Goal: Task Accomplishment & Management: Manage account settings

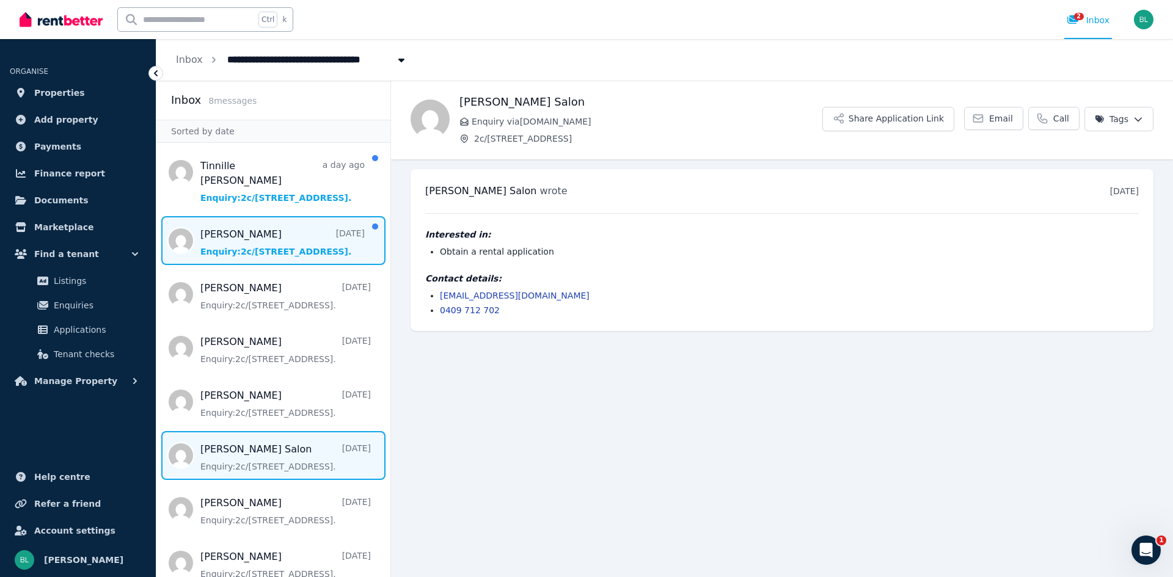
click at [295, 236] on span "Message list" at bounding box center [273, 240] width 234 height 49
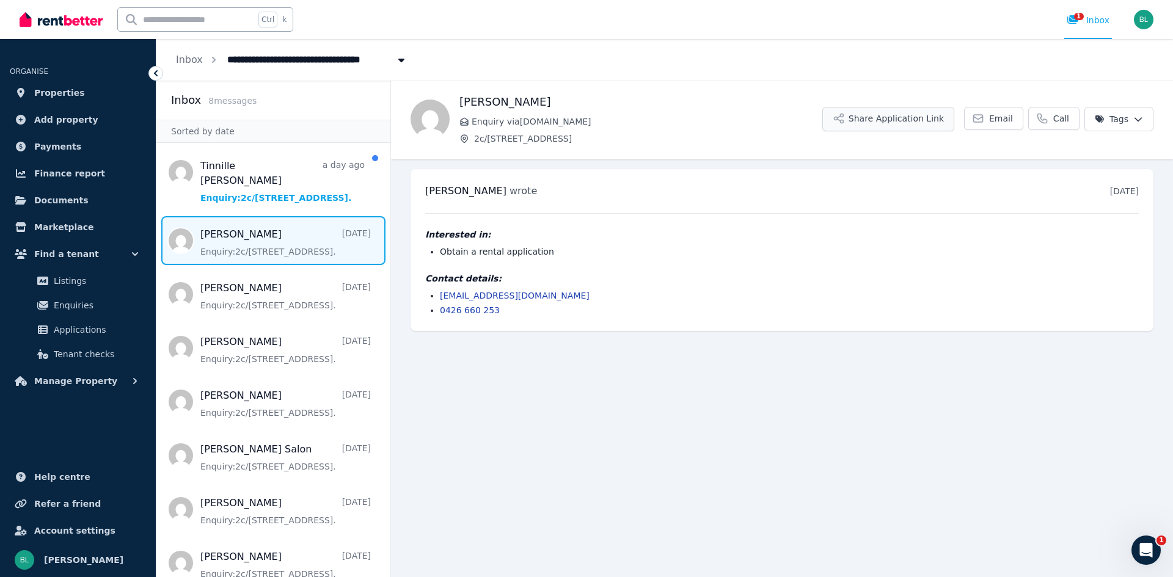
click at [927, 117] on button "Share Application Link" at bounding box center [888, 119] width 132 height 24
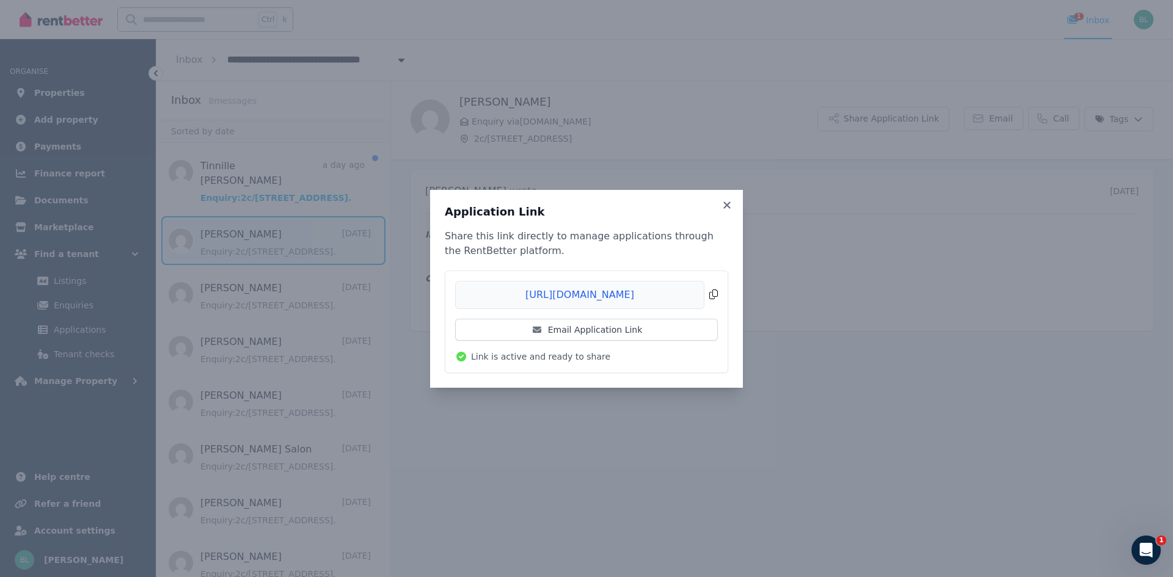
drag, startPoint x: 666, startPoint y: 295, endPoint x: 495, endPoint y: 286, distance: 171.3
click at [495, 286] on span "Copied!" at bounding box center [586, 295] width 263 height 28
click at [728, 206] on icon at bounding box center [726, 205] width 7 height 7
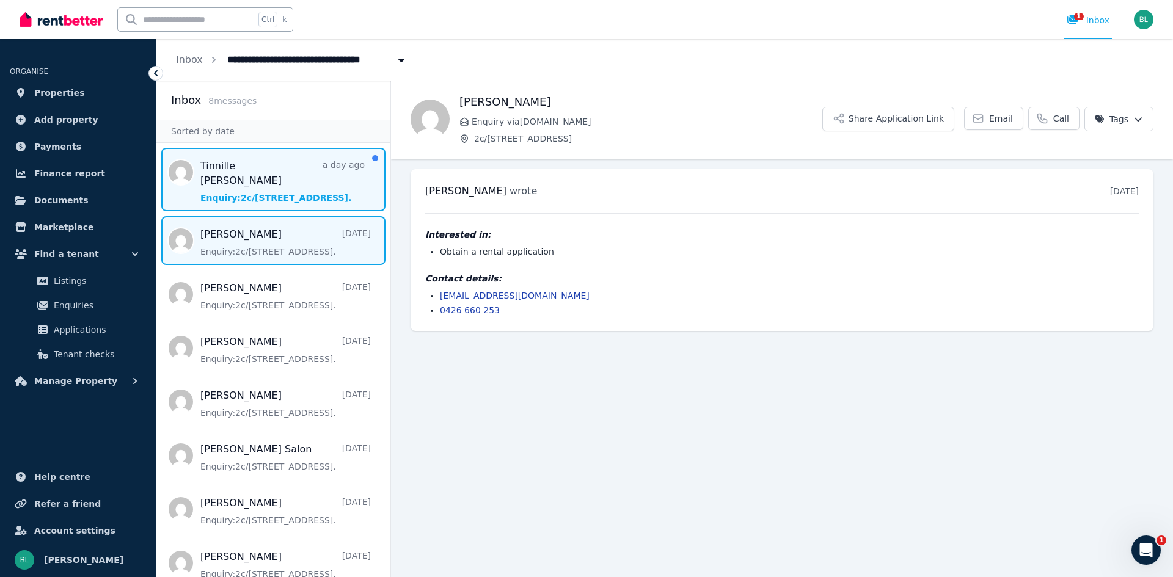
click at [291, 177] on span "Message list" at bounding box center [273, 180] width 234 height 64
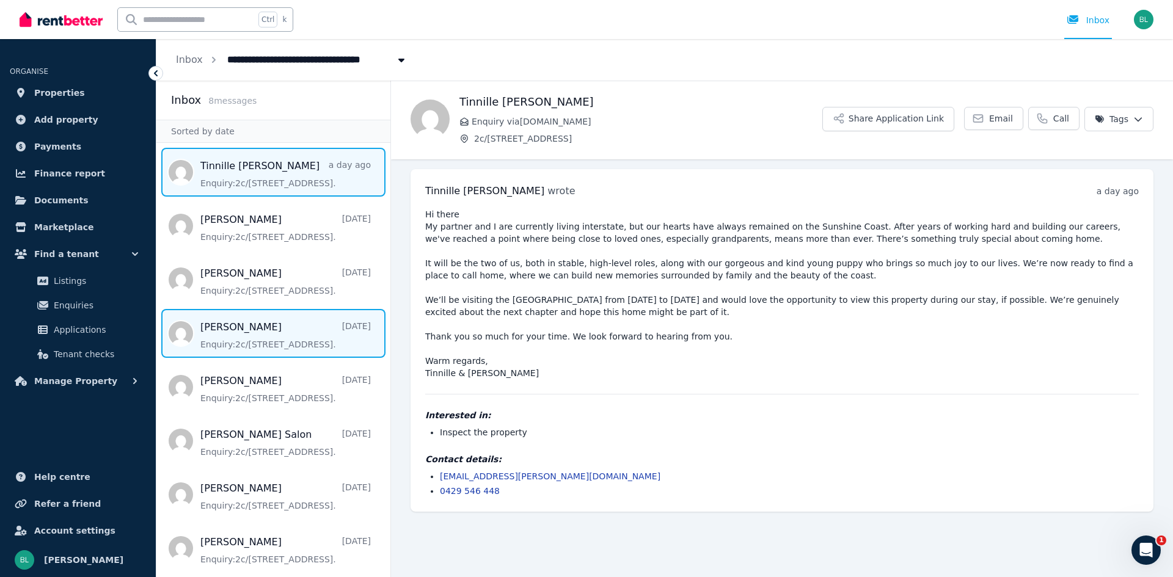
click at [338, 347] on span "Message list" at bounding box center [273, 333] width 234 height 49
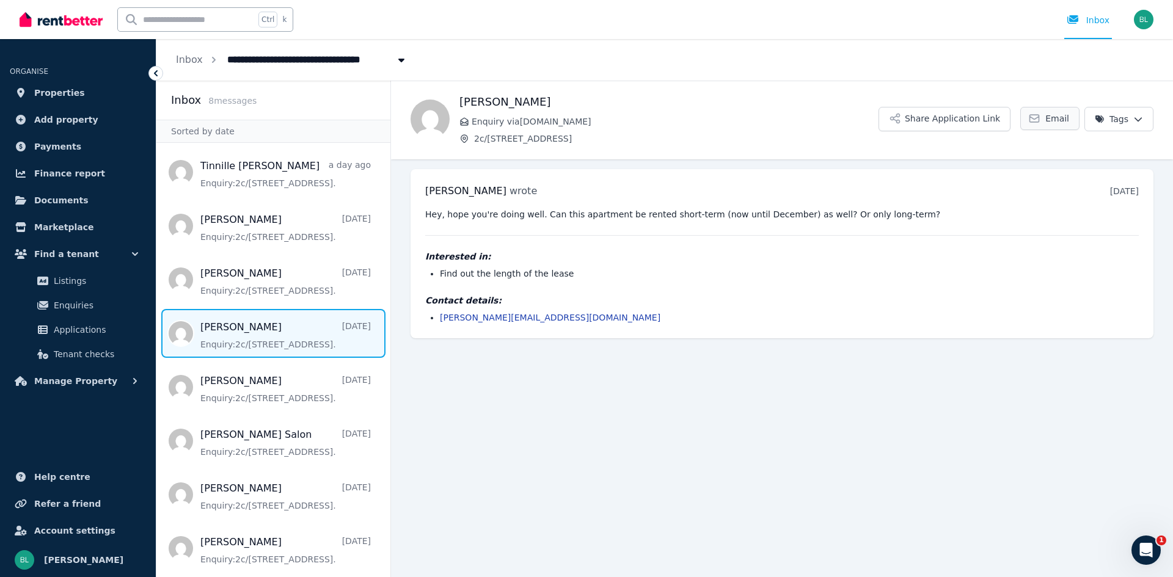
click at [1040, 119] on icon at bounding box center [1034, 118] width 12 height 12
click at [1040, 120] on icon at bounding box center [1034, 118] width 12 height 12
click at [1040, 119] on icon at bounding box center [1034, 118] width 12 height 12
click at [54, 84] on link "Properties" at bounding box center [78, 93] width 136 height 24
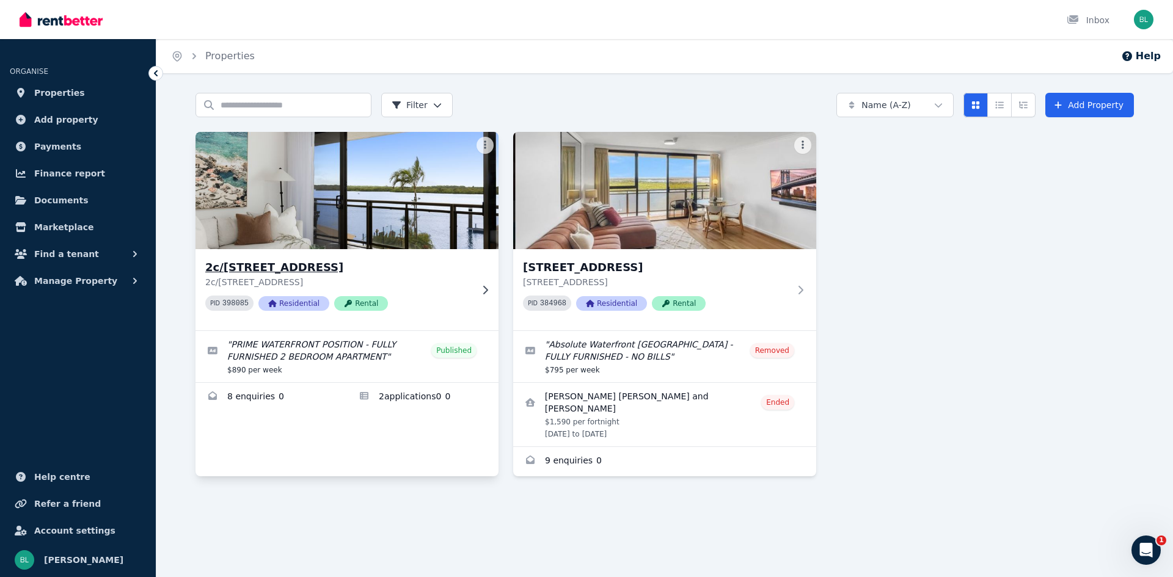
click at [350, 226] on img at bounding box center [347, 190] width 318 height 123
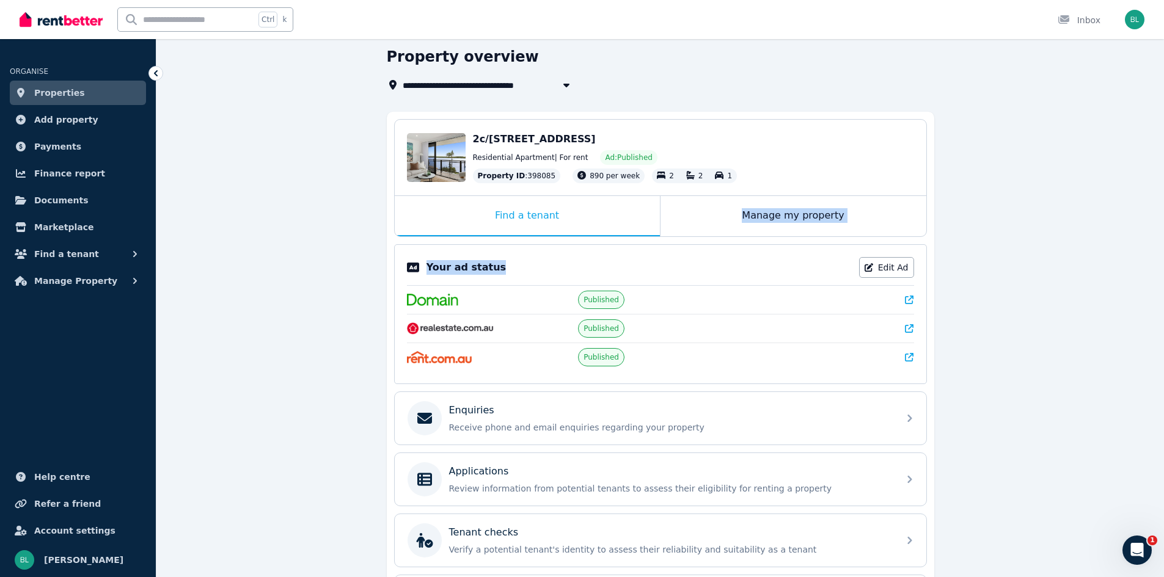
scroll to position [81, 0]
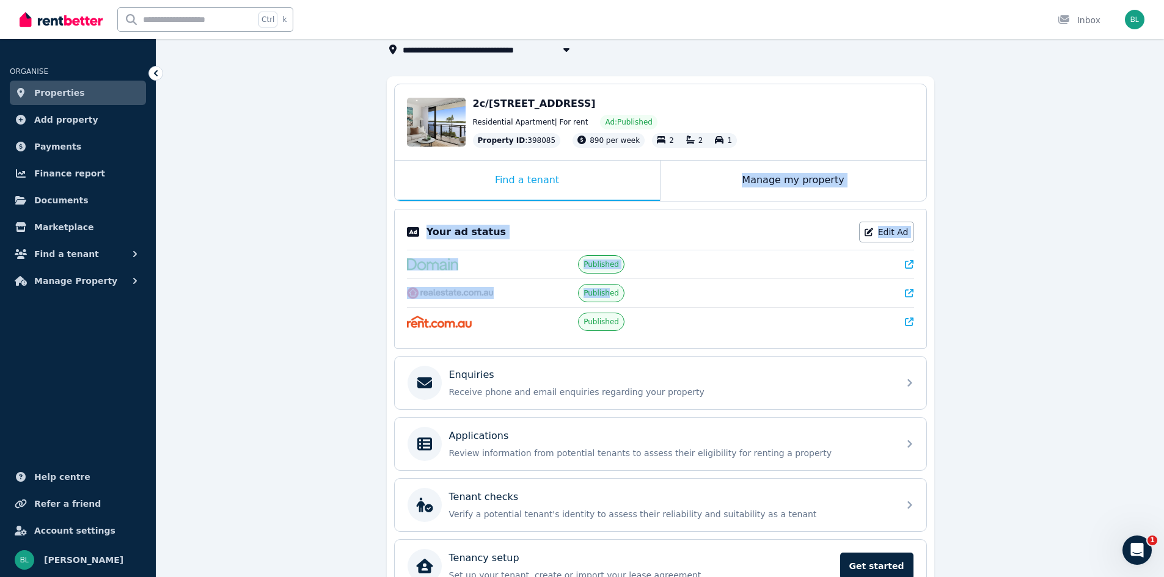
drag, startPoint x: 616, startPoint y: 247, endPoint x: 632, endPoint y: 282, distance: 39.1
click at [627, 281] on div "2c/[STREET_ADDRESS] Edit 2c/[STREET_ADDRESS] Residential Apartment | For rent A…" at bounding box center [660, 338] width 547 height 524
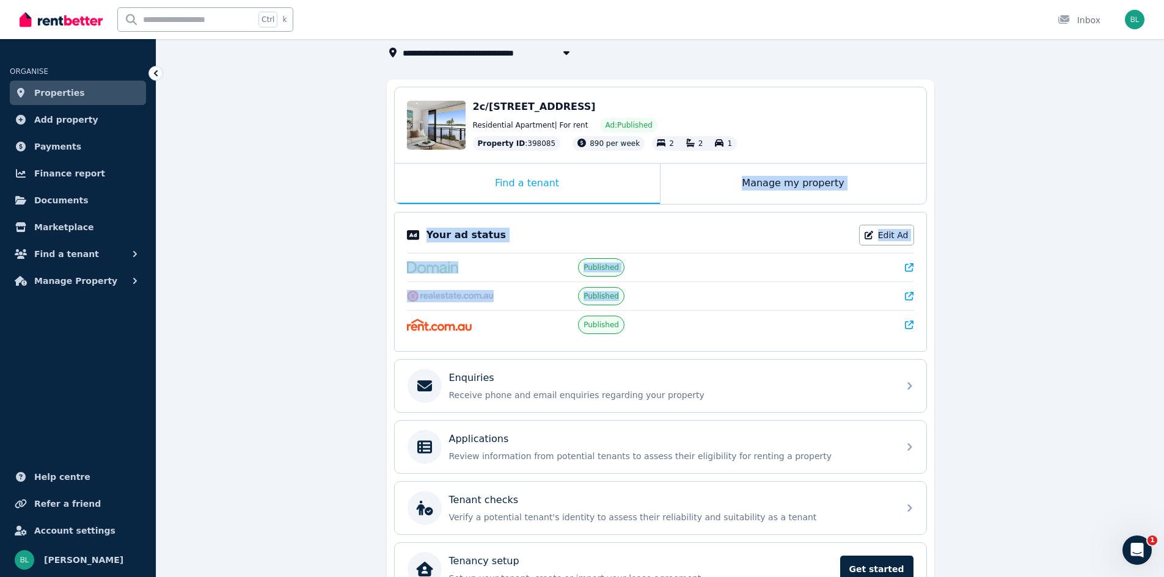
scroll to position [0, 0]
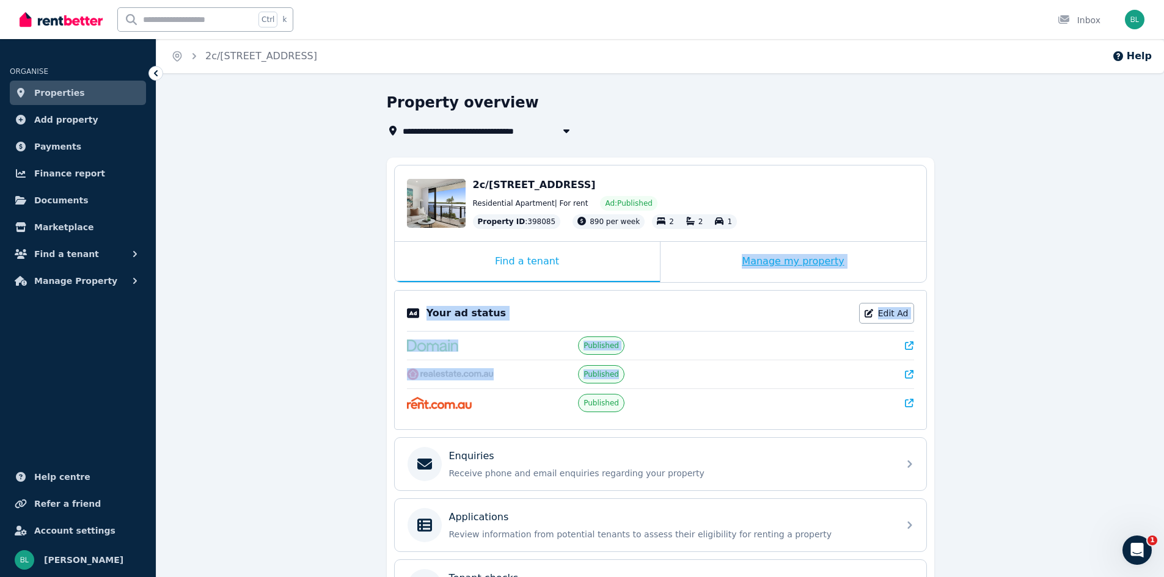
click at [787, 261] on div "Manage my property" at bounding box center [793, 262] width 266 height 40
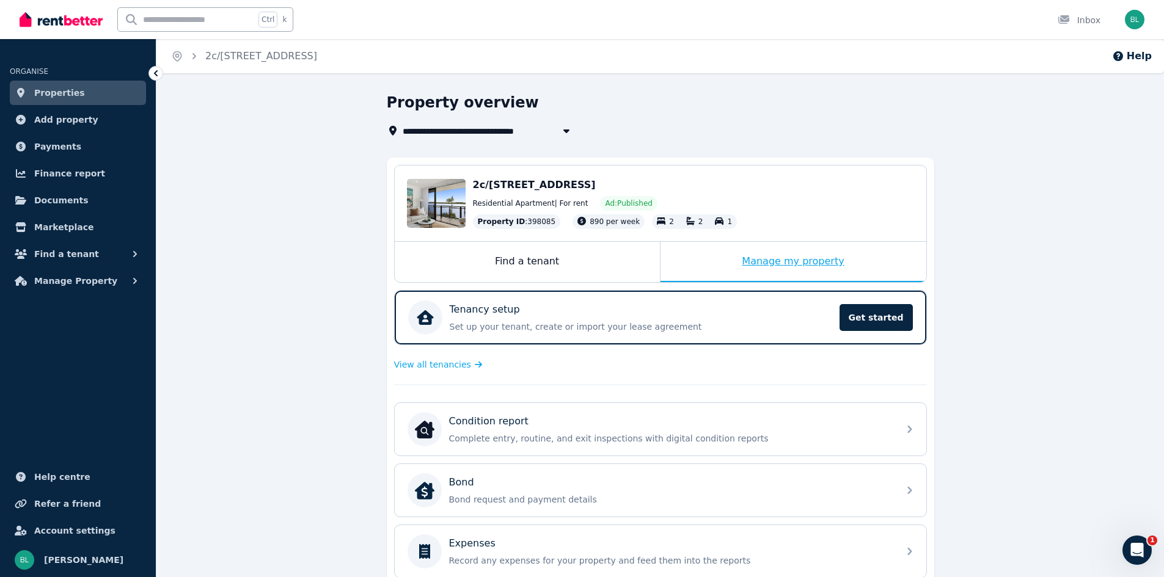
click at [789, 261] on div "Manage my property" at bounding box center [793, 262] width 266 height 40
click at [442, 195] on div "Edit" at bounding box center [436, 203] width 59 height 49
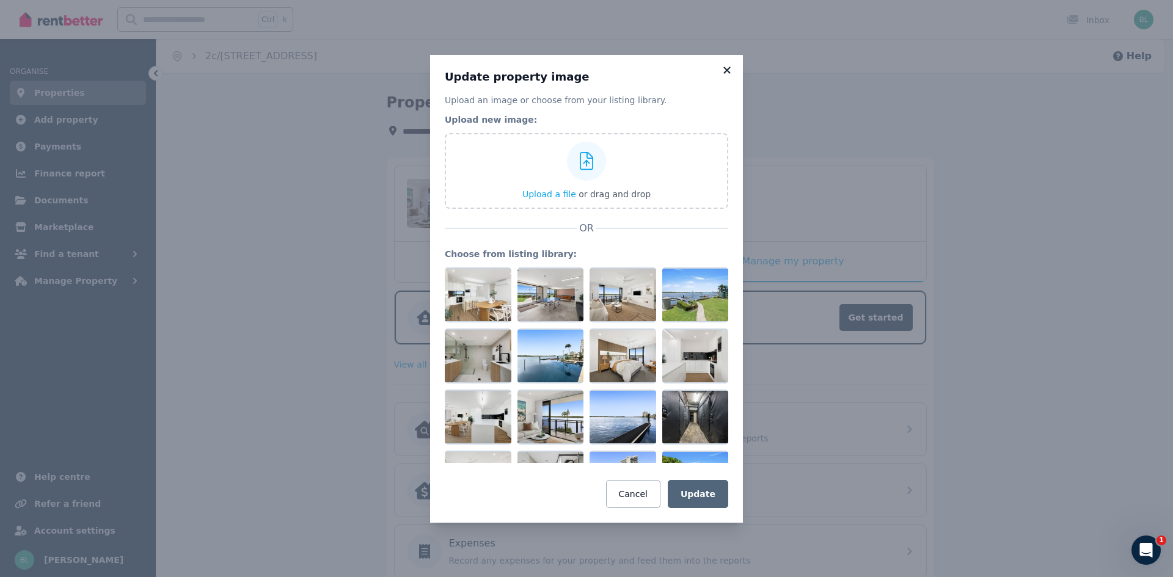
click at [729, 69] on icon at bounding box center [726, 70] width 7 height 7
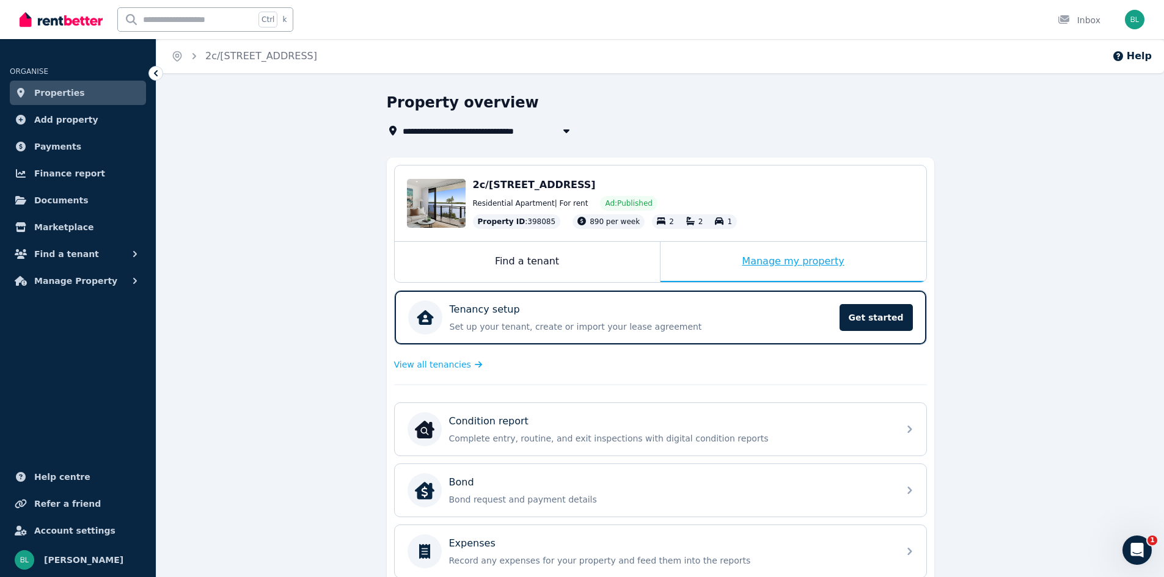
click at [791, 263] on div "Manage my property" at bounding box center [793, 262] width 266 height 40
click at [792, 263] on div "Manage my property" at bounding box center [793, 262] width 266 height 40
click at [790, 263] on div "Manage my property" at bounding box center [793, 262] width 266 height 40
click at [766, 263] on div "Manage my property" at bounding box center [793, 262] width 266 height 40
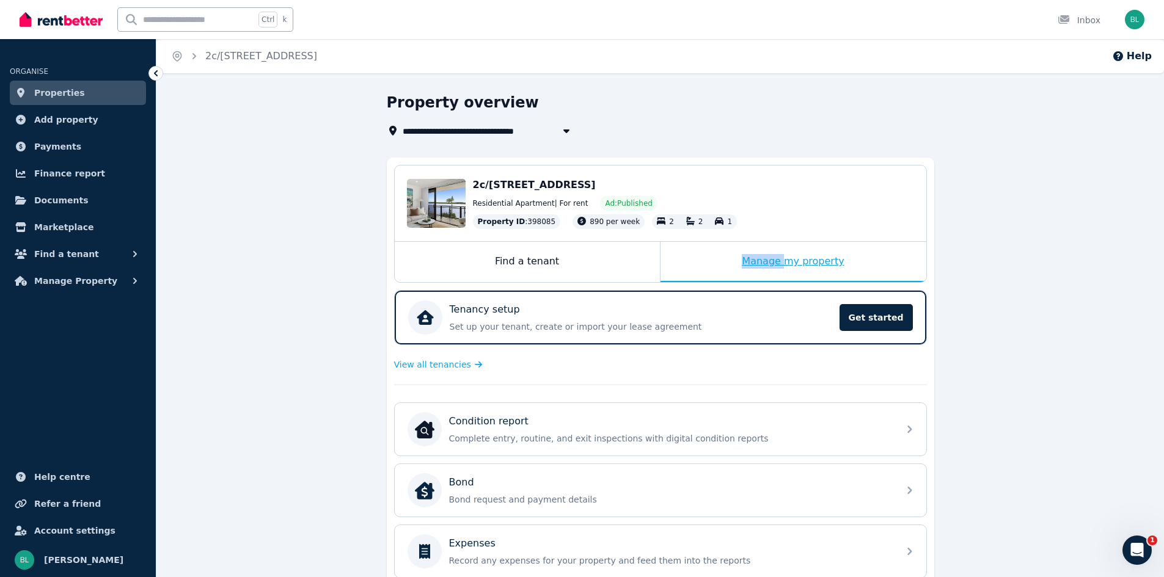
click at [766, 263] on div "Manage my property" at bounding box center [793, 262] width 266 height 40
click at [767, 263] on div "Manage my property" at bounding box center [793, 262] width 266 height 40
click at [778, 261] on div "Manage my property" at bounding box center [793, 262] width 266 height 40
click at [778, 263] on div "Manage my property" at bounding box center [793, 262] width 266 height 40
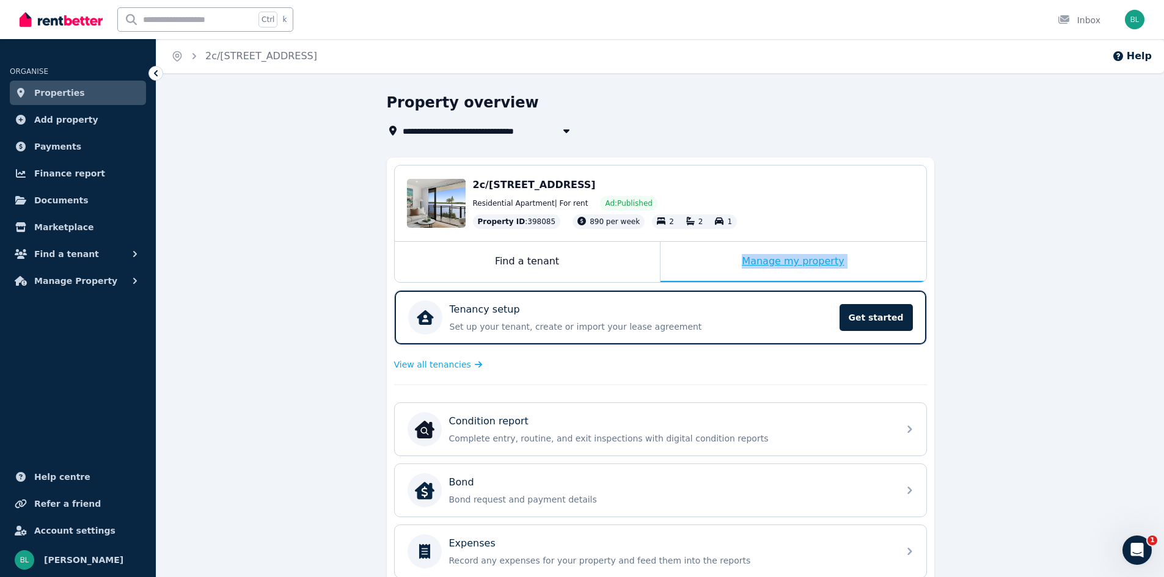
click at [778, 263] on div "Manage my property" at bounding box center [793, 262] width 266 height 40
click at [596, 188] on span "2c/[STREET_ADDRESS]" at bounding box center [534, 185] width 123 height 12
click at [636, 192] on div "2c/[STREET_ADDRESS] Residential Apartment | For rent Ad: Published Property ID …" at bounding box center [693, 203] width 441 height 51
click at [636, 192] on div "2c/[STREET_ADDRESS]" at bounding box center [693, 185] width 441 height 15
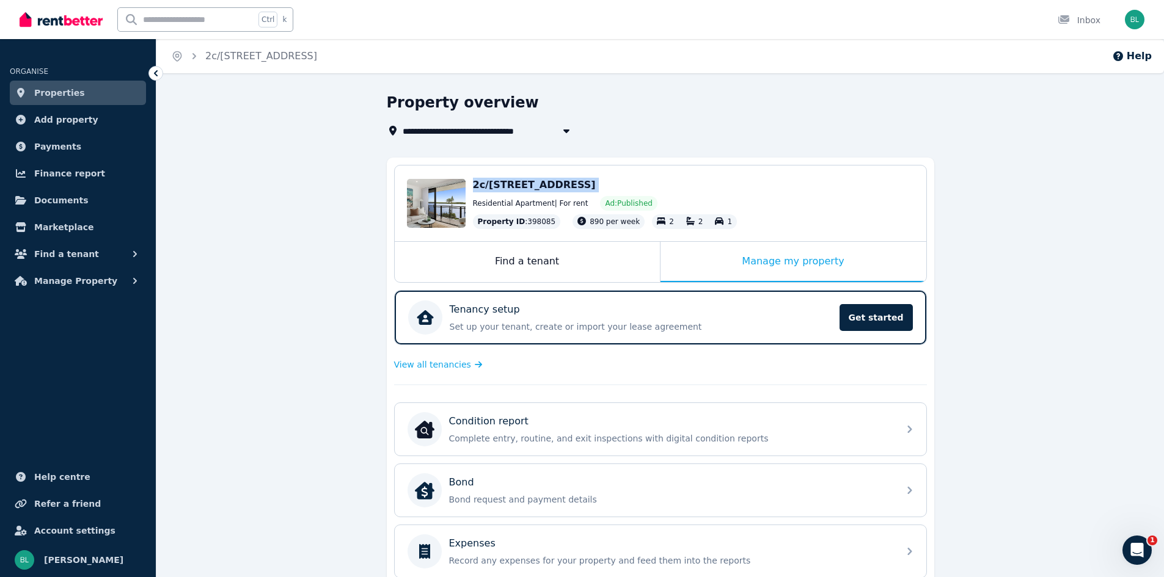
click at [636, 192] on div "2c/[STREET_ADDRESS] Residential Apartment | For rent Ad: Published Property ID …" at bounding box center [693, 203] width 441 height 51
click at [529, 214] on div "2c/[STREET_ADDRESS] Residential Apartment | For rent Ad: Published Property ID …" at bounding box center [693, 203] width 441 height 51
click at [821, 203] on div "Residential Apartment | For rent Ad: Published" at bounding box center [693, 203] width 441 height 15
click at [477, 138] on div "**********" at bounding box center [660, 443] width 547 height 701
click at [479, 135] on span "2c/[STREET_ADDRESS]" at bounding box center [463, 130] width 120 height 15
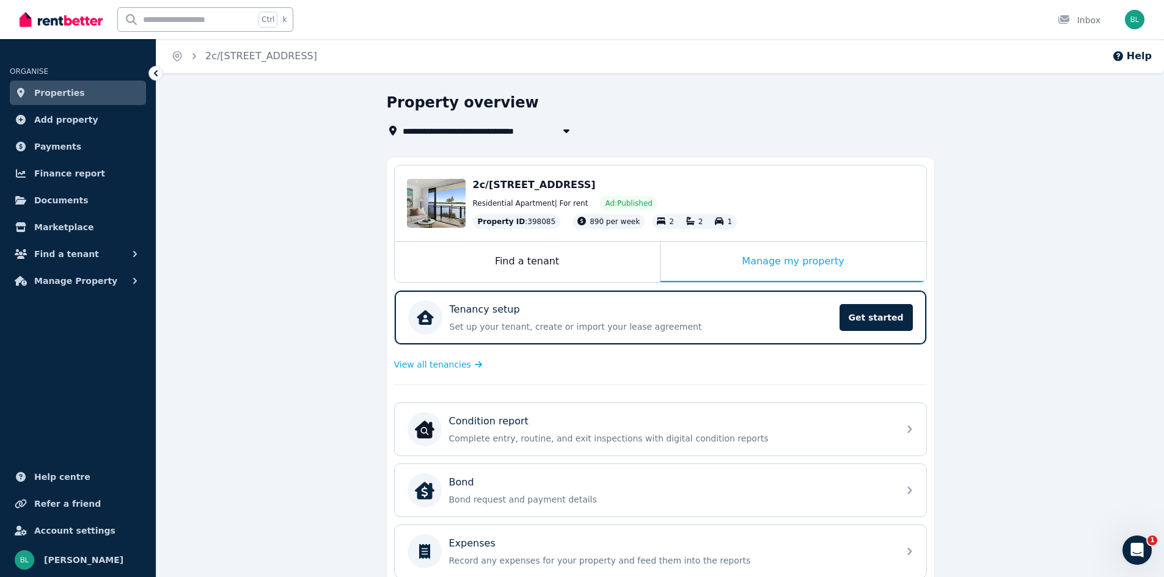
type input "**********"
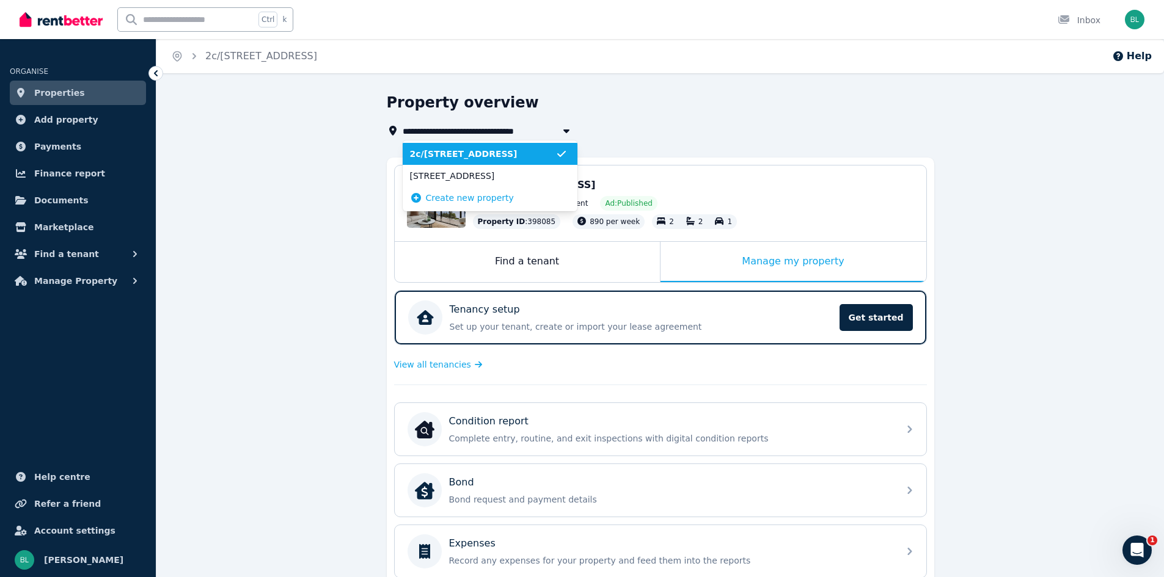
click at [482, 158] on span "2c/[STREET_ADDRESS]" at bounding box center [482, 154] width 145 height 12
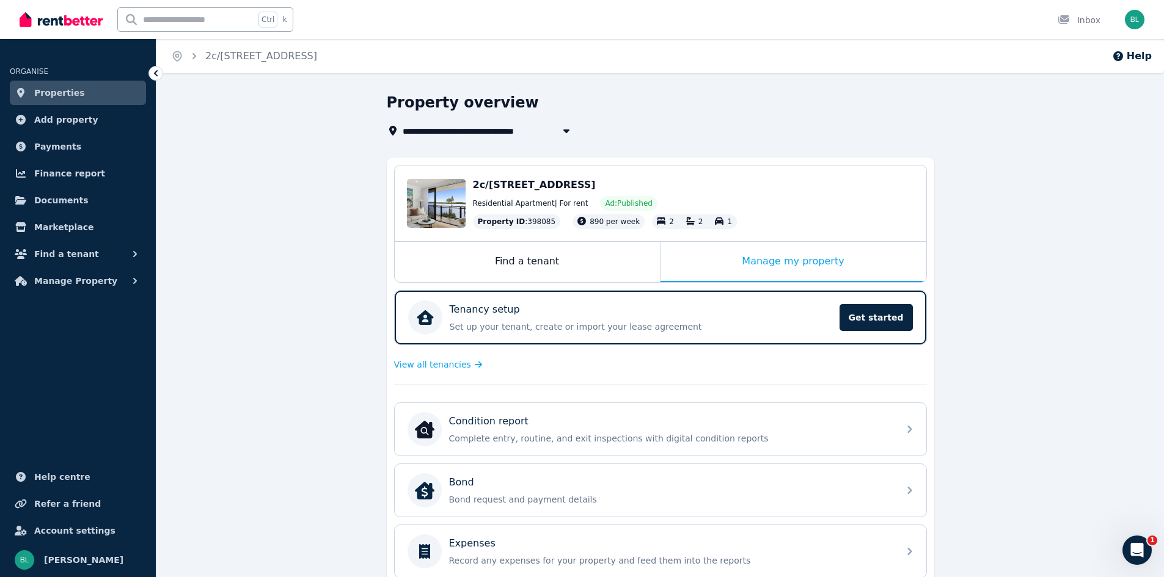
click at [577, 222] on icon at bounding box center [581, 221] width 9 height 9
click at [528, 223] on div "Property ID : 398085" at bounding box center [517, 221] width 88 height 15
click at [527, 224] on div "Property ID : 398085" at bounding box center [517, 221] width 88 height 15
click at [527, 223] on div "Property ID : 398085" at bounding box center [517, 221] width 88 height 15
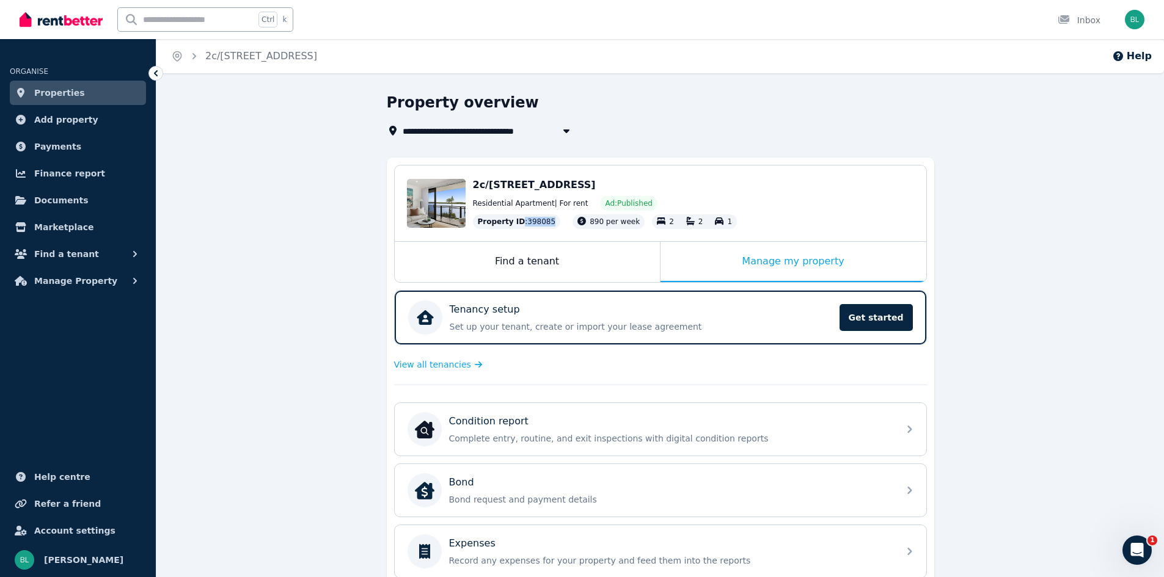
click at [527, 223] on div "Property ID : 398085" at bounding box center [517, 221] width 88 height 15
click at [541, 265] on div "Find a tenant" at bounding box center [527, 262] width 265 height 40
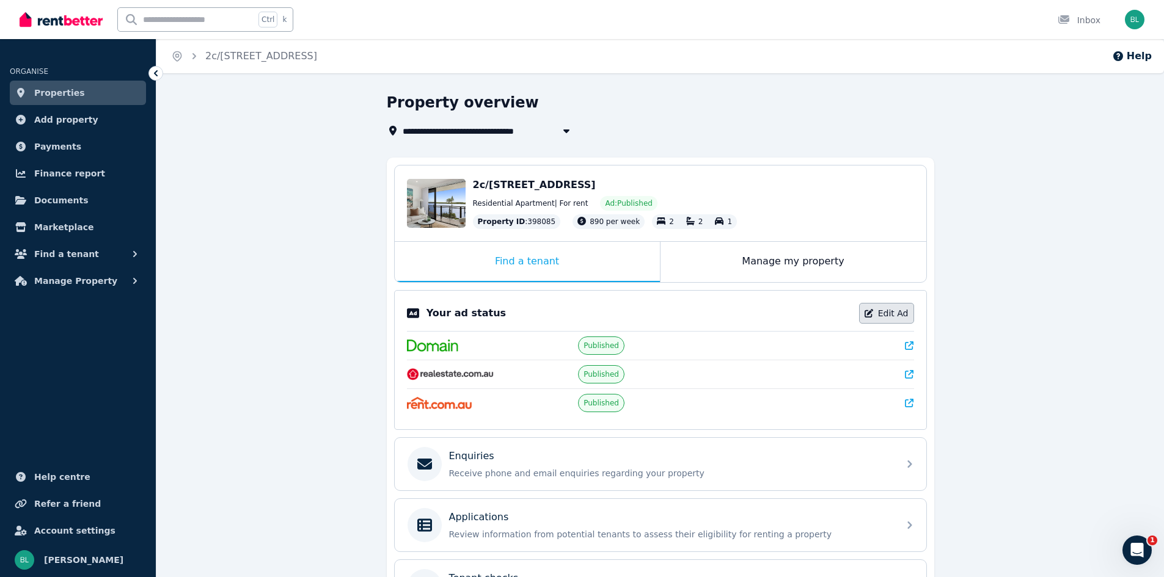
click at [891, 313] on link "Edit Ad" at bounding box center [886, 313] width 55 height 21
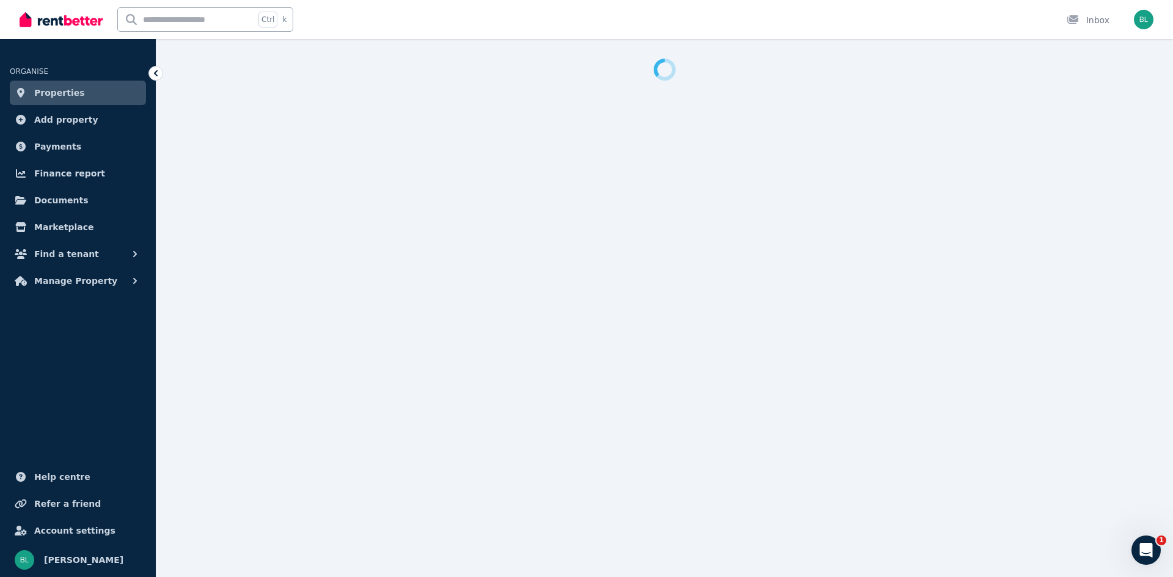
select select "**********"
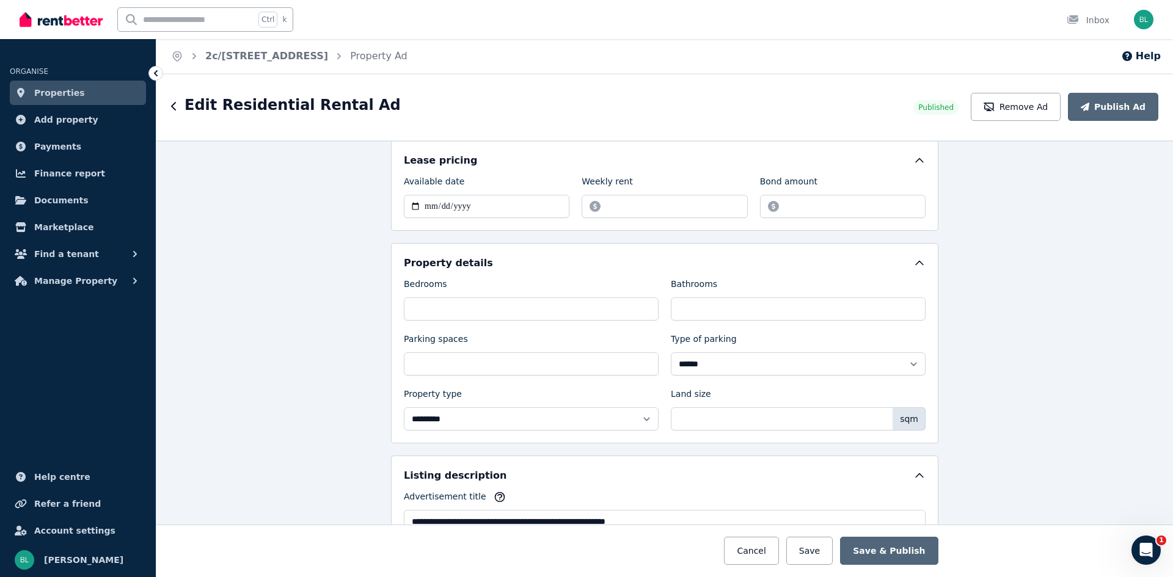
scroll to position [407, 0]
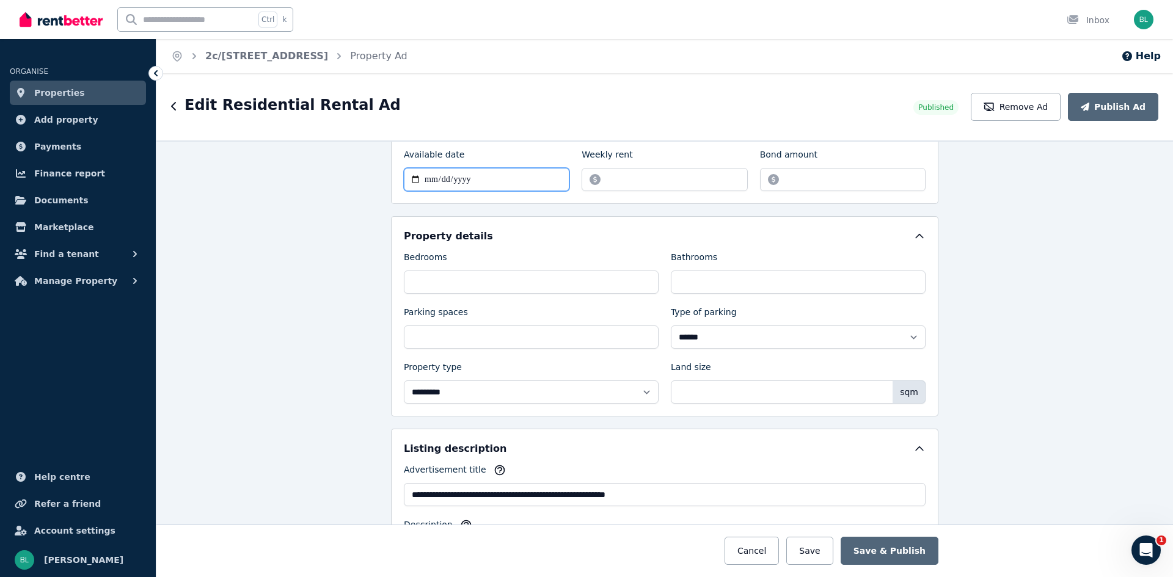
click at [488, 180] on input "**********" at bounding box center [487, 179] width 166 height 23
click at [473, 182] on input "**********" at bounding box center [487, 179] width 166 height 23
click at [409, 180] on input "**********" at bounding box center [487, 179] width 166 height 23
type input "**********"
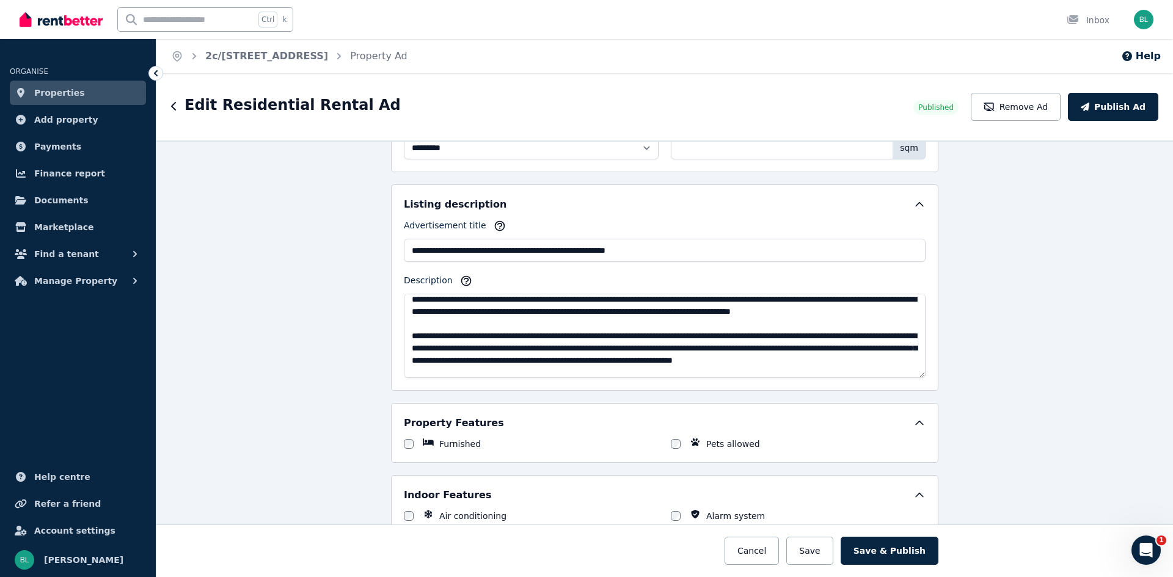
scroll to position [81, 0]
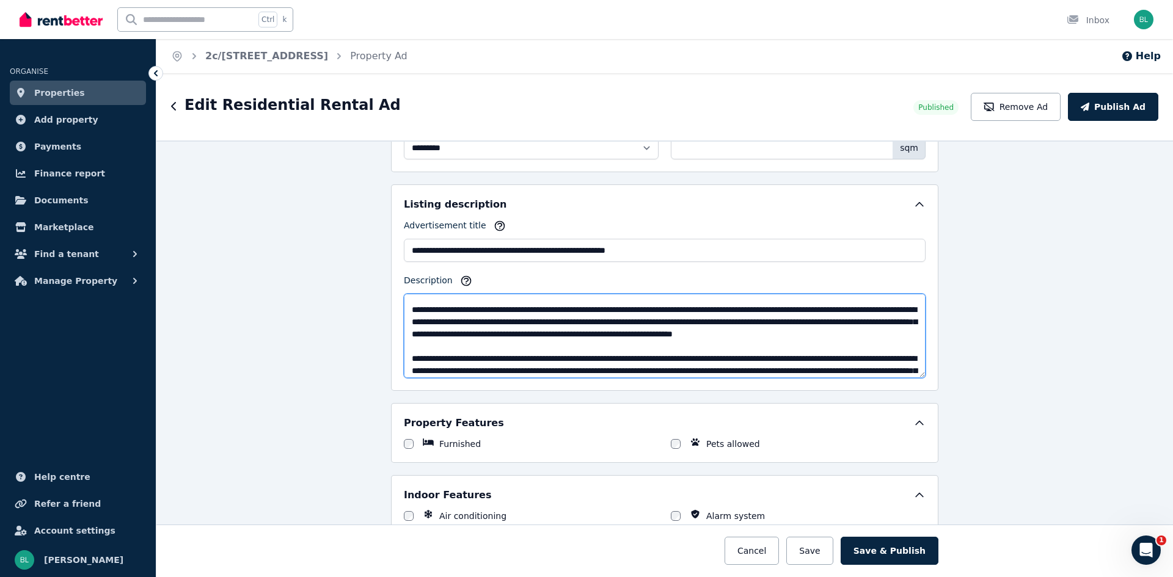
click at [489, 301] on textarea "Description" at bounding box center [665, 336] width 522 height 84
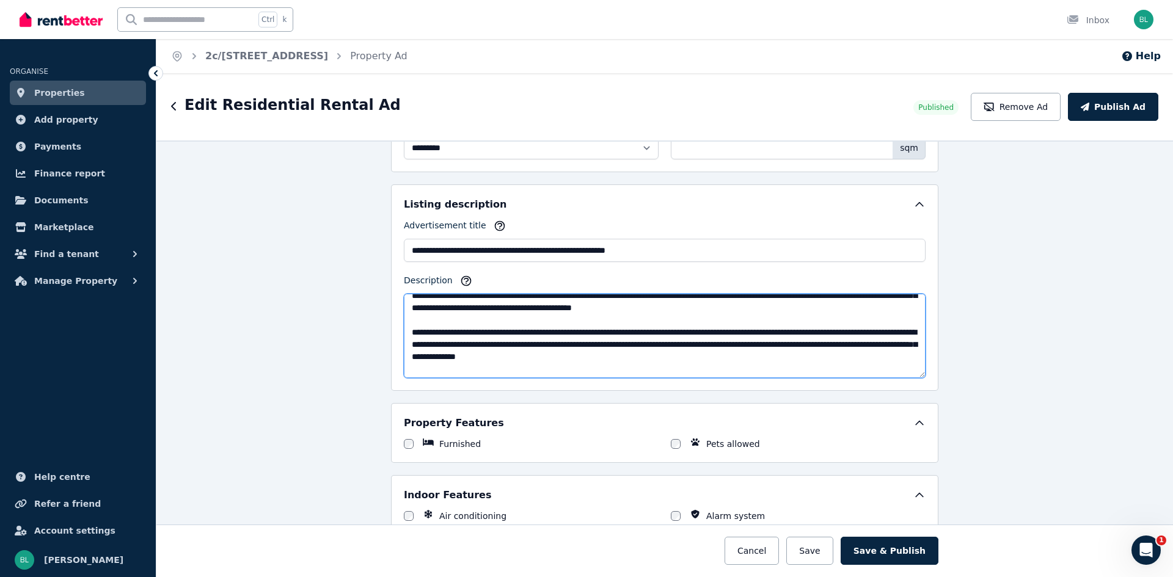
scroll to position [0, 0]
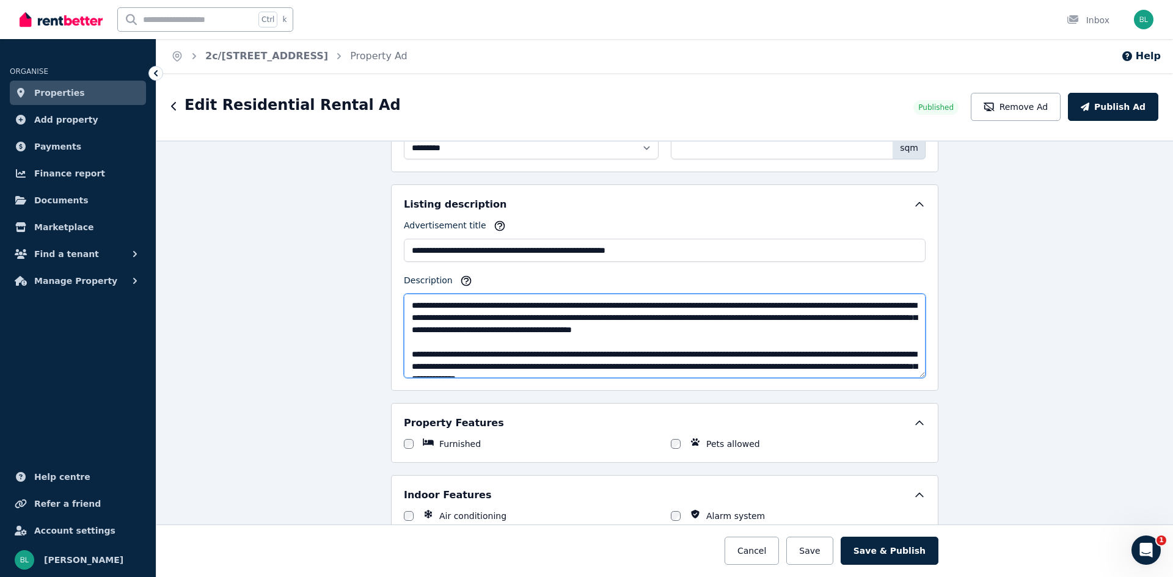
type textarea "**********"
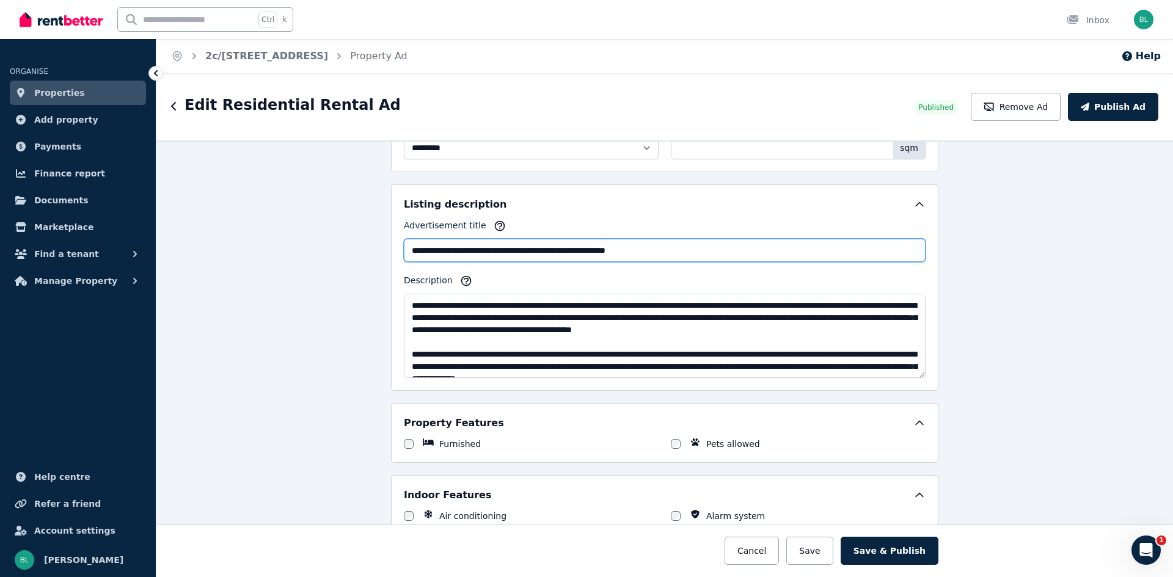
click at [709, 247] on input "**********" at bounding box center [665, 250] width 522 height 23
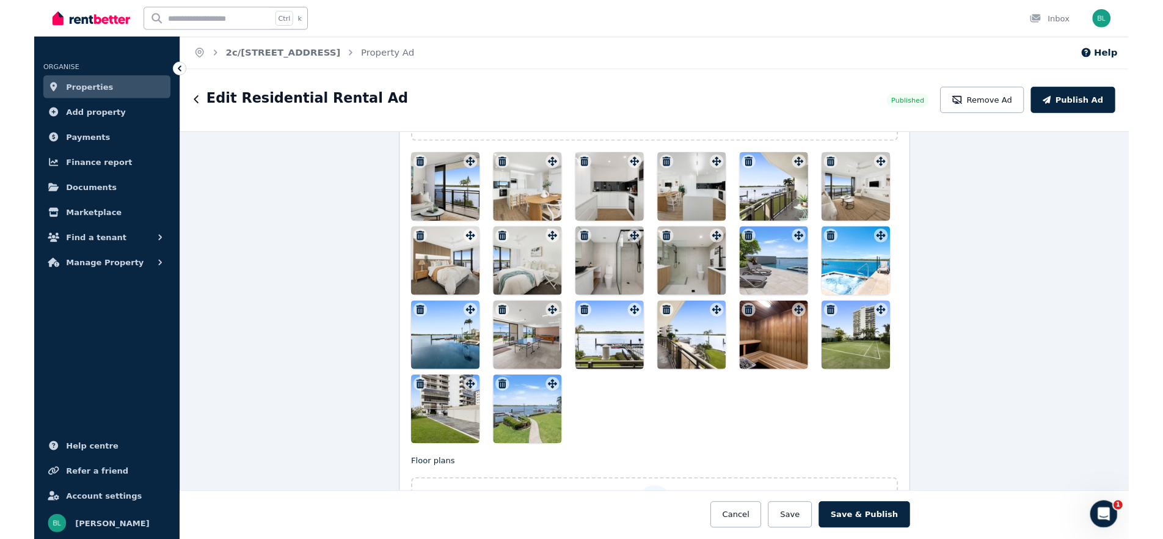
scroll to position [1466, 0]
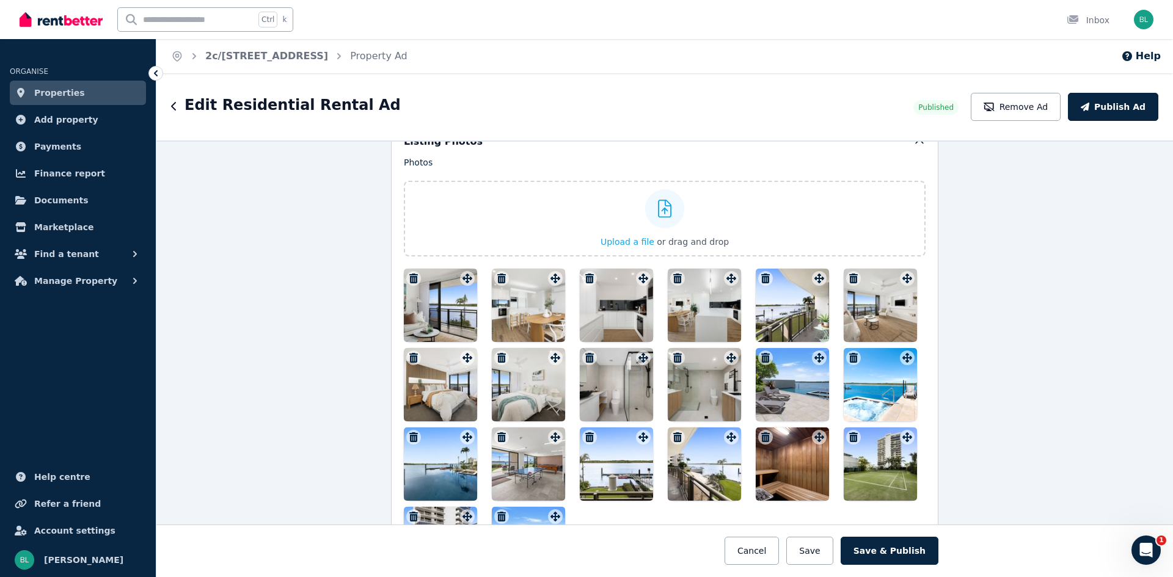
click at [500, 277] on icon "button" at bounding box center [501, 279] width 9 height 10
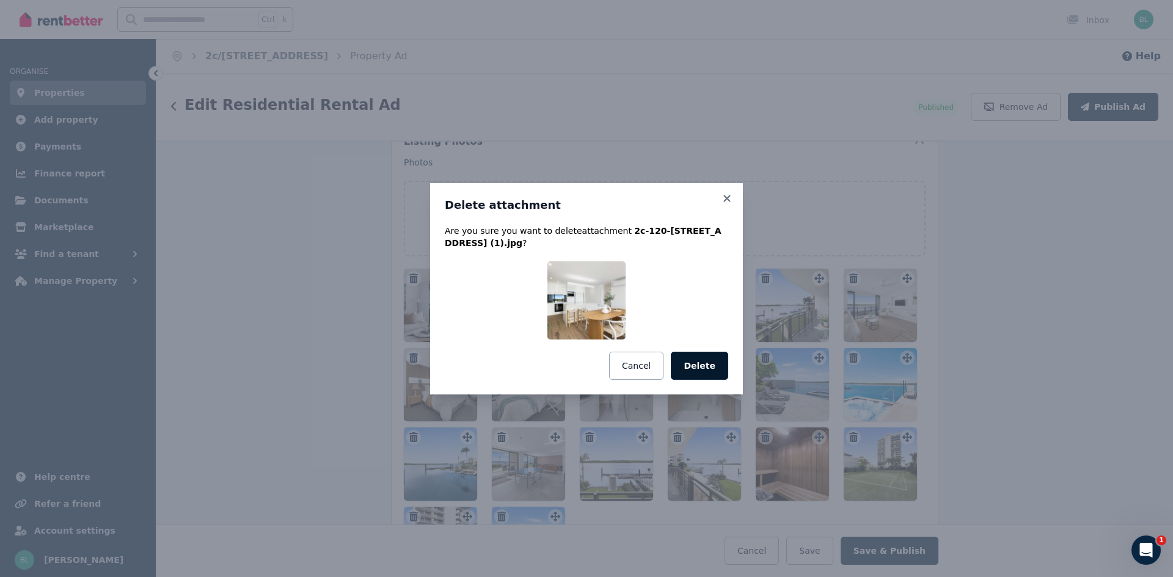
click at [701, 365] on button "Delete" at bounding box center [699, 366] width 57 height 28
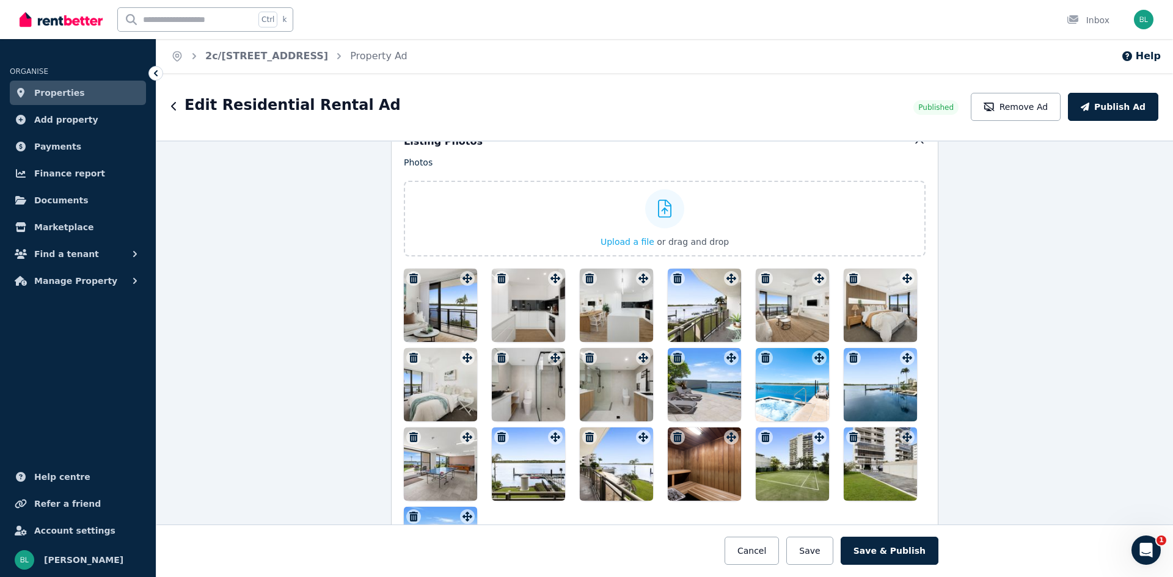
click at [410, 280] on icon "button" at bounding box center [413, 279] width 9 height 10
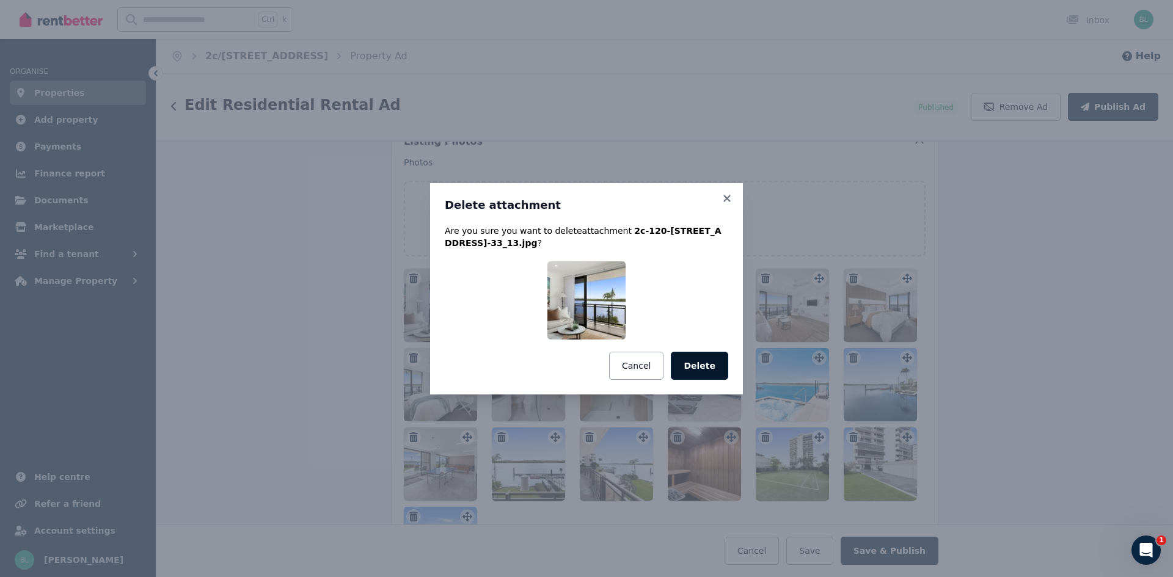
click at [696, 365] on button "Delete" at bounding box center [699, 366] width 57 height 28
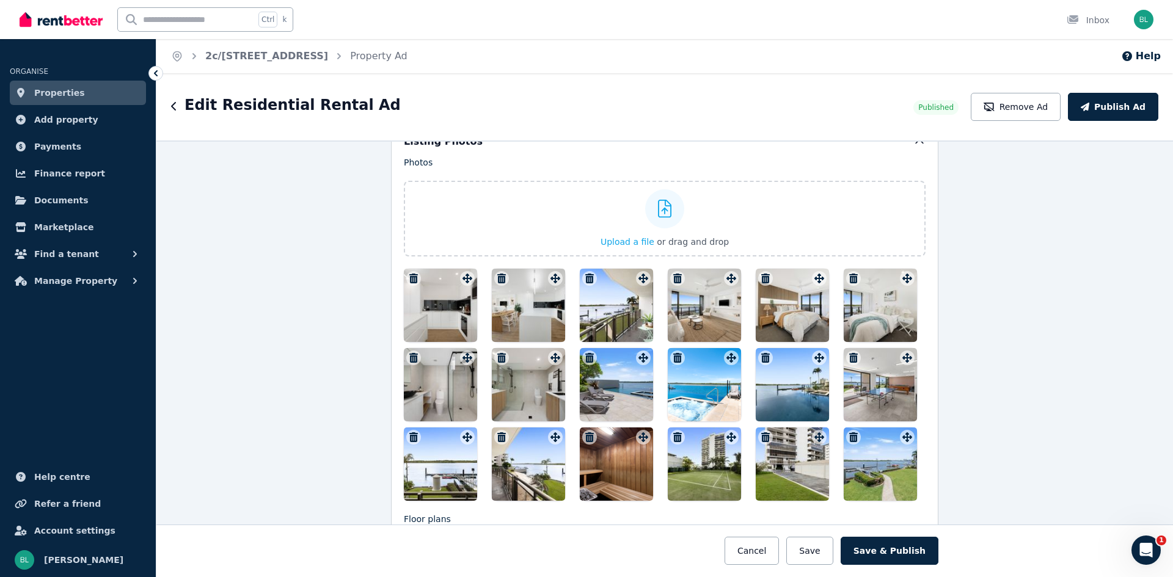
click at [492, 280] on div at bounding box center [528, 305] width 73 height 73
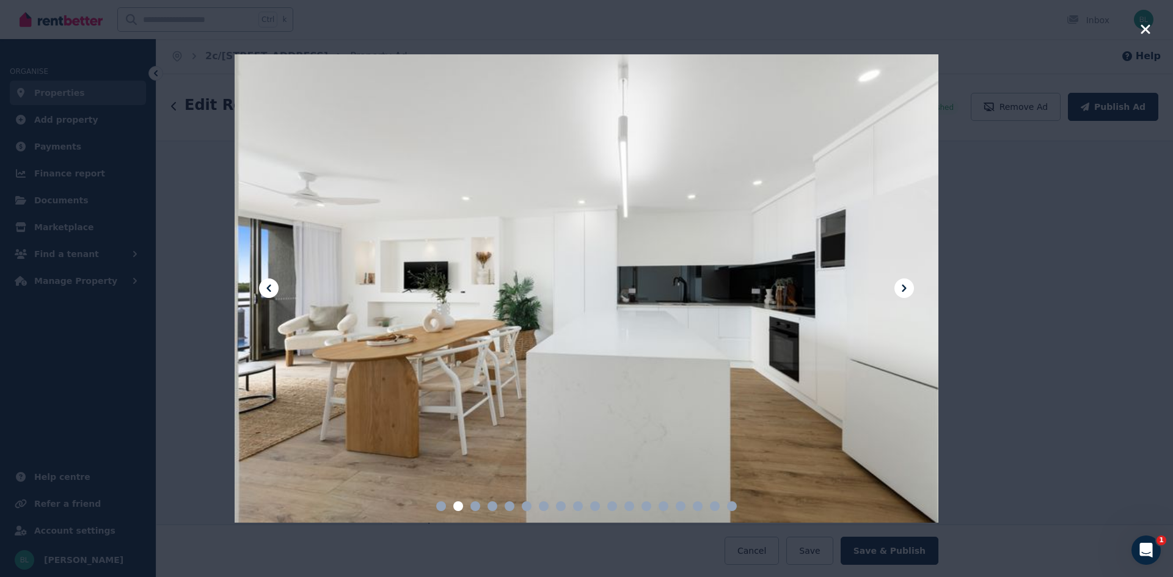
drag, startPoint x: 1147, startPoint y: 29, endPoint x: 1131, endPoint y: 38, distance: 18.6
click at [1147, 29] on icon "button" at bounding box center [1144, 28] width 9 height 9
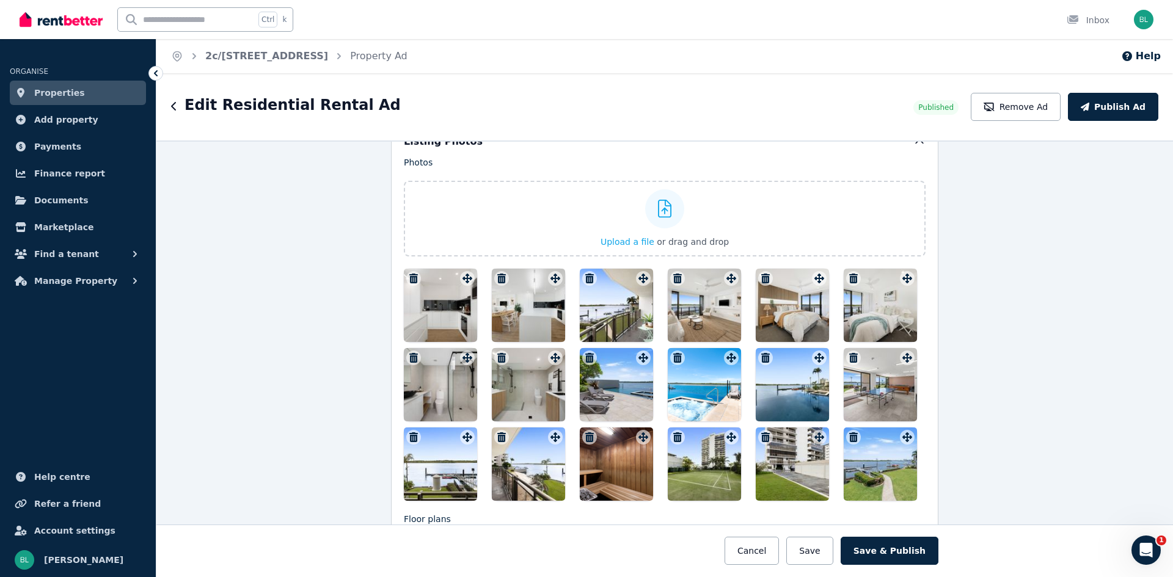
click at [499, 280] on icon "button" at bounding box center [501, 279] width 9 height 10
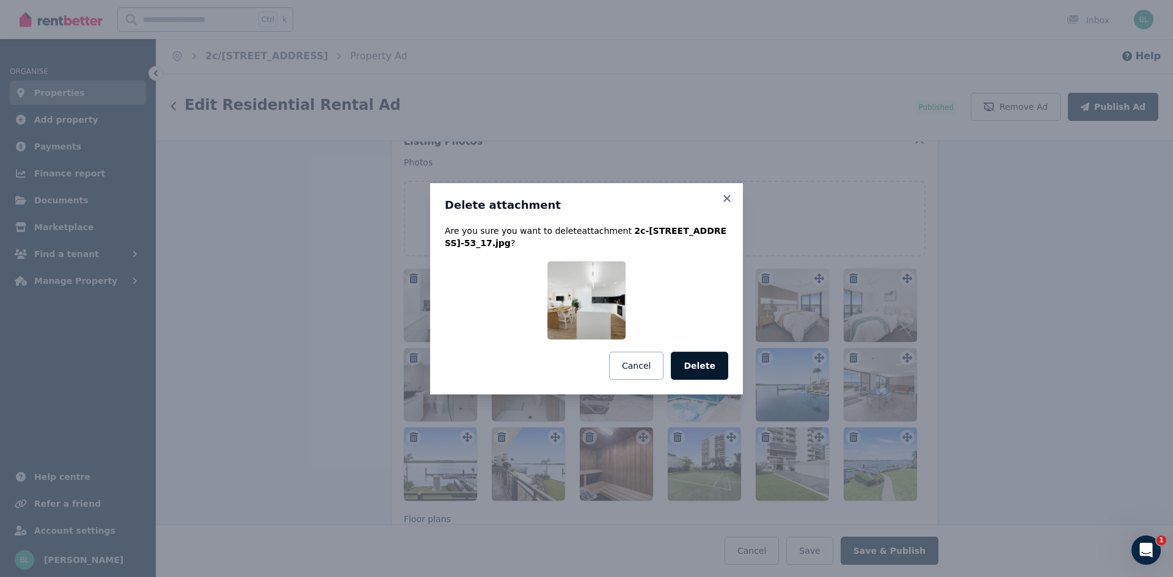
click at [717, 370] on button "Delete" at bounding box center [699, 366] width 57 height 28
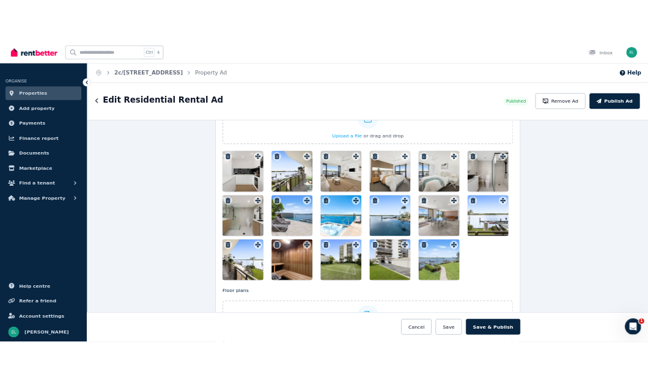
scroll to position [1539, 0]
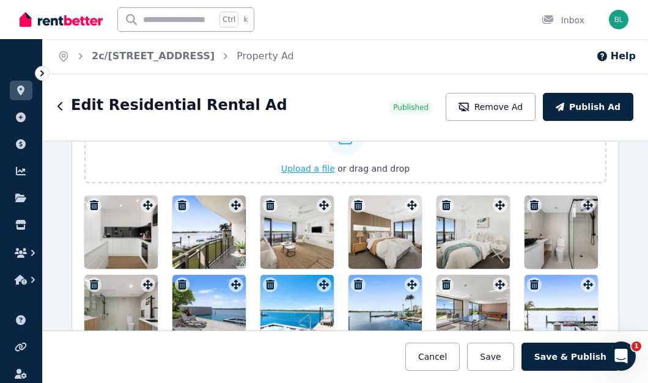
click at [310, 169] on span "Upload a file" at bounding box center [308, 169] width 54 height 10
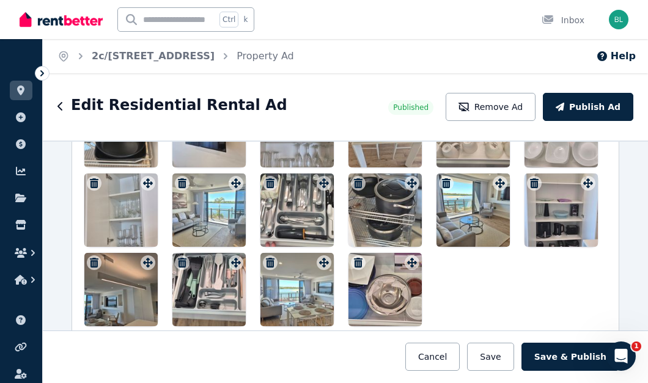
scroll to position [1903, 0]
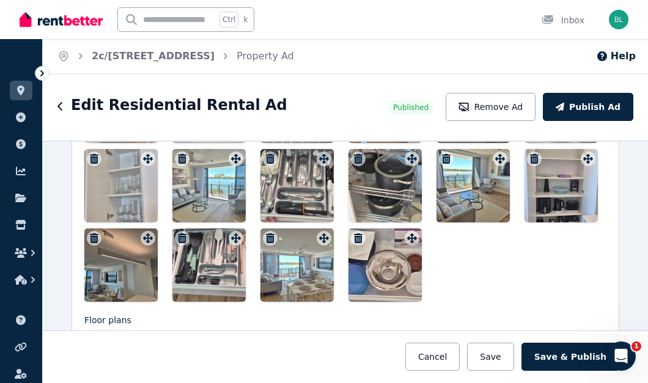
drag, startPoint x: 294, startPoint y: 280, endPoint x: 278, endPoint y: 264, distance: 22.9
click at [278, 264] on div at bounding box center [296, 264] width 73 height 73
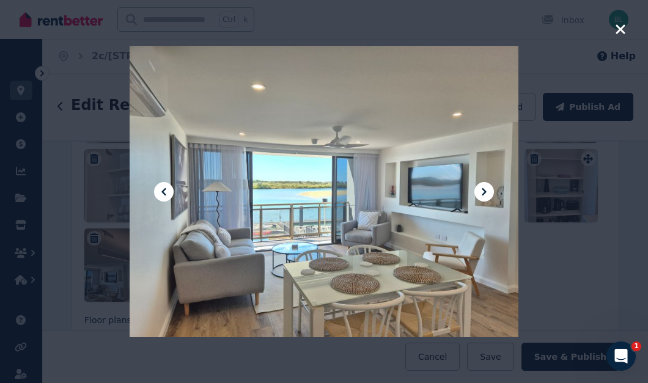
click at [619, 29] on icon "button" at bounding box center [619, 28] width 9 height 9
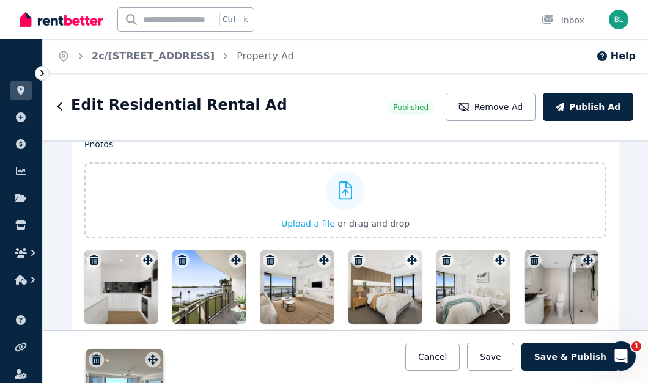
scroll to position [1506, 0]
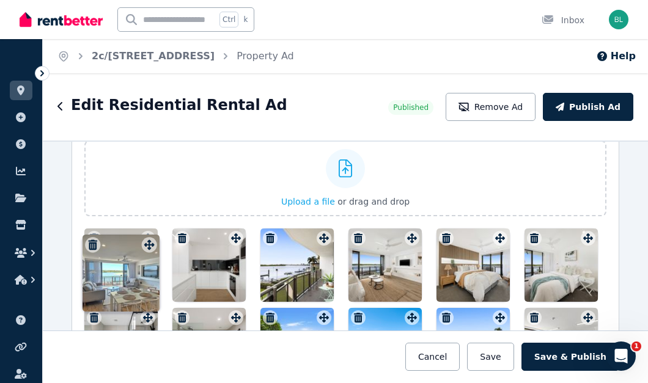
drag, startPoint x: 321, startPoint y: 241, endPoint x: 150, endPoint y: 236, distance: 171.7
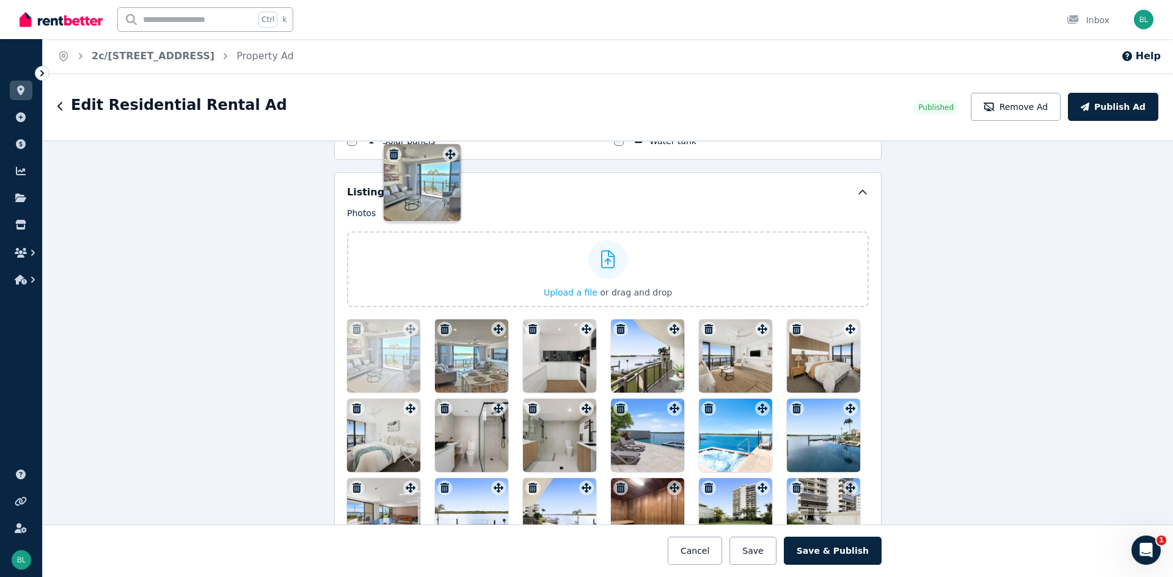
scroll to position [1283, 0]
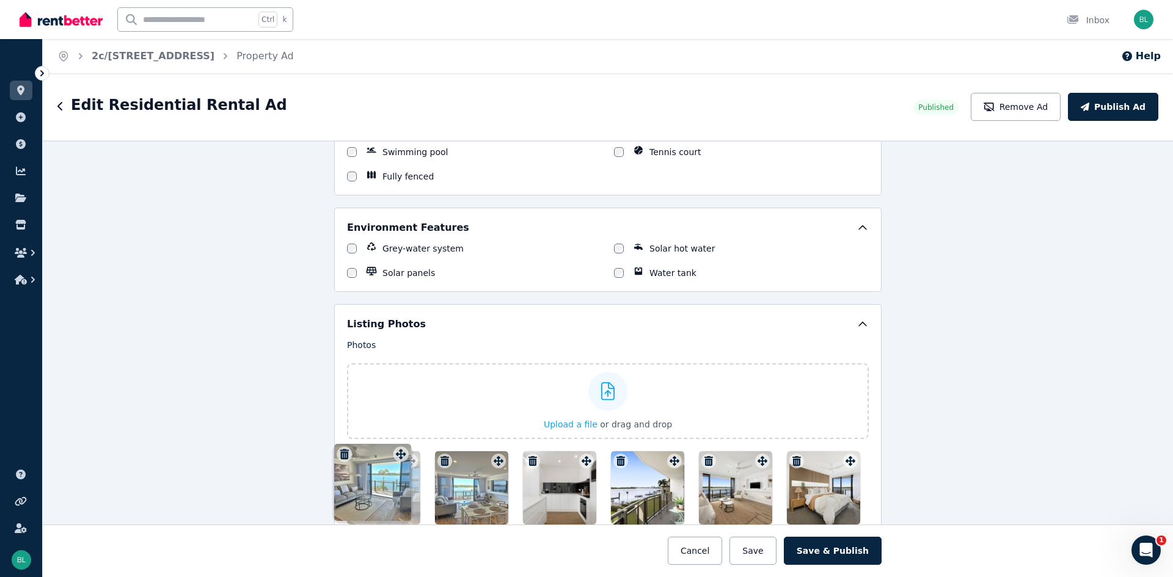
drag, startPoint x: 583, startPoint y: 396, endPoint x: 405, endPoint y: 445, distance: 184.4
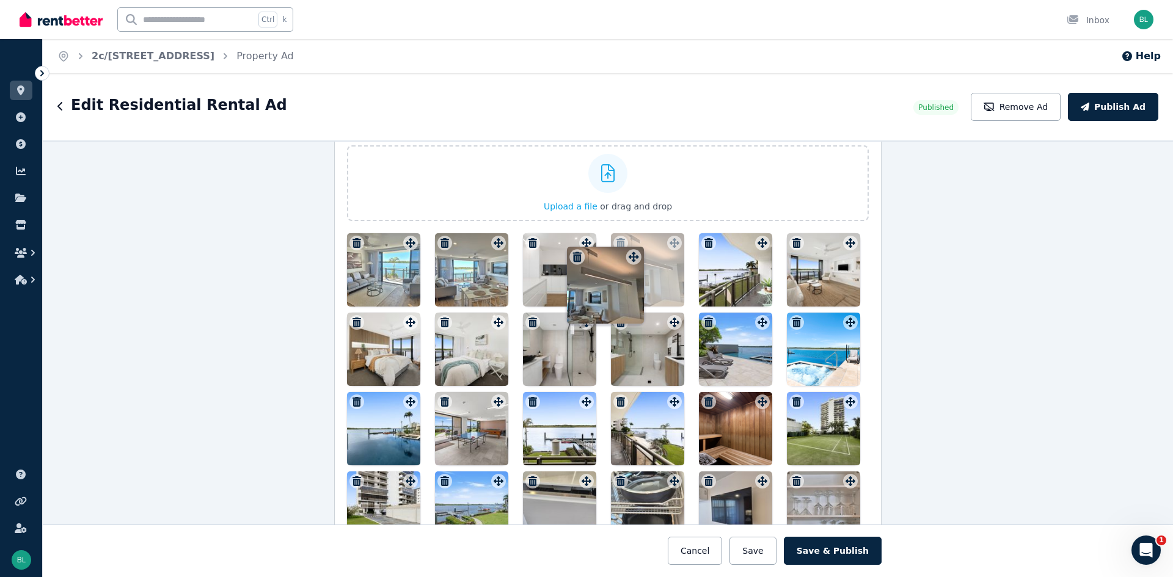
scroll to position [1501, 0]
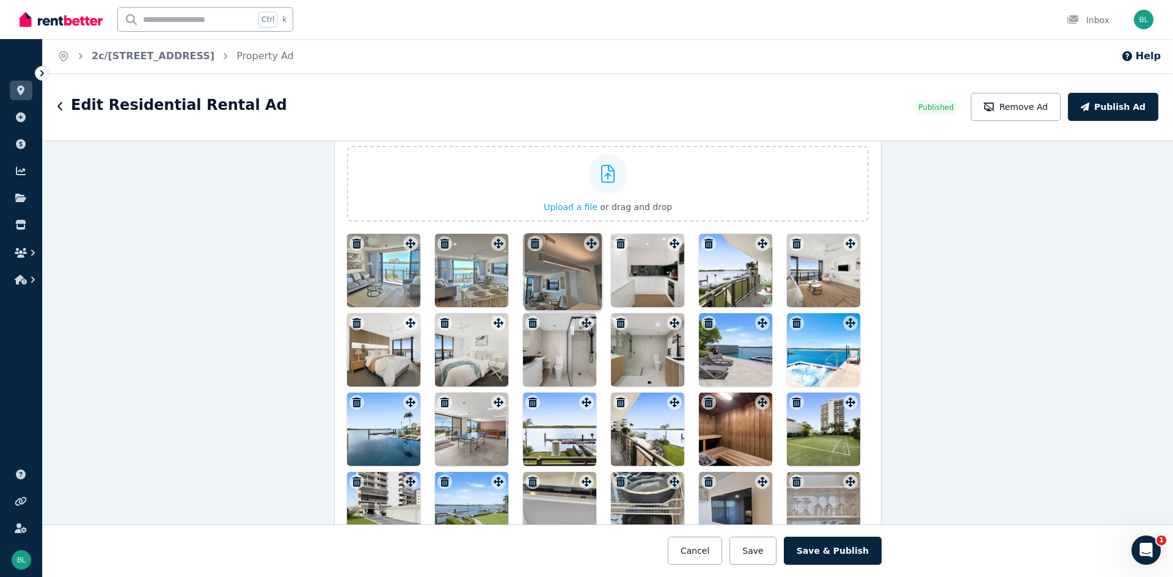
drag, startPoint x: 498, startPoint y: 365, endPoint x: 594, endPoint y: 230, distance: 165.5
click at [594, 229] on div "Photos Upload a file or drag and drop Uploaded " 20250816_114055.jpg " Uploaded…" at bounding box center [608, 413] width 522 height 583
click at [792, 246] on icon "button" at bounding box center [796, 244] width 9 height 10
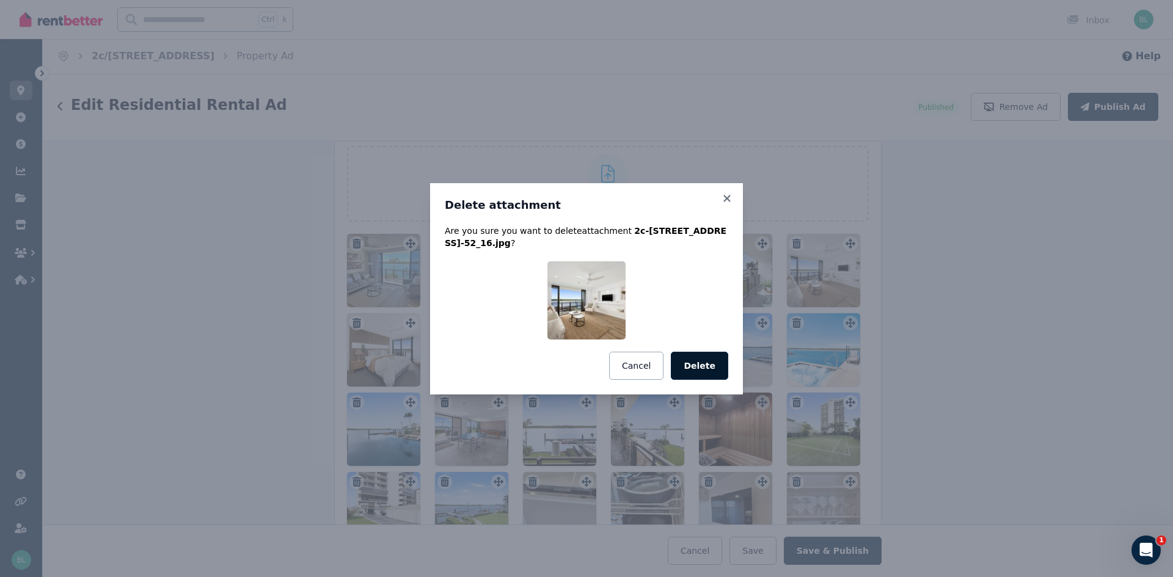
click at [711, 366] on button "Delete" at bounding box center [699, 366] width 57 height 28
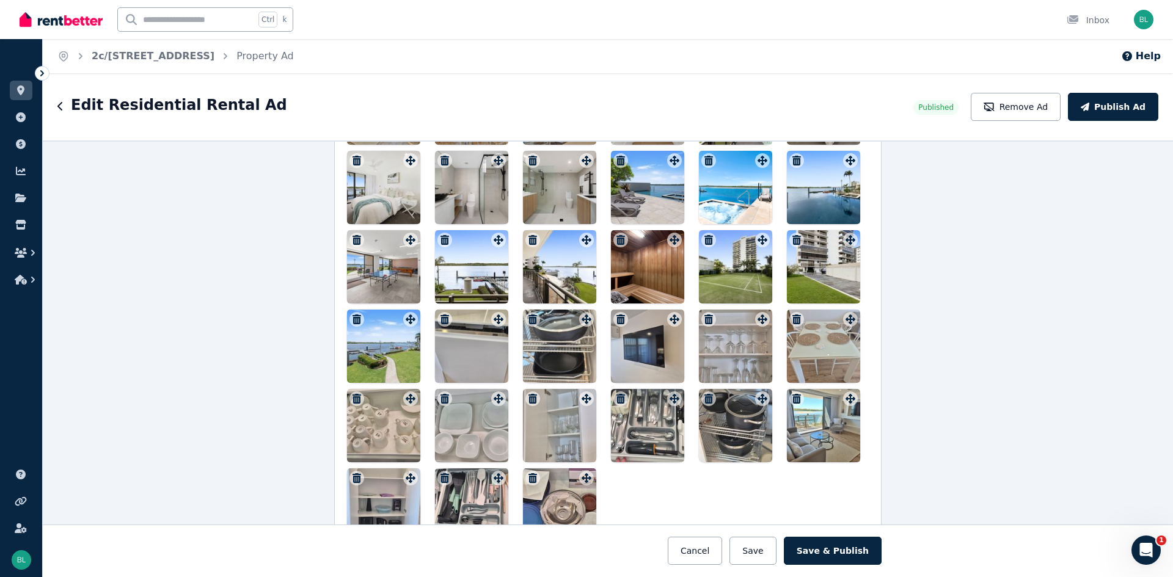
scroll to position [1745, 0]
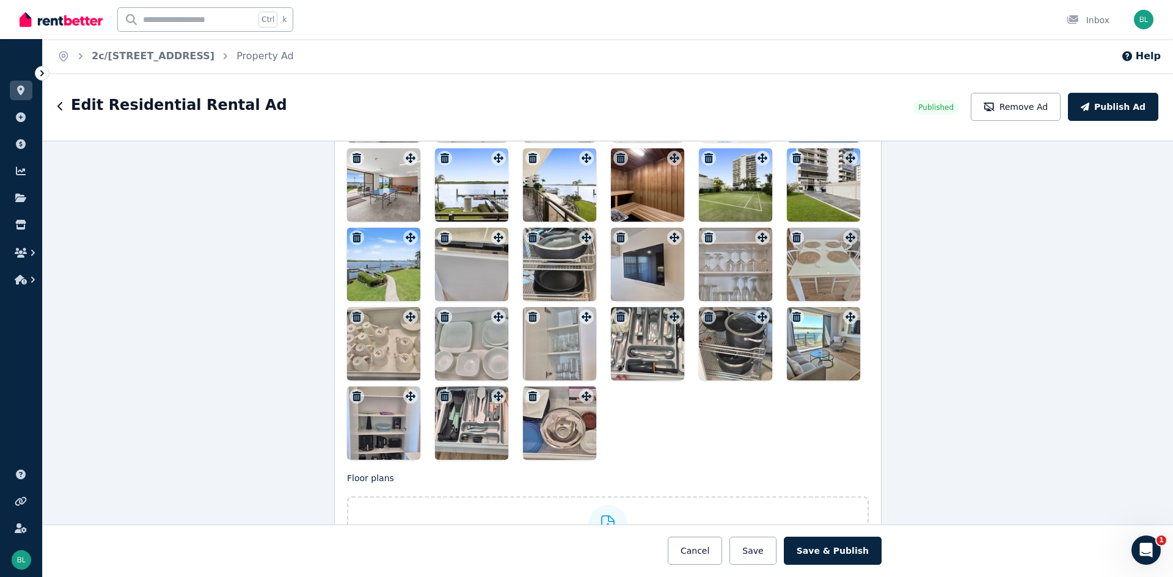
click at [792, 319] on icon "button" at bounding box center [796, 317] width 9 height 10
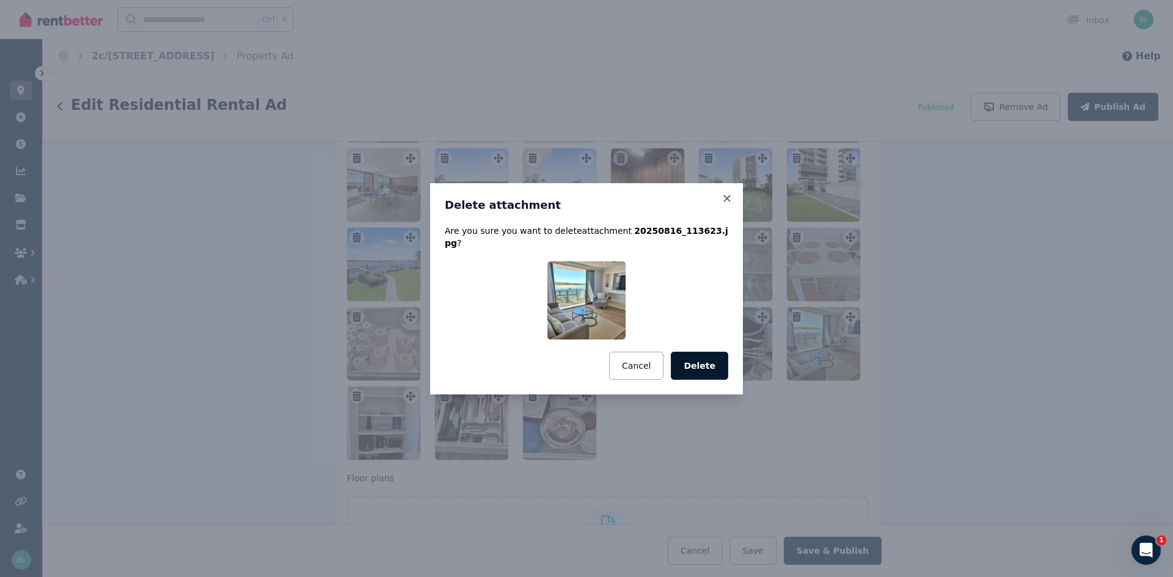
click at [705, 367] on button "Delete" at bounding box center [699, 366] width 57 height 28
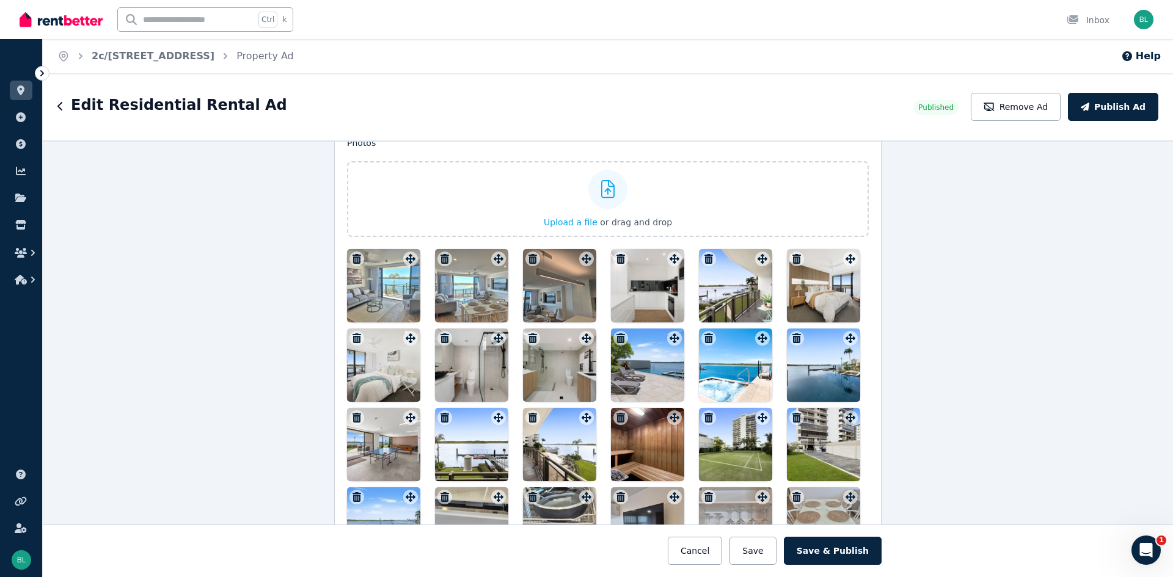
scroll to position [1419, 0]
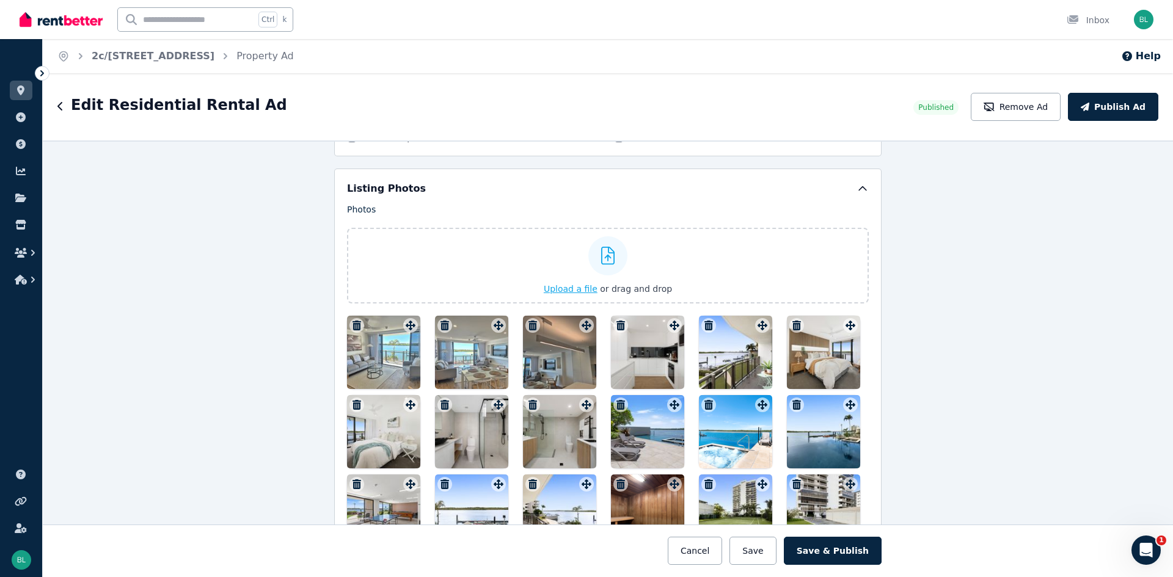
click at [572, 295] on div "Upload a file or drag and drop" at bounding box center [608, 265] width 128 height 73
click at [0, 0] on input "Upload a file or drag and drop" at bounding box center [0, 0] width 0 height 0
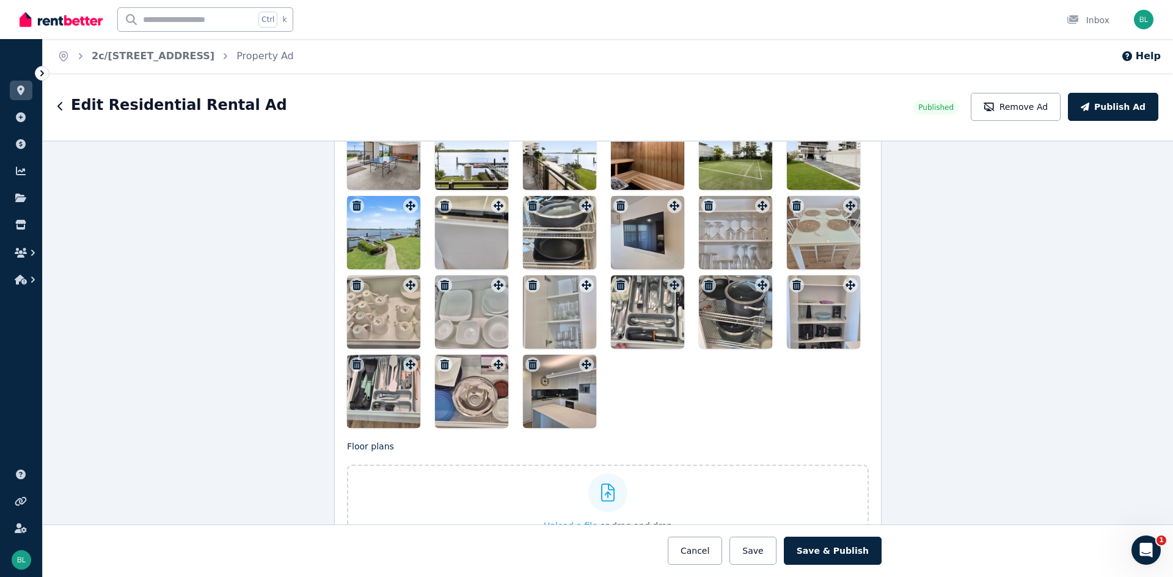
scroll to position [1819, 0]
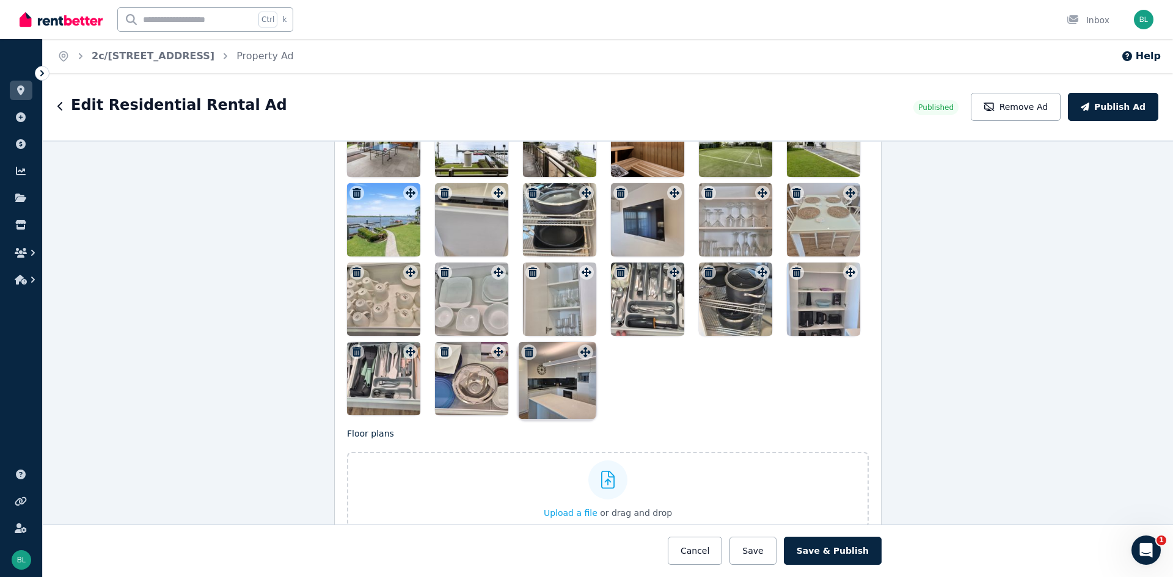
click at [584, 354] on div "Photos Upload a file or drag and drop Uploaded " 20250816_114055.jpg " Uploaded…" at bounding box center [608, 109] width 522 height 612
drag, startPoint x: 584, startPoint y: 354, endPoint x: 579, endPoint y: 327, distance: 26.7
click at [584, 357] on div "Photos Upload a file or drag and drop Uploaded " 20250816_114055.jpg " Uploaded…" at bounding box center [608, 124] width 522 height 583
drag, startPoint x: 584, startPoint y: 357, endPoint x: 619, endPoint y: 362, distance: 35.9
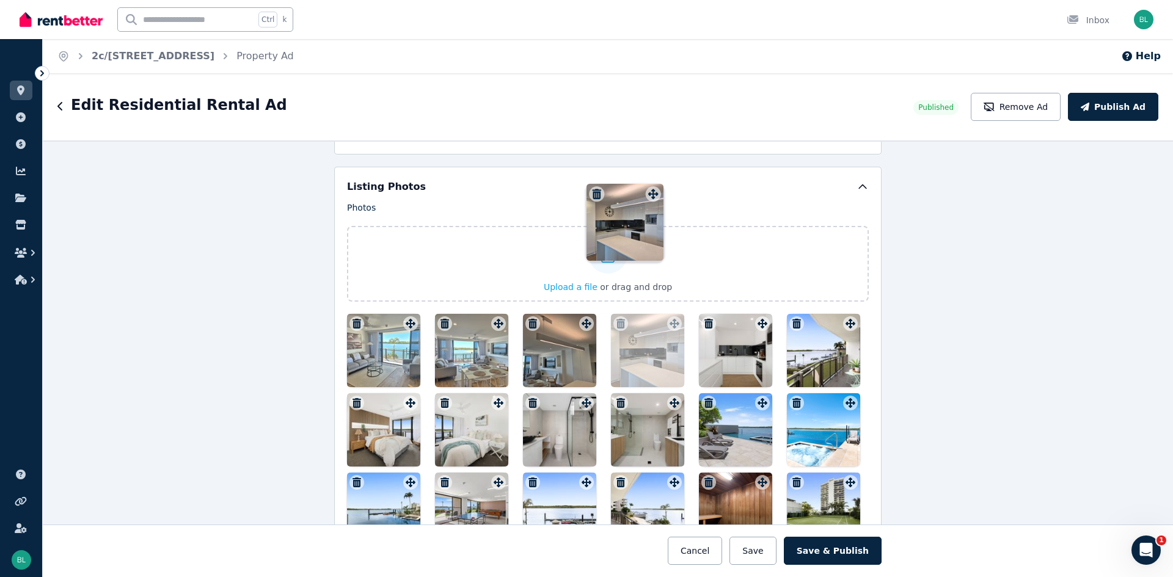
scroll to position [1351, 0]
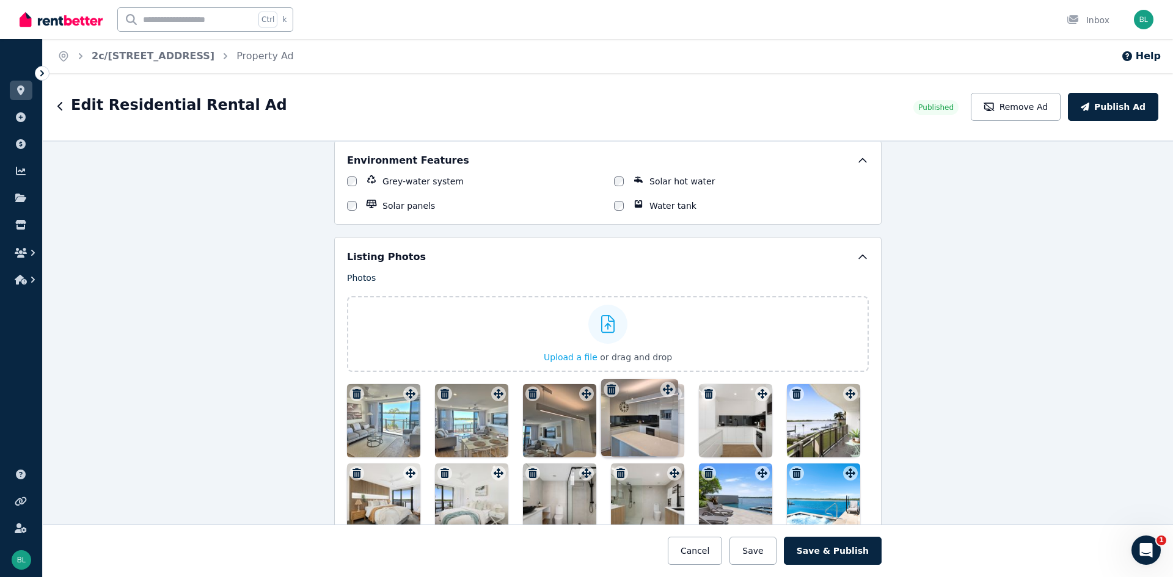
drag, startPoint x: 586, startPoint y: 355, endPoint x: 674, endPoint y: 382, distance: 92.0
click at [670, 382] on div "Photos Upload a file or drag and drop Uploaded " 20250816_114055.jpg " Uploaded…" at bounding box center [608, 563] width 522 height 583
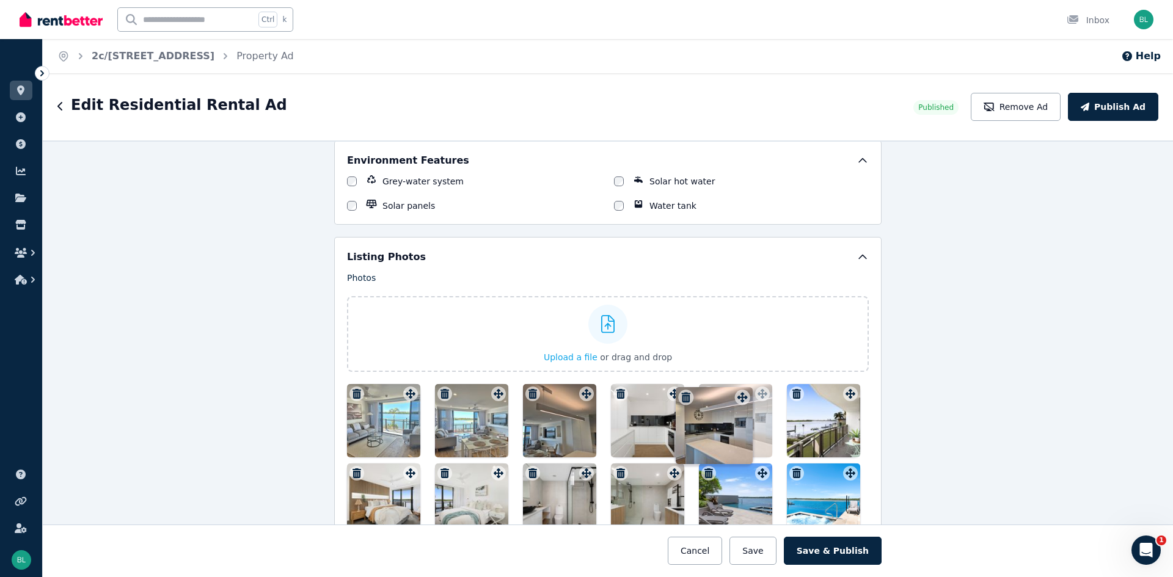
drag, startPoint x: 673, startPoint y: 396, endPoint x: 743, endPoint y: 389, distance: 71.2
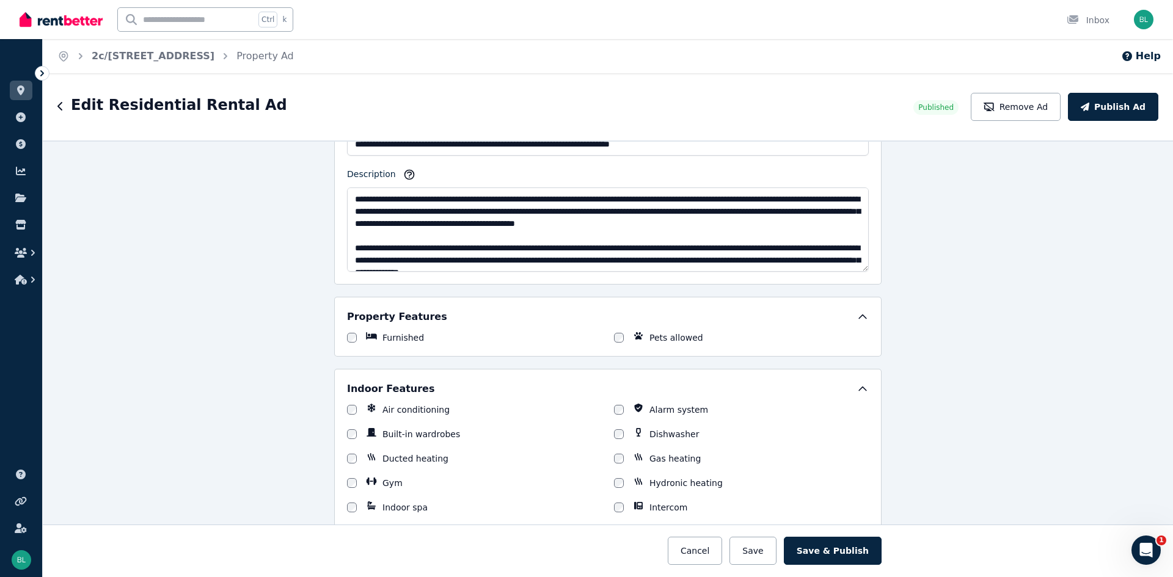
scroll to position [536, 0]
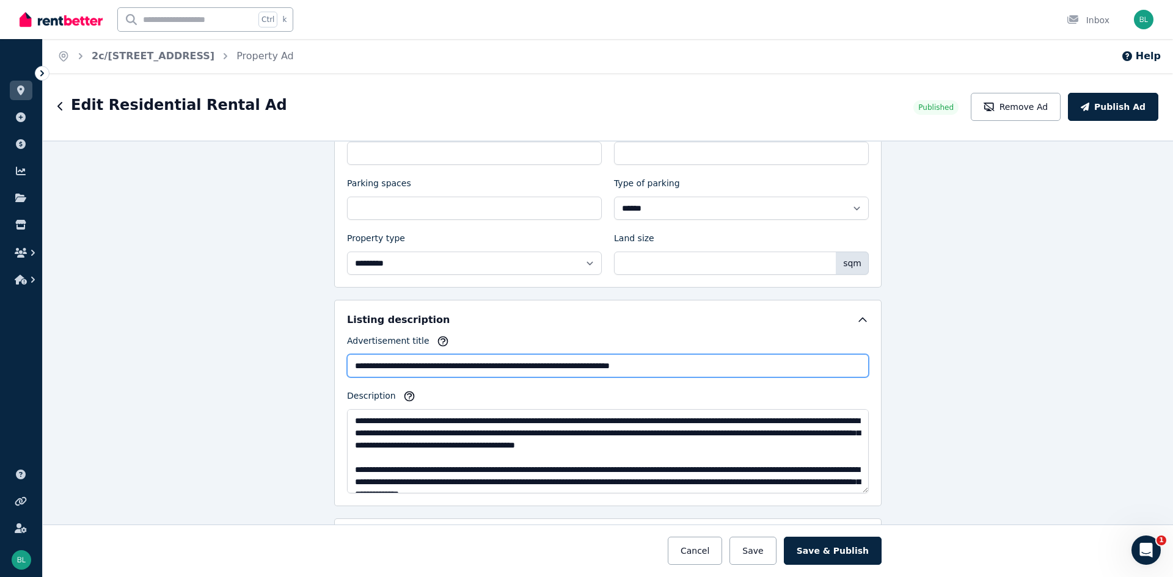
click at [739, 367] on input "**********" at bounding box center [608, 365] width 522 height 23
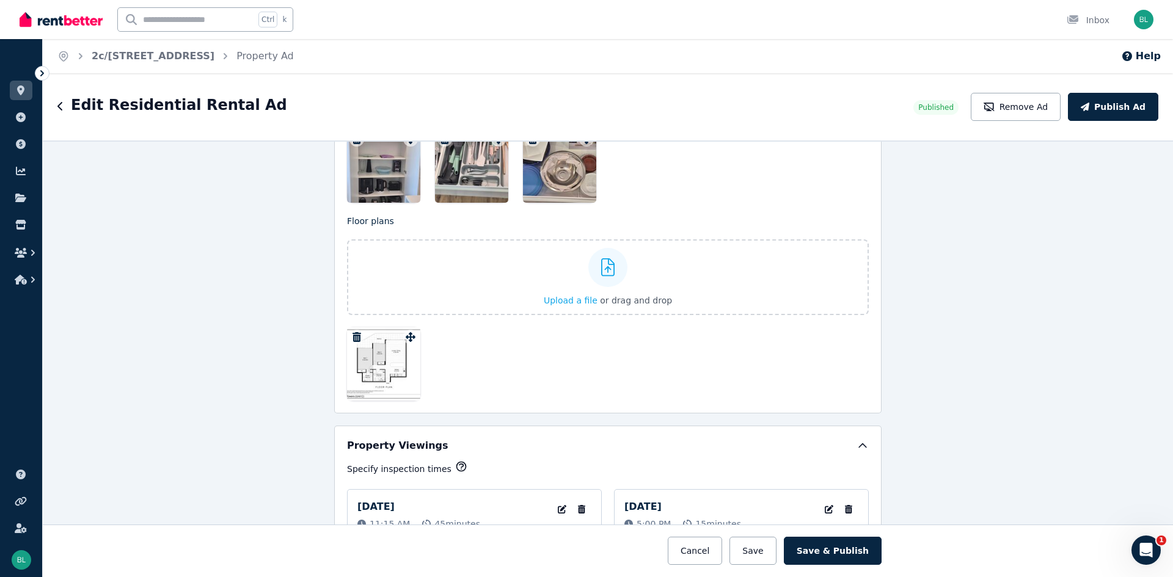
scroll to position [2247, 0]
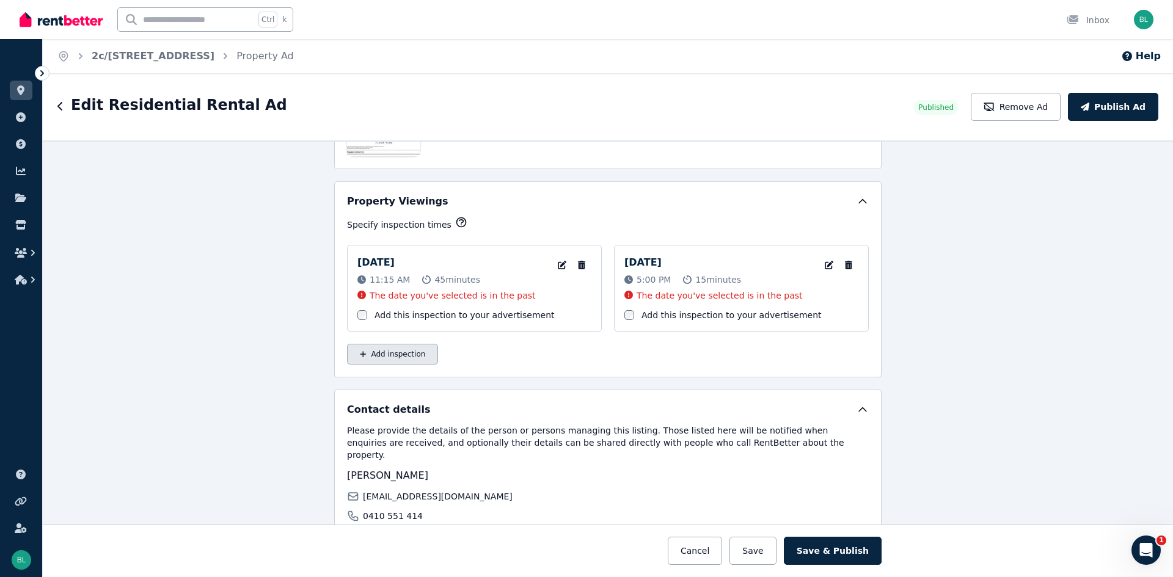
type input "**********"
click at [406, 357] on button "Add inspection" at bounding box center [392, 354] width 91 height 21
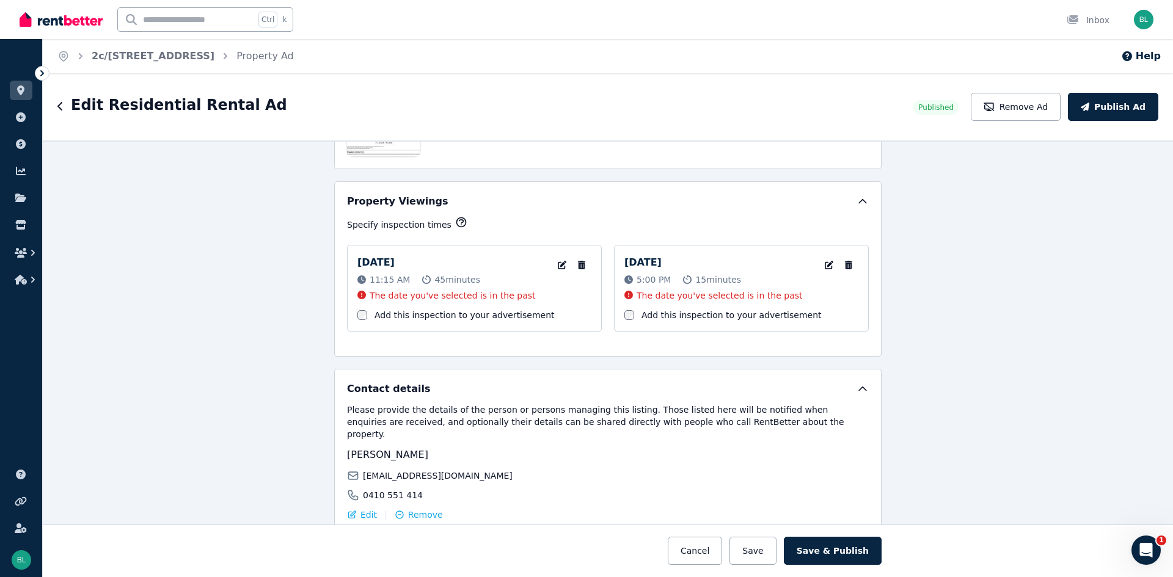
select select "**"
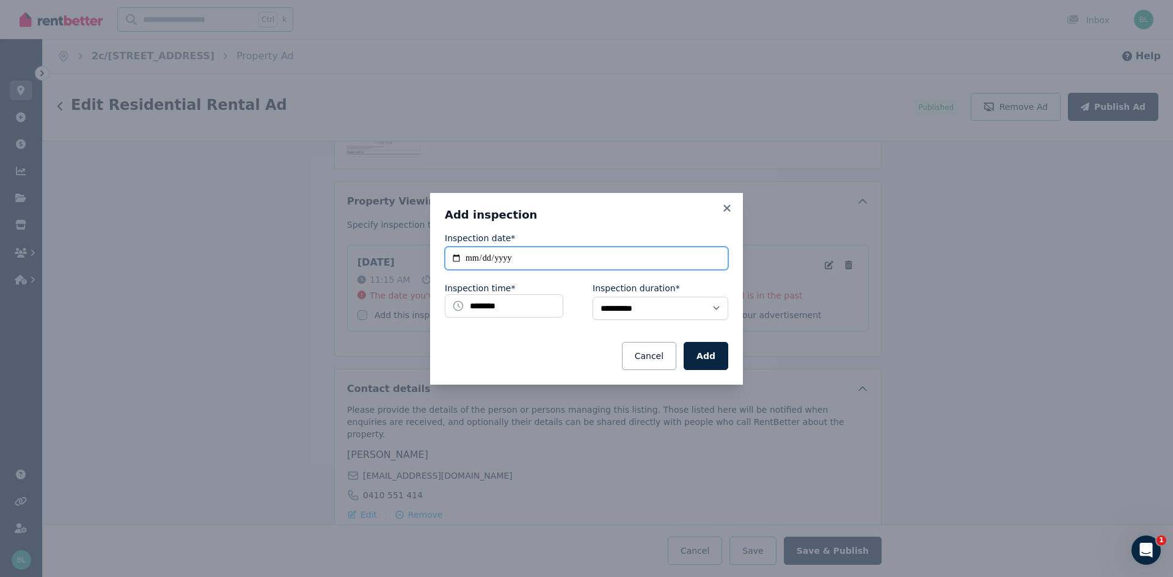
click at [514, 253] on input "**********" at bounding box center [586, 258] width 283 height 23
click at [584, 269] on input "**********" at bounding box center [586, 258] width 283 height 23
click at [453, 260] on input "**********" at bounding box center [586, 258] width 283 height 23
type input "**********"
click at [508, 308] on input "********" at bounding box center [504, 305] width 119 height 23
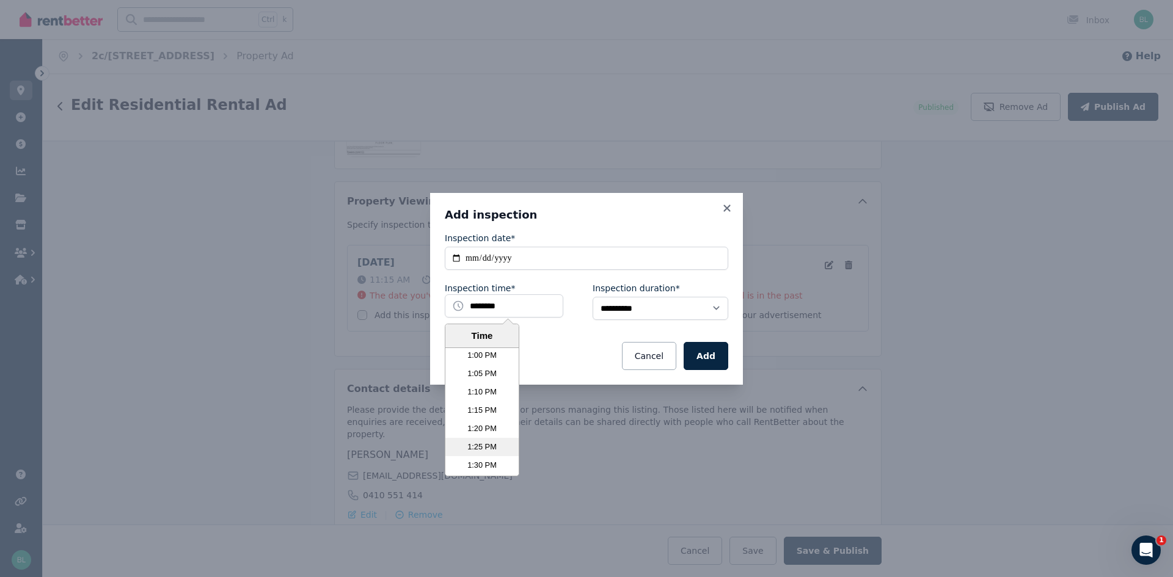
scroll to position [2834, 0]
click at [483, 385] on li "1:00 PM" at bounding box center [481, 382] width 73 height 18
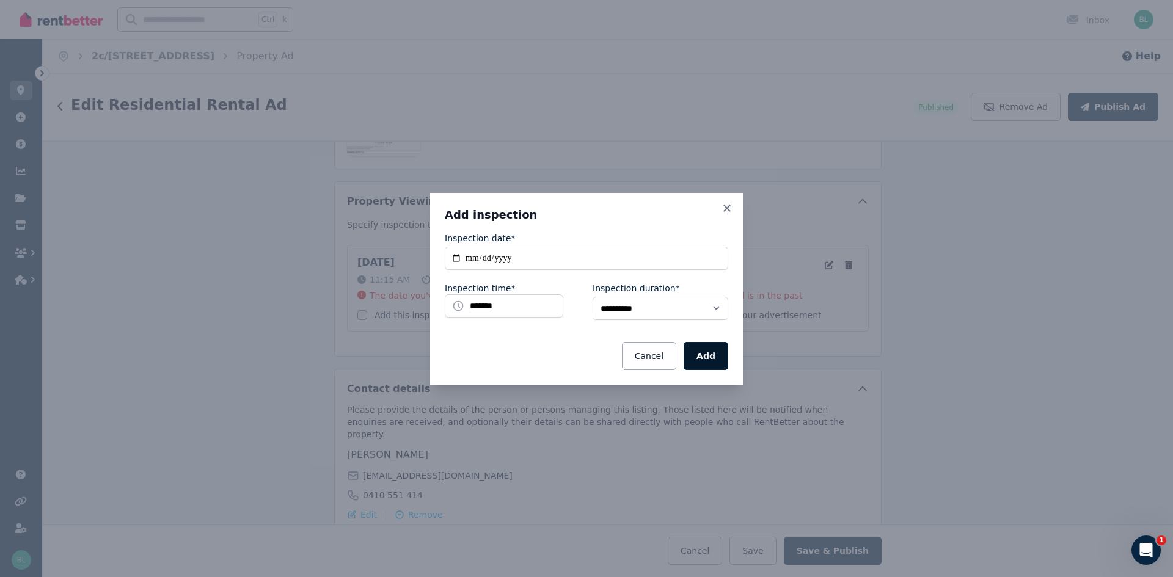
click at [712, 359] on button "Add" at bounding box center [706, 356] width 45 height 28
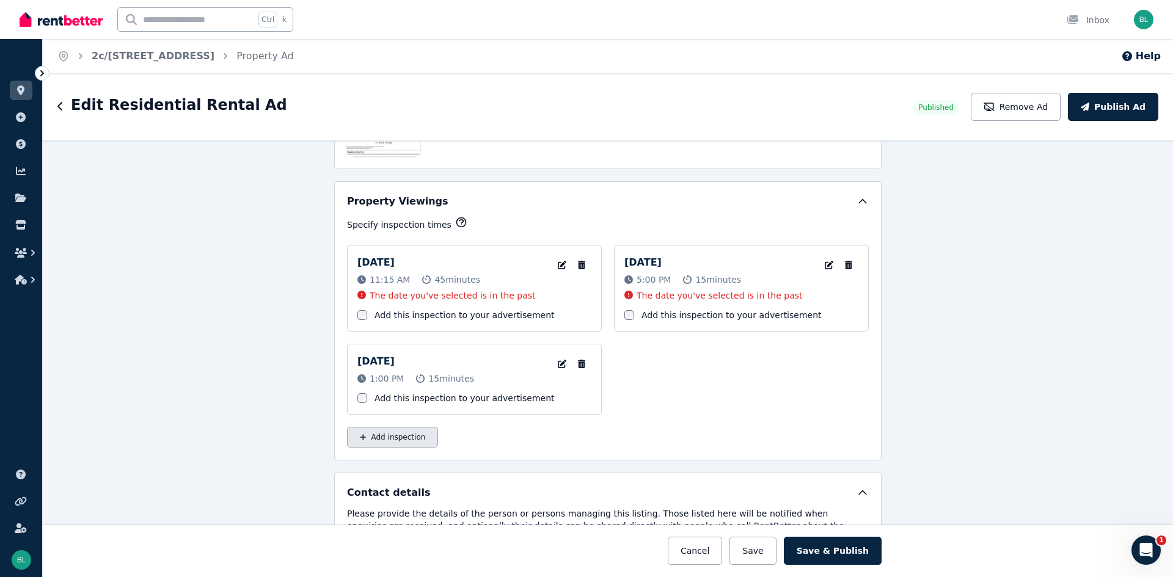
click at [400, 430] on button "Add inspection" at bounding box center [392, 437] width 91 height 21
select select "**"
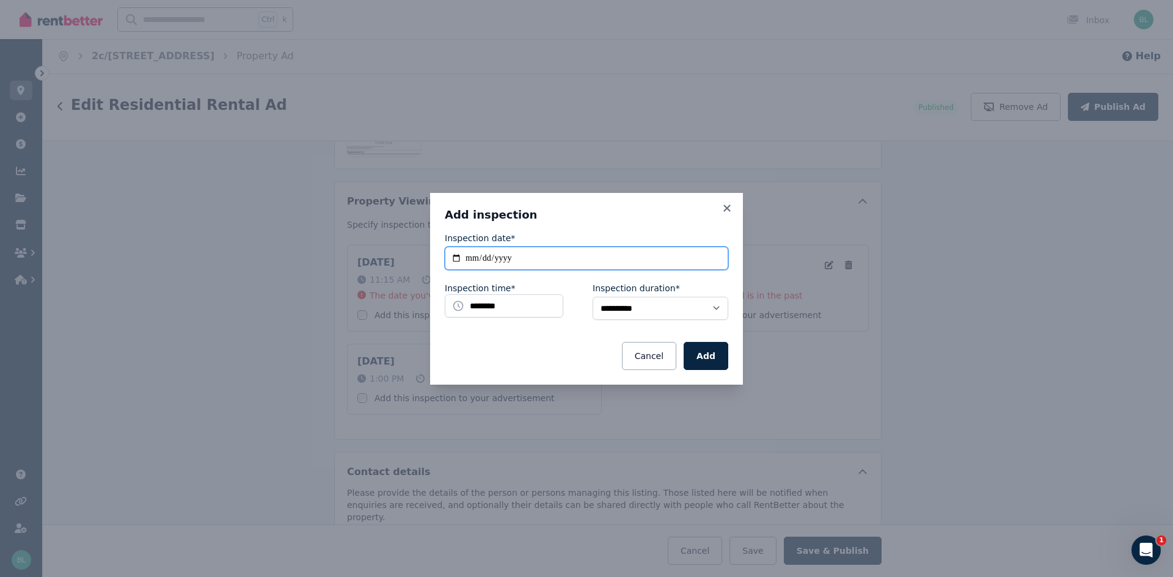
click at [551, 260] on input "**********" at bounding box center [586, 258] width 283 height 23
click at [453, 257] on input "**********" at bounding box center [586, 258] width 283 height 23
type input "**********"
click at [542, 311] on input "********" at bounding box center [504, 305] width 119 height 23
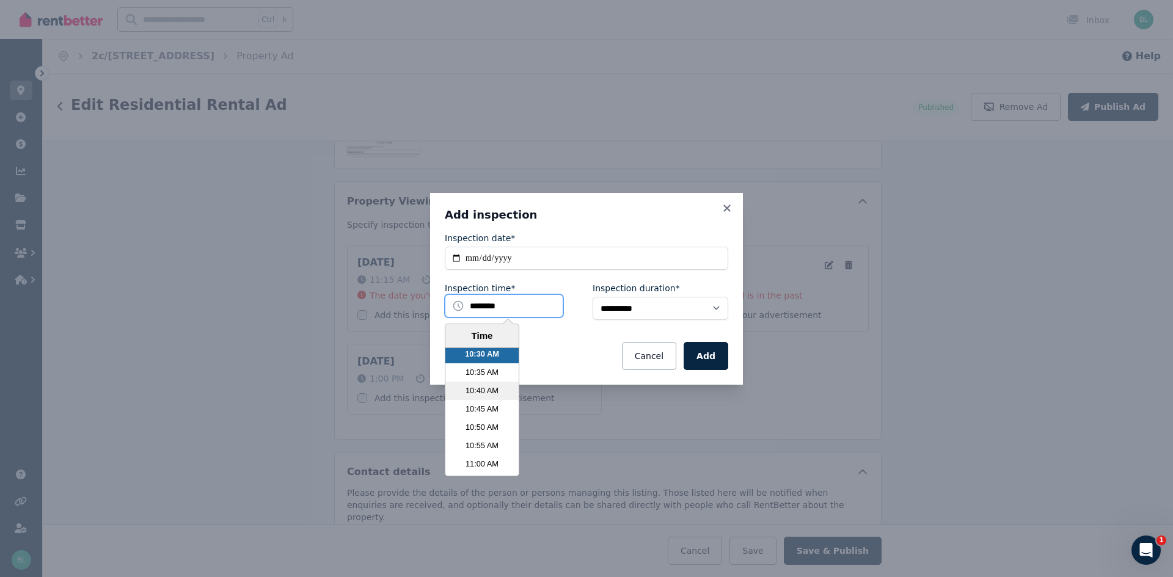
scroll to position [2418, 0]
click at [482, 356] on li "11:00 AM" at bounding box center [481, 358] width 73 height 18
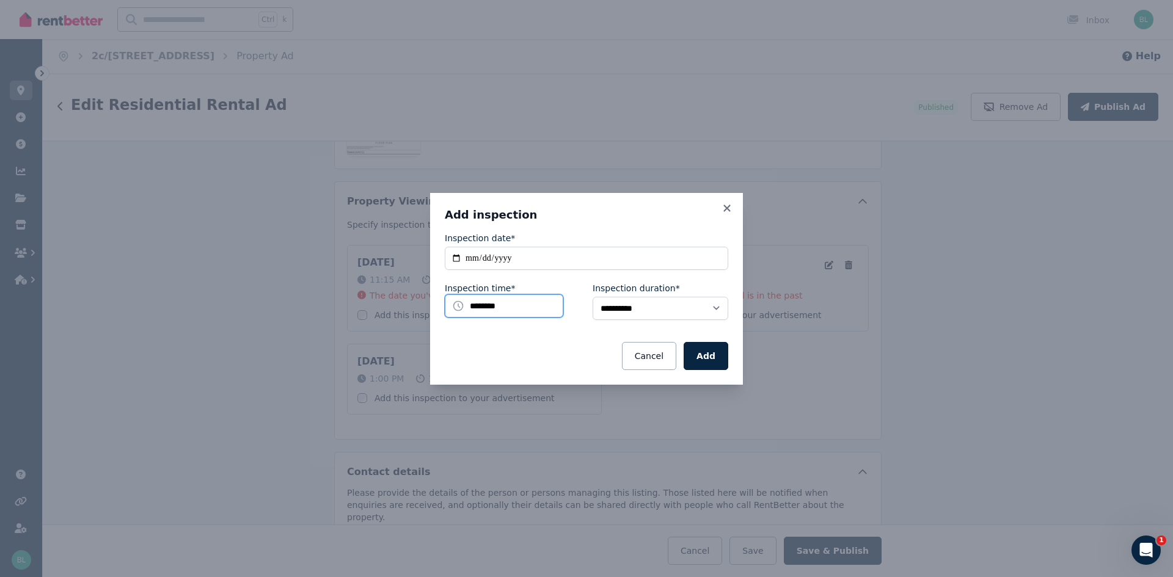
click at [507, 313] on input "********" at bounding box center [504, 305] width 119 height 23
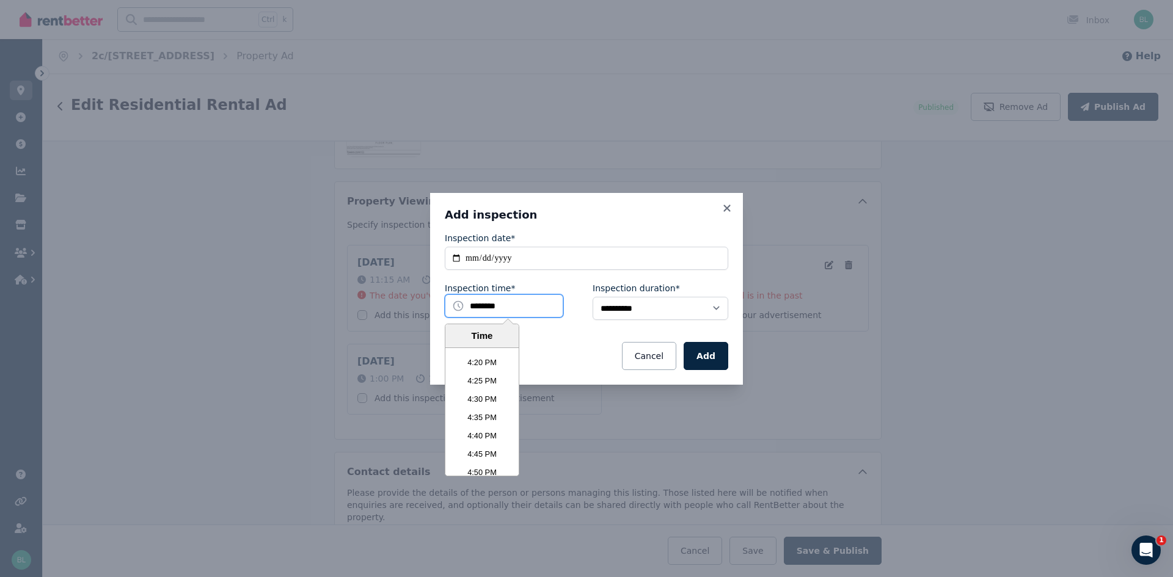
scroll to position [3668, 0]
click at [475, 431] on li "5:00 PM" at bounding box center [481, 428] width 73 height 18
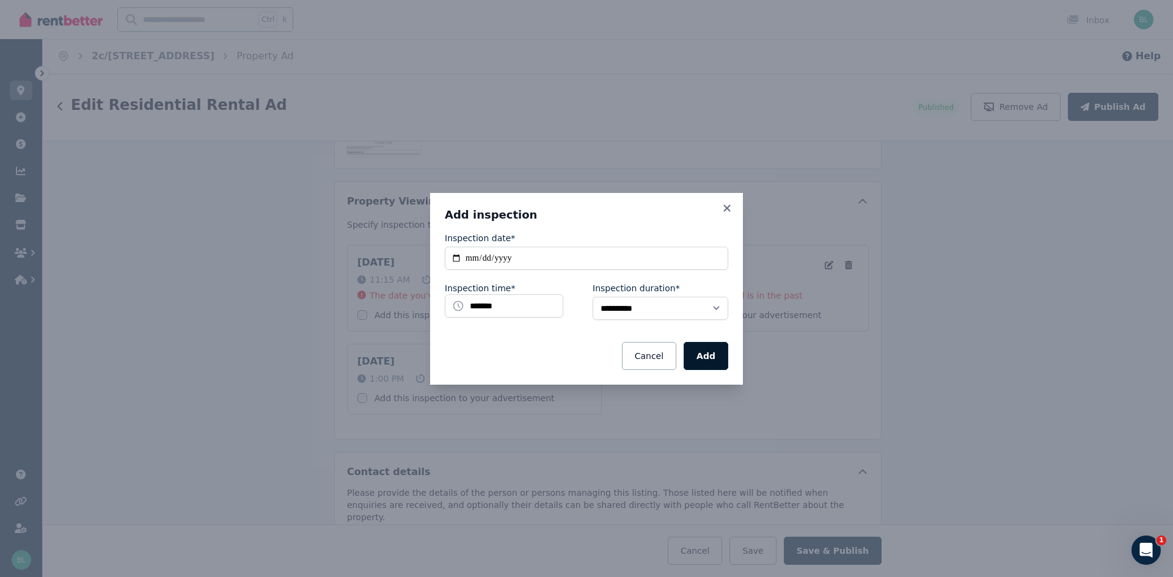
click at [719, 359] on button "Add" at bounding box center [706, 356] width 45 height 28
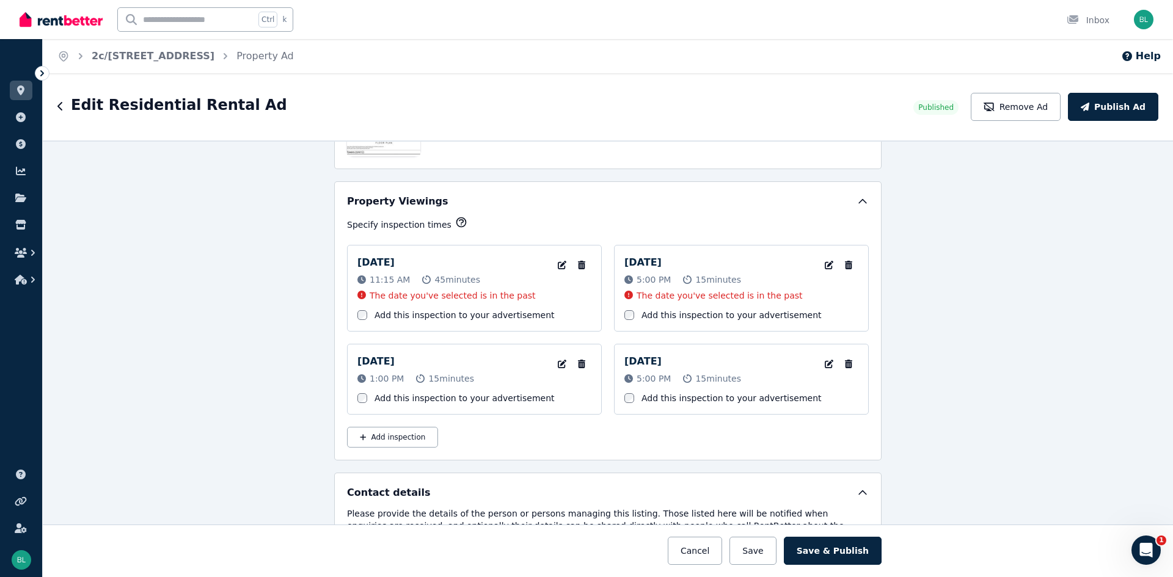
click at [396, 439] on button "Add inspection" at bounding box center [392, 437] width 91 height 21
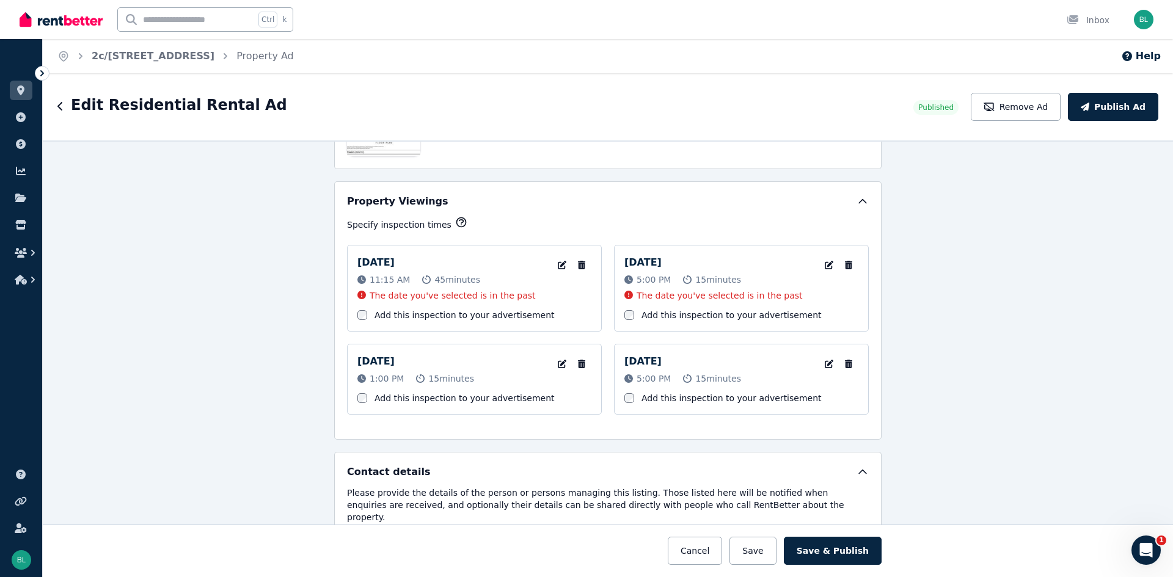
select select "**"
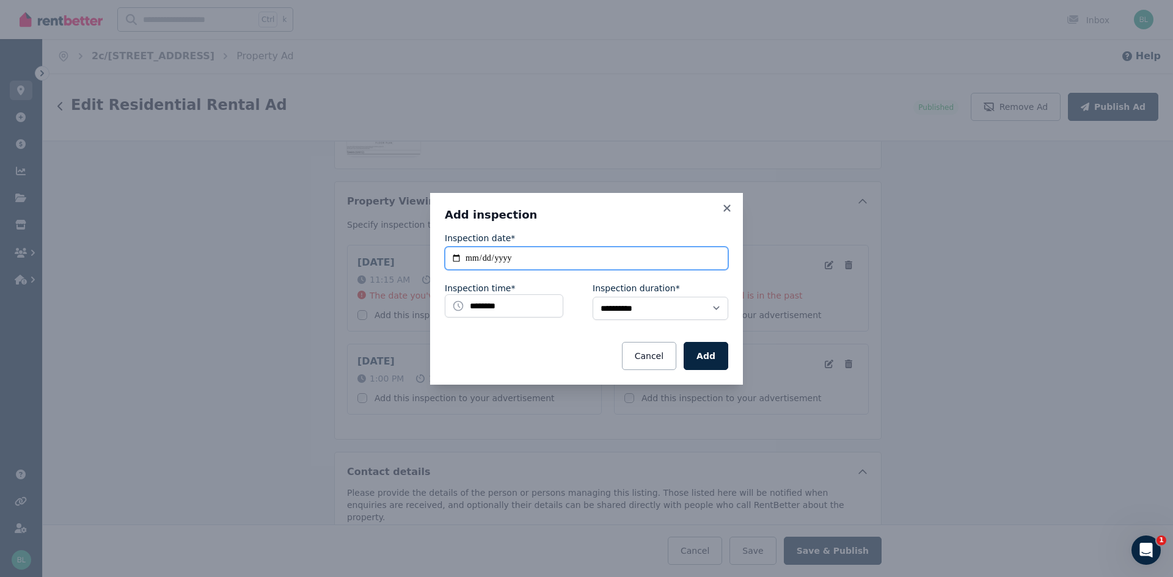
click at [538, 258] on input "**********" at bounding box center [586, 258] width 283 height 23
click at [458, 260] on input "**********" at bounding box center [586, 258] width 283 height 23
type input "**********"
click at [522, 311] on input "********" at bounding box center [504, 305] width 119 height 23
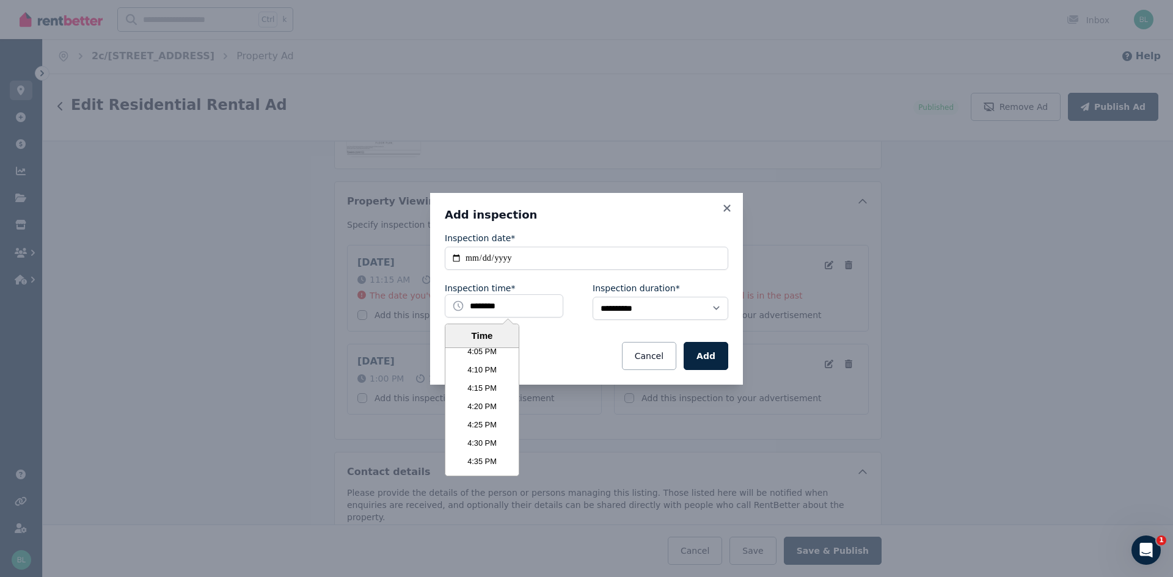
scroll to position [3476, 0]
click at [473, 398] on li "4:00 PM" at bounding box center [481, 399] width 73 height 18
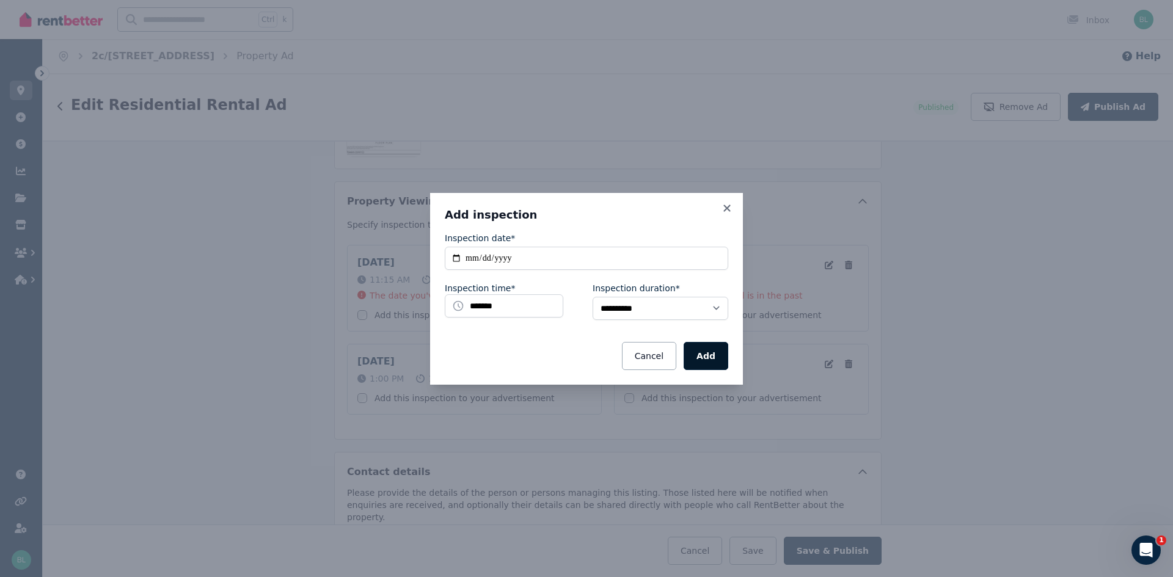
click at [715, 355] on button "Add" at bounding box center [706, 356] width 45 height 28
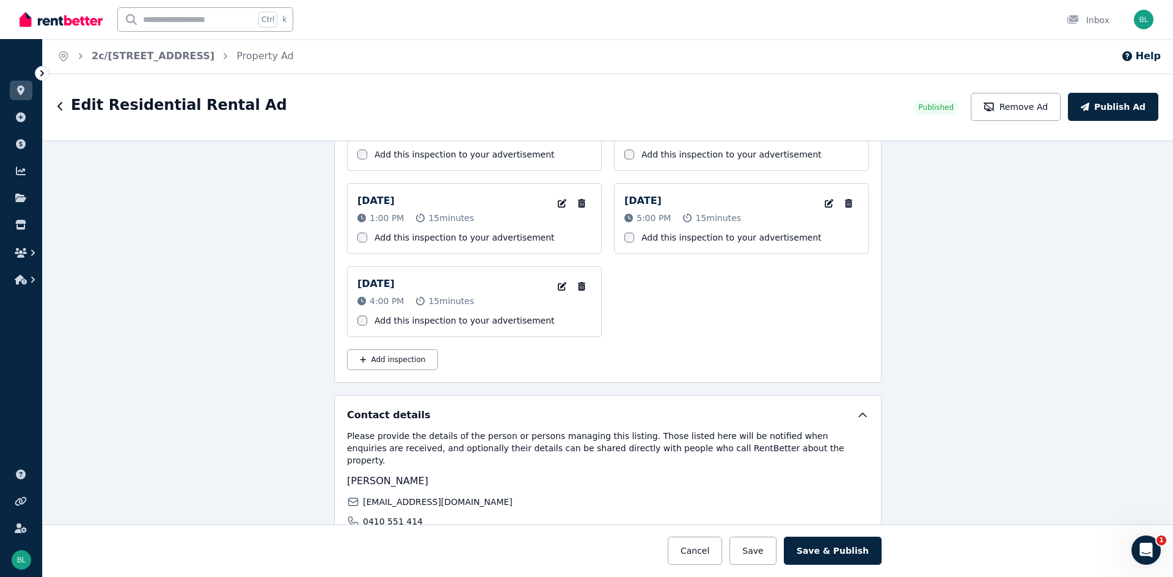
scroll to position [2409, 0]
click at [401, 354] on button "Add inspection" at bounding box center [392, 358] width 91 height 21
select select "**"
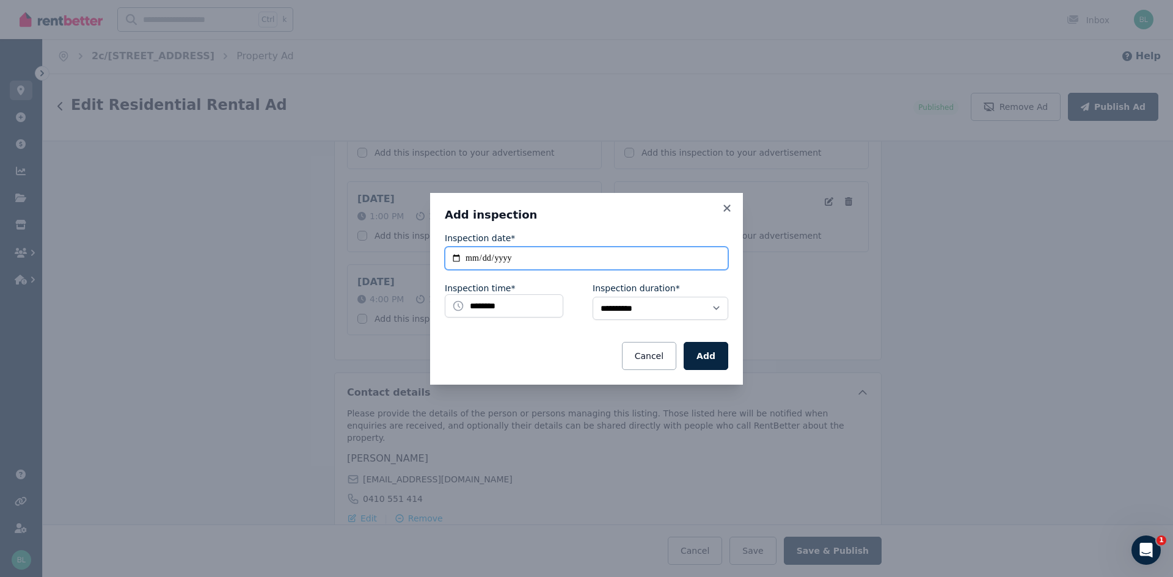
drag, startPoint x: 497, startPoint y: 258, endPoint x: 468, endPoint y: 256, distance: 28.8
click at [497, 258] on input "**********" at bounding box center [586, 258] width 283 height 23
click at [456, 256] on input "**********" at bounding box center [586, 258] width 283 height 23
type input "**********"
click at [524, 308] on input "********" at bounding box center [504, 305] width 119 height 23
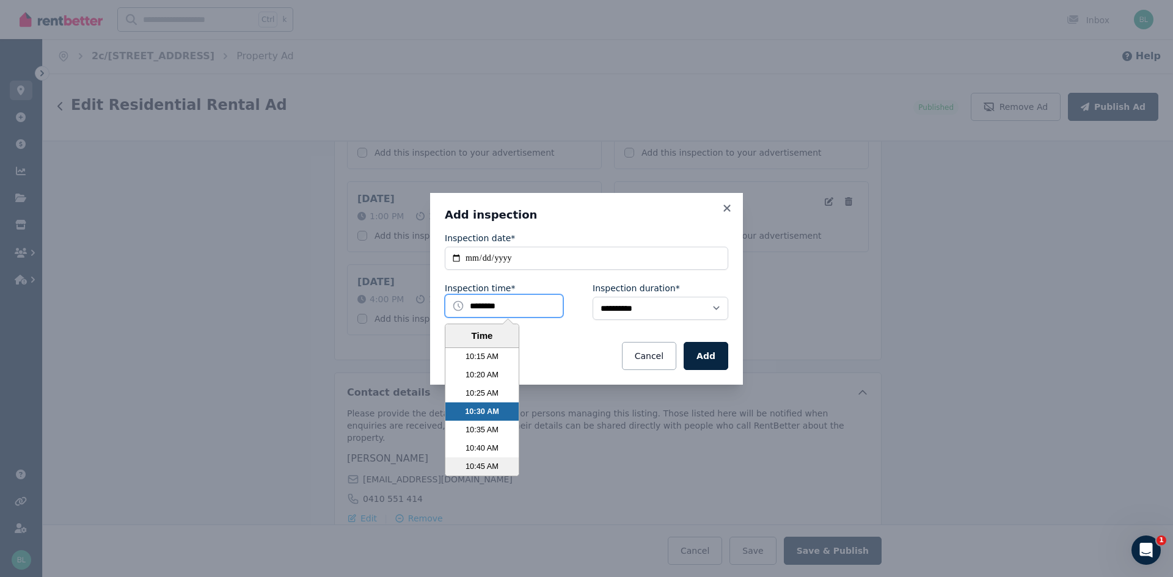
scroll to position [2336, 0]
click at [480, 442] on li "11:00 AM" at bounding box center [481, 440] width 73 height 18
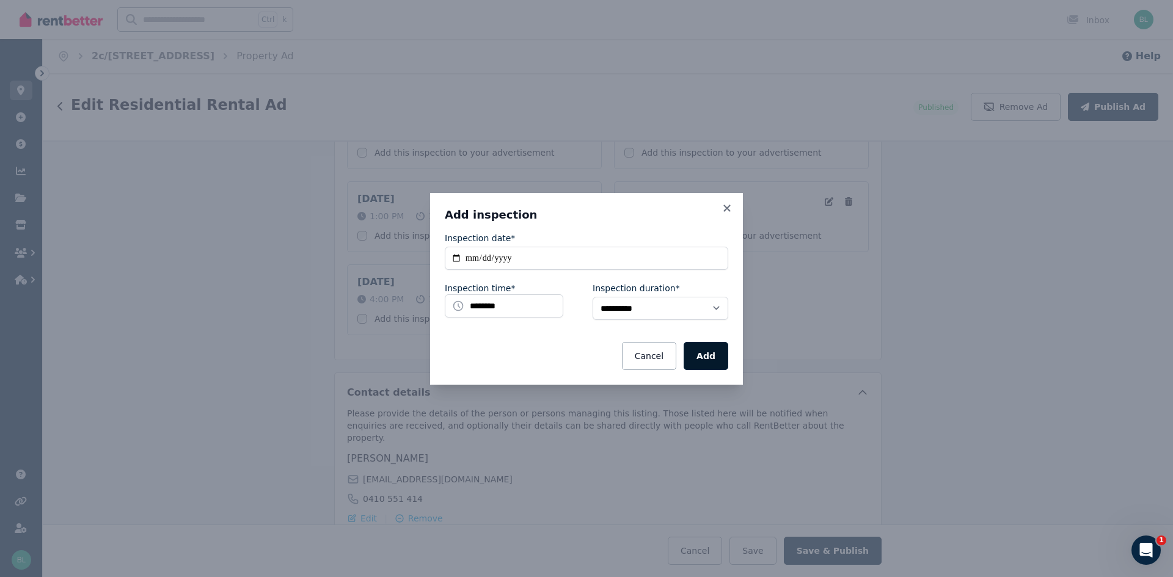
click at [703, 354] on button "Add" at bounding box center [706, 356] width 45 height 28
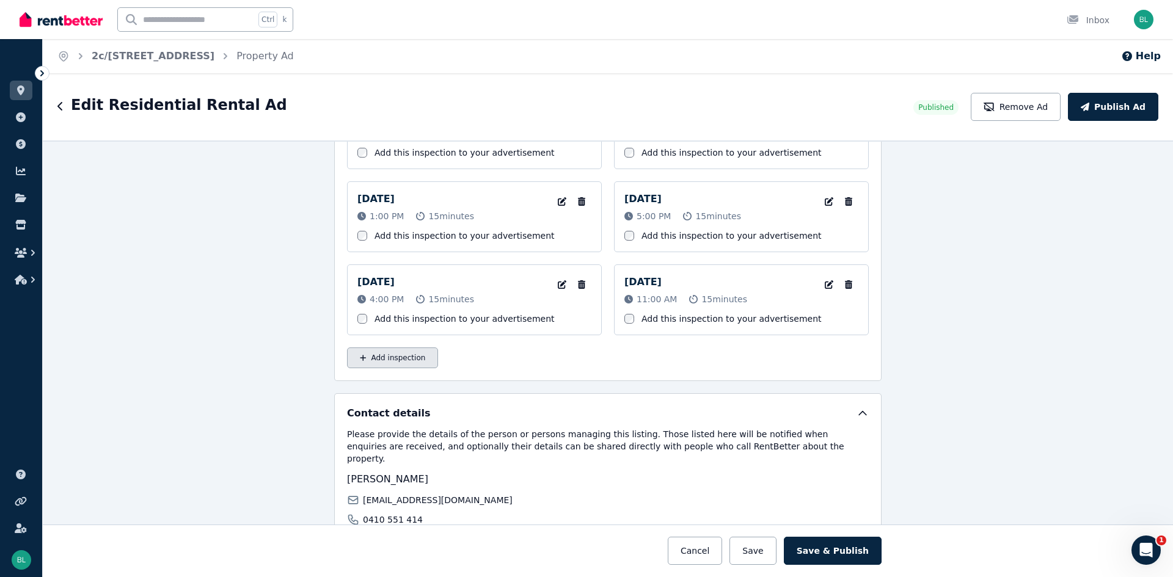
click at [387, 356] on button "Add inspection" at bounding box center [392, 358] width 91 height 21
select select "**"
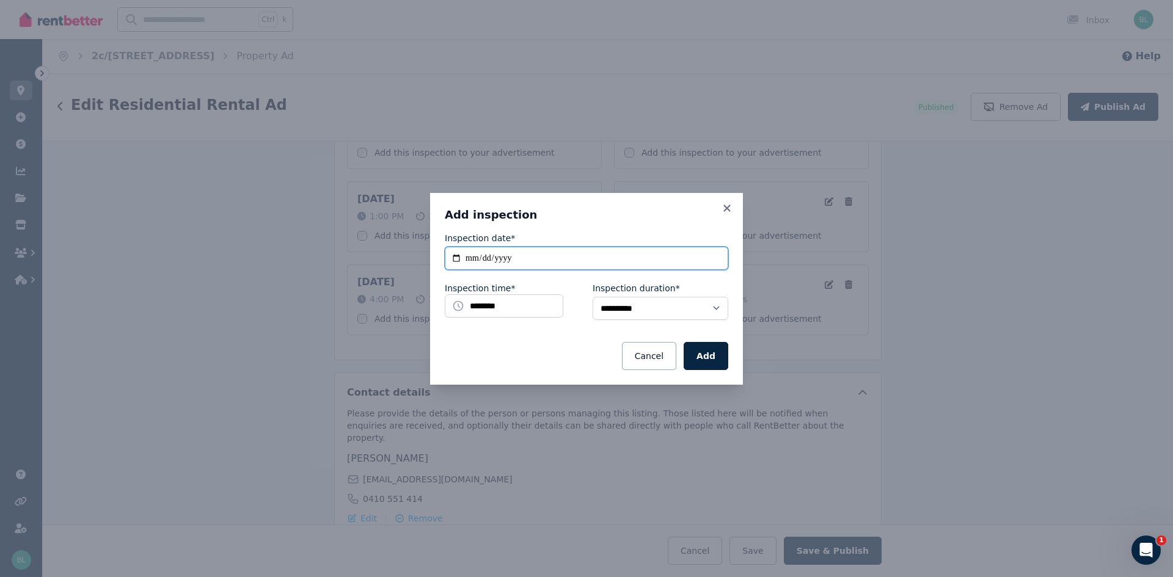
click at [473, 261] on input "**********" at bounding box center [586, 258] width 283 height 23
click at [454, 258] on input "**********" at bounding box center [586, 258] width 283 height 23
type input "**********"
click at [543, 305] on input "********" at bounding box center [504, 305] width 119 height 23
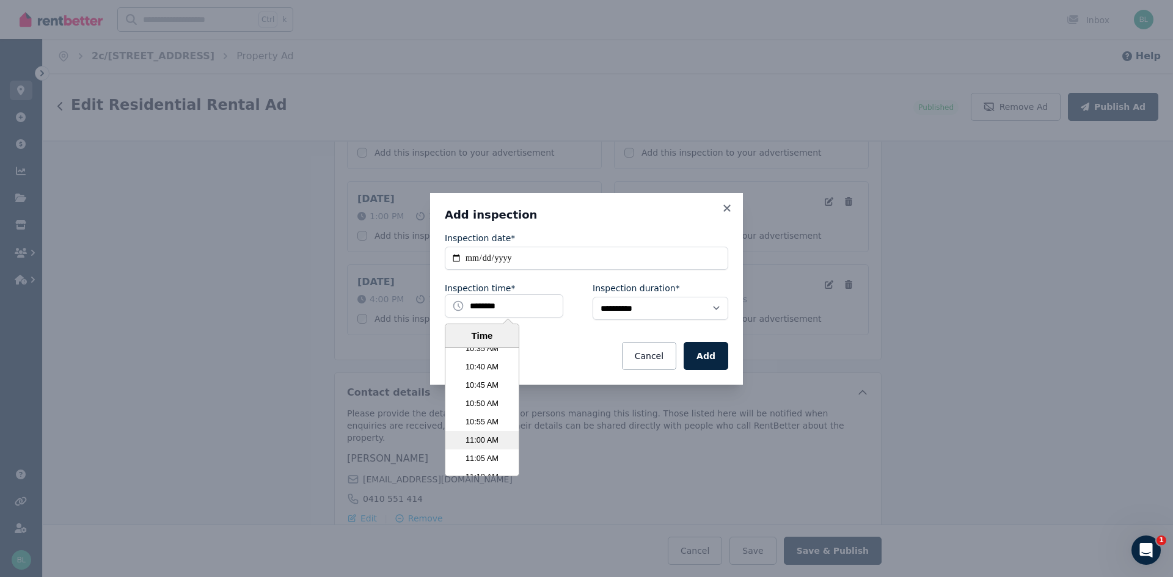
click at [485, 437] on li "11:00 AM" at bounding box center [481, 440] width 73 height 18
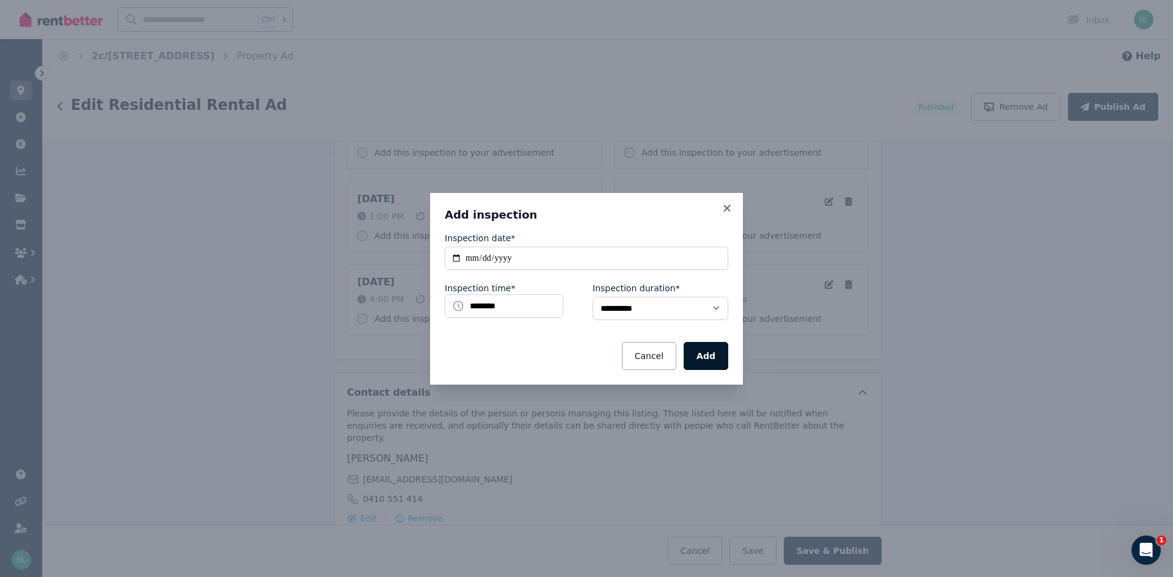
click at [710, 357] on button "Add" at bounding box center [706, 356] width 45 height 28
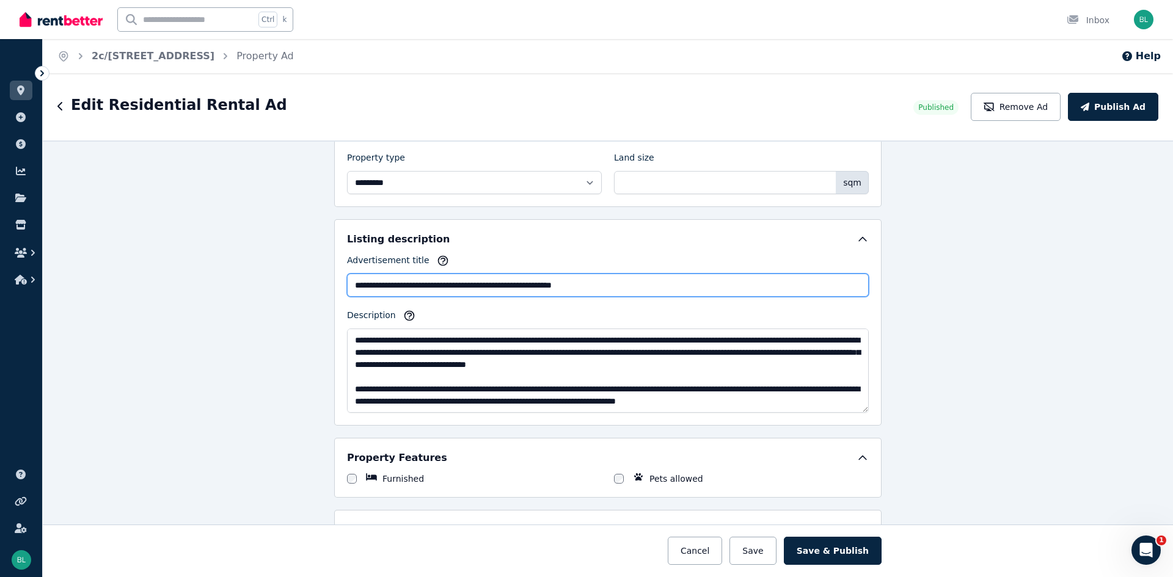
scroll to position [618, 0]
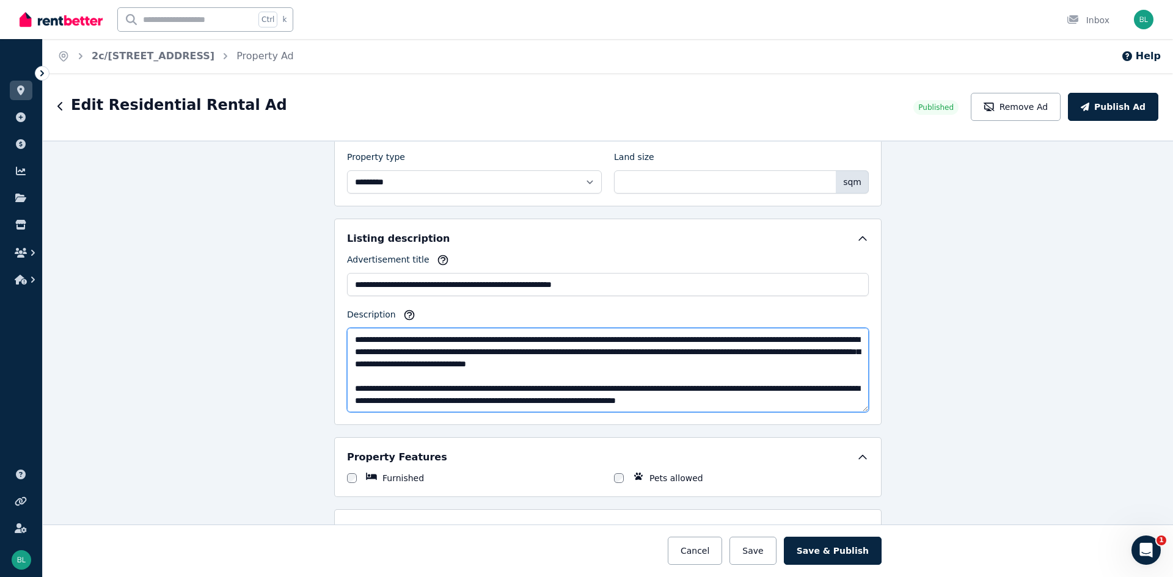
click at [351, 342] on textarea "Description" at bounding box center [608, 370] width 522 height 84
click at [659, 338] on textarea "Description" at bounding box center [608, 370] width 522 height 84
click at [688, 343] on textarea "Description" at bounding box center [608, 370] width 522 height 84
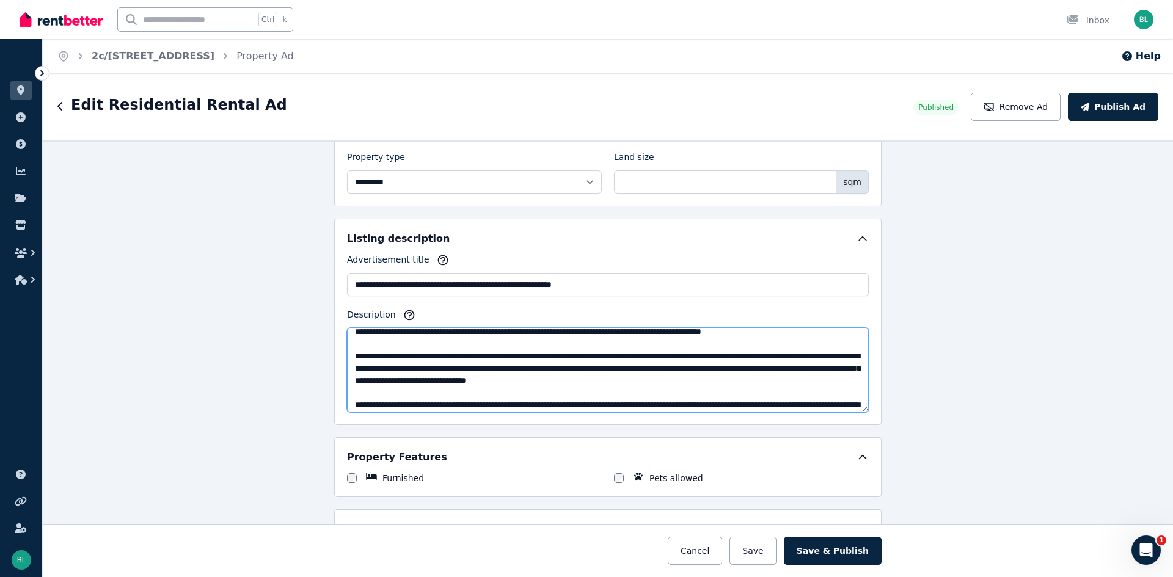
scroll to position [183, 0]
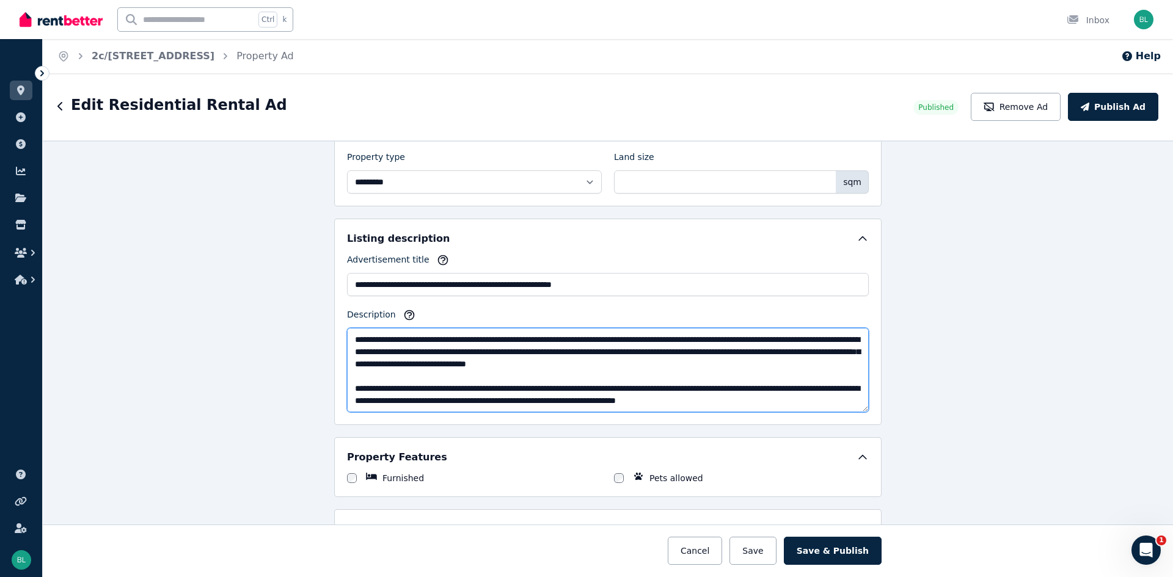
drag, startPoint x: 723, startPoint y: 403, endPoint x: 637, endPoint y: 390, distance: 86.4
click at [632, 392] on textarea "Description" at bounding box center [608, 370] width 522 height 84
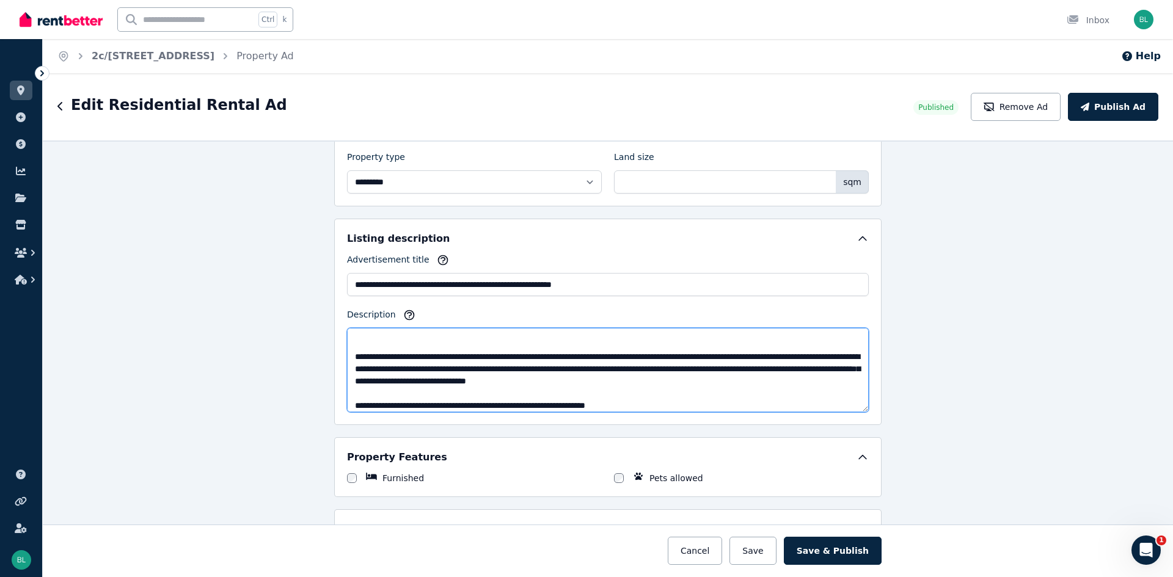
scroll to position [114, 0]
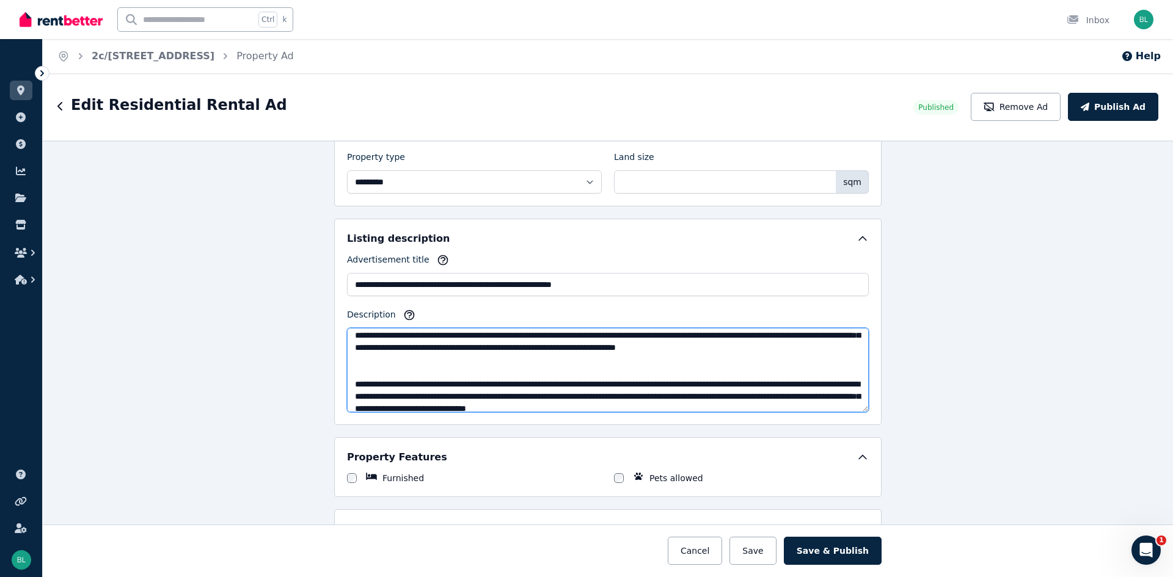
click at [576, 368] on textarea "Description" at bounding box center [608, 370] width 522 height 84
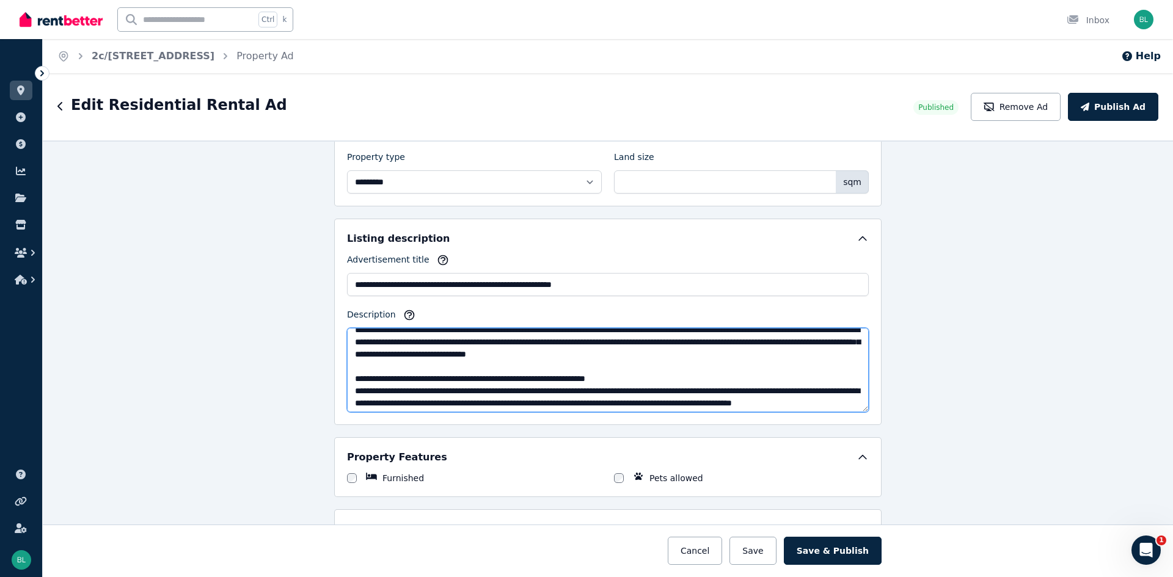
scroll to position [195, 0]
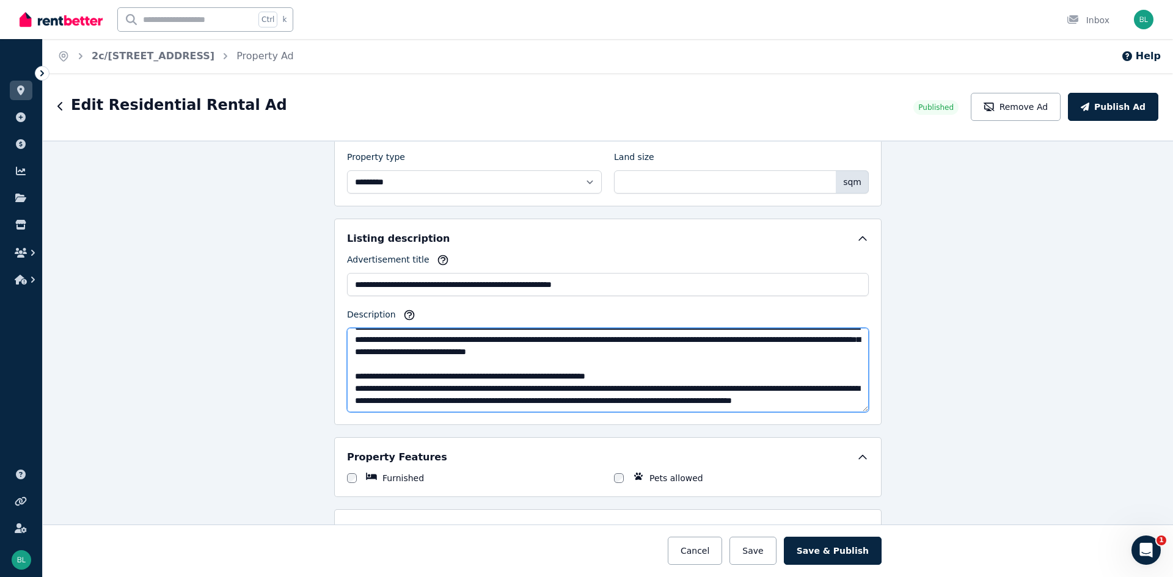
drag, startPoint x: 349, startPoint y: 378, endPoint x: 778, endPoint y: 376, distance: 428.8
click at [778, 376] on textarea "Description" at bounding box center [608, 370] width 522 height 84
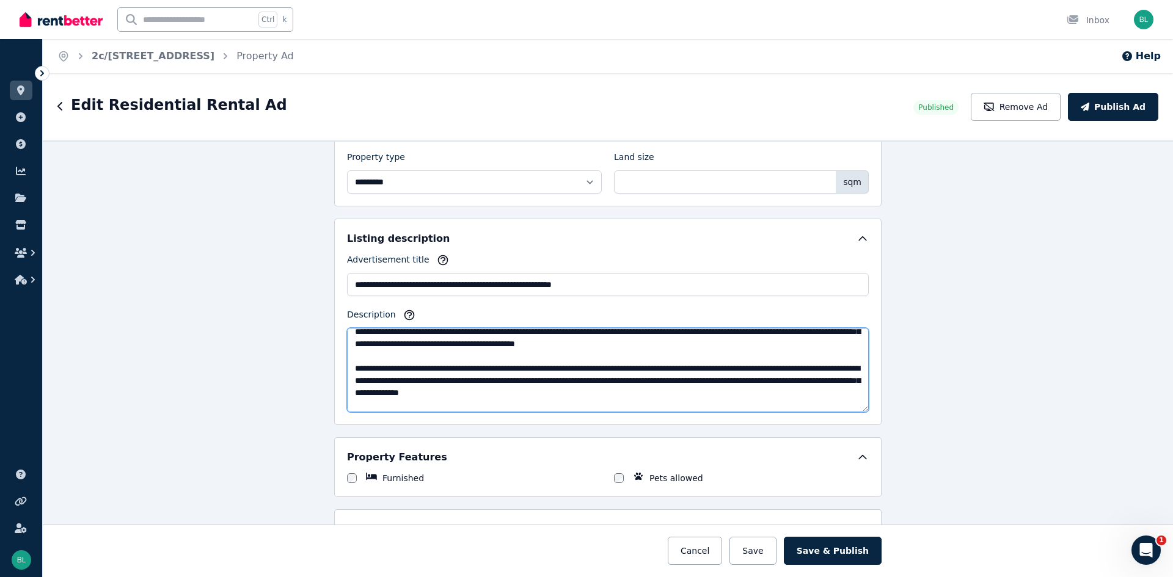
scroll to position [0, 0]
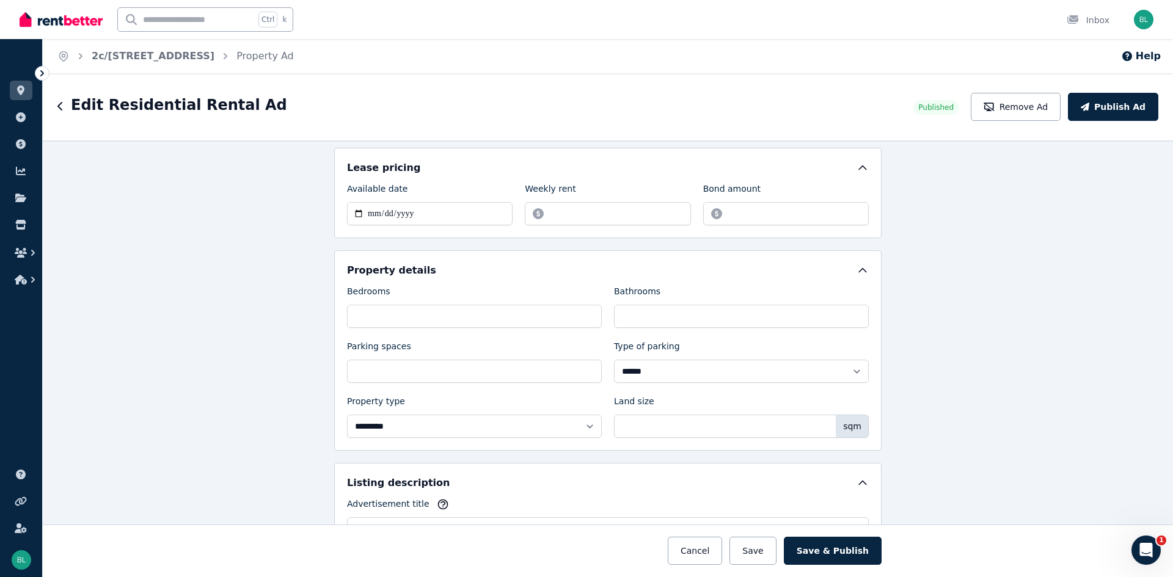
click at [604, 396] on div "**********" at bounding box center [608, 361] width 522 height 153
click at [604, 395] on div "**********" at bounding box center [608, 361] width 522 height 153
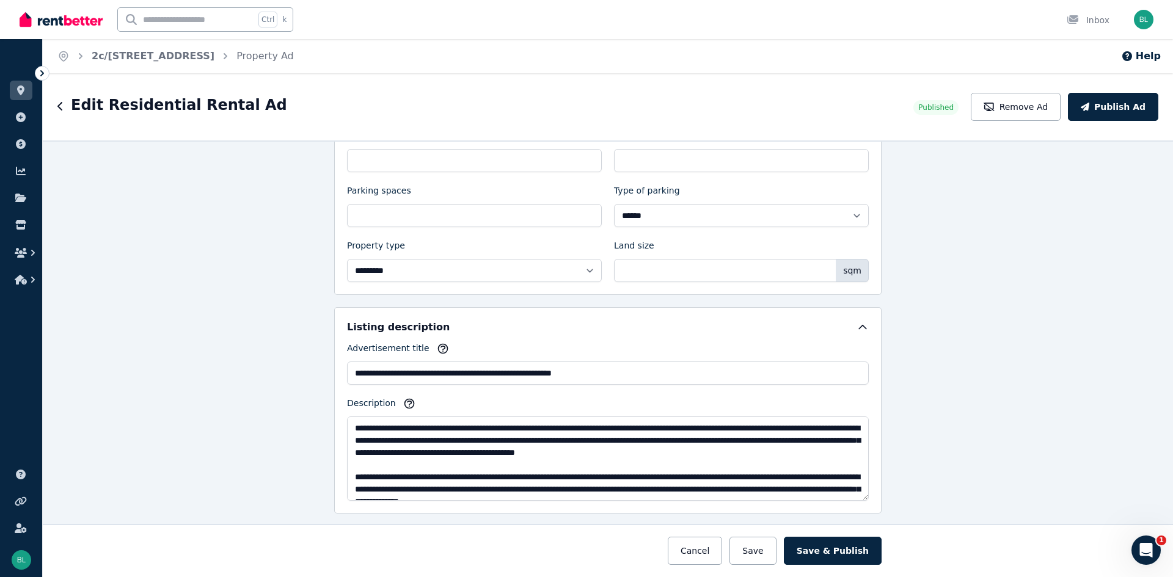
scroll to position [618, 0]
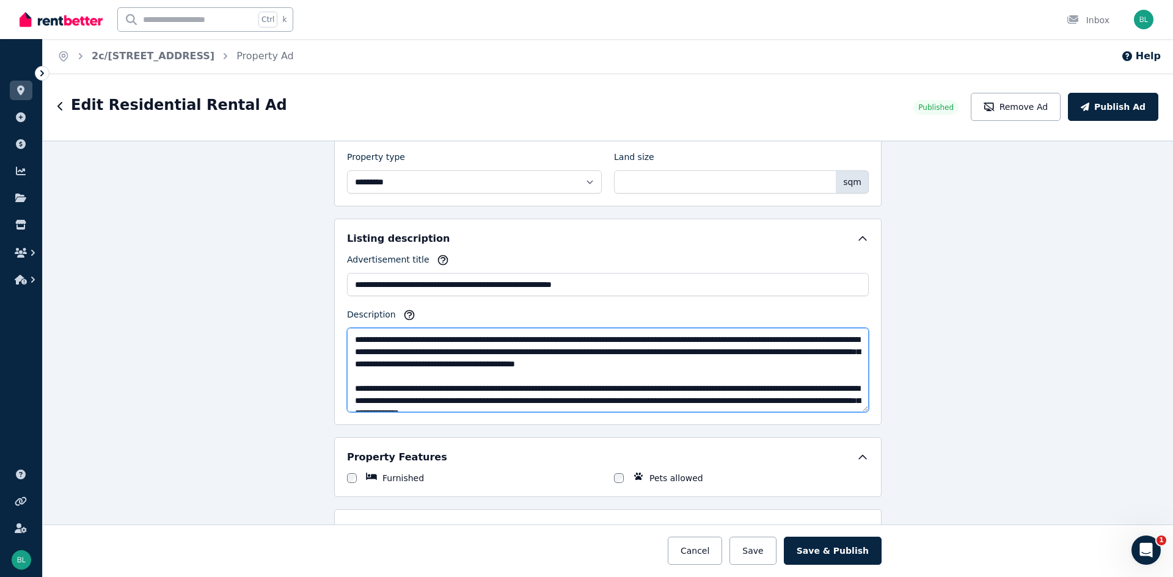
click at [349, 340] on textarea "Description" at bounding box center [608, 370] width 522 height 84
click at [349, 341] on textarea "Description" at bounding box center [608, 370] width 522 height 84
click at [349, 340] on textarea "Description" at bounding box center [608, 370] width 522 height 84
drag, startPoint x: 352, startPoint y: 337, endPoint x: 358, endPoint y: 340, distance: 6.8
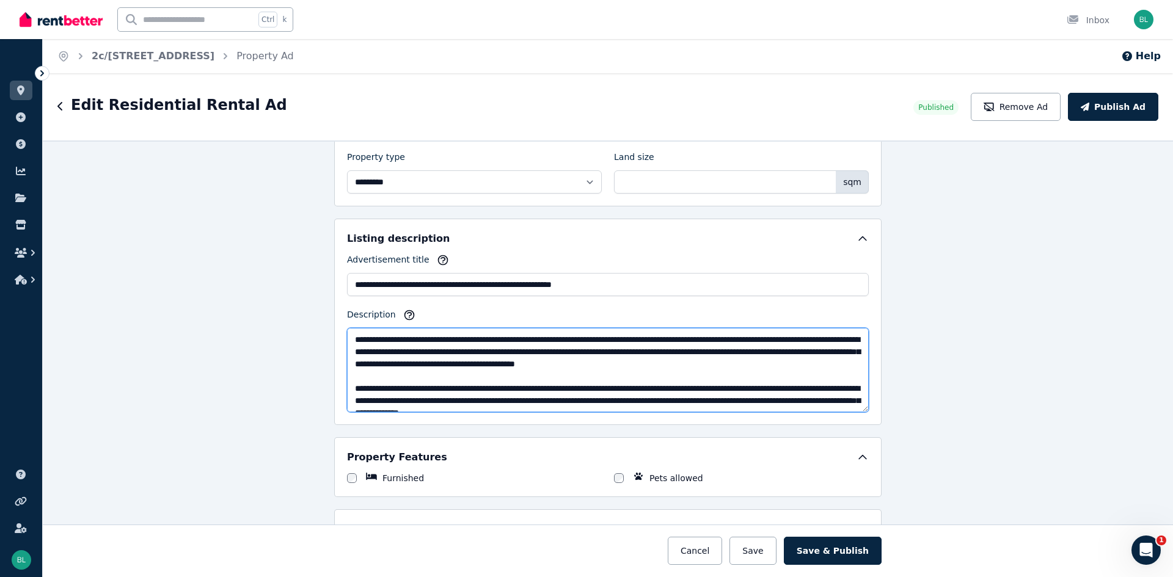
click at [352, 337] on textarea "Description" at bounding box center [608, 370] width 522 height 84
click at [351, 341] on textarea "Description" at bounding box center [608, 370] width 522 height 84
paste textarea "**********"
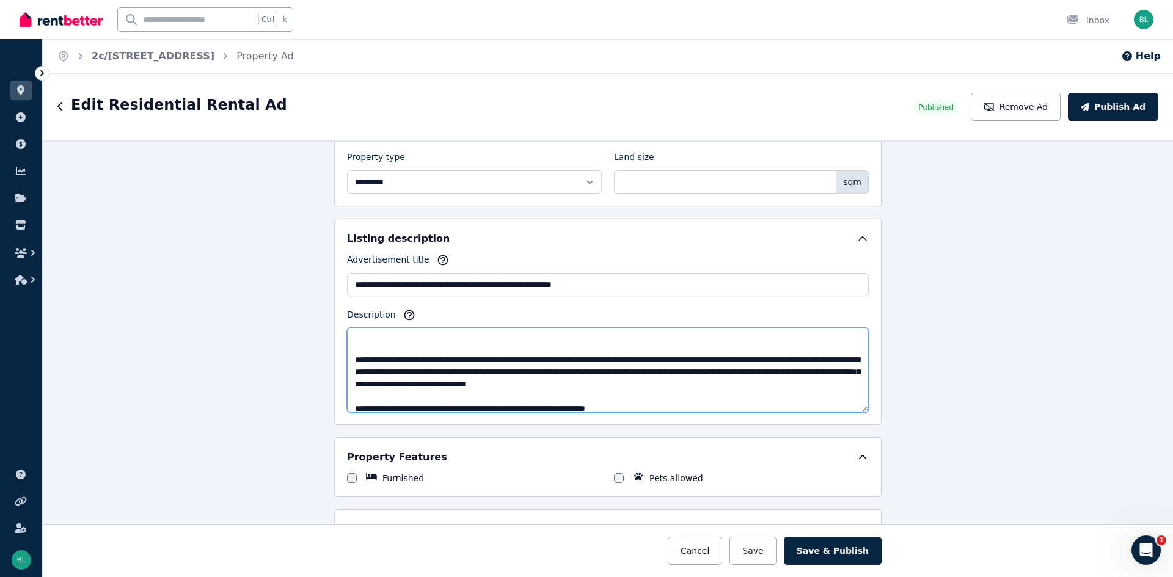
scroll to position [208, 0]
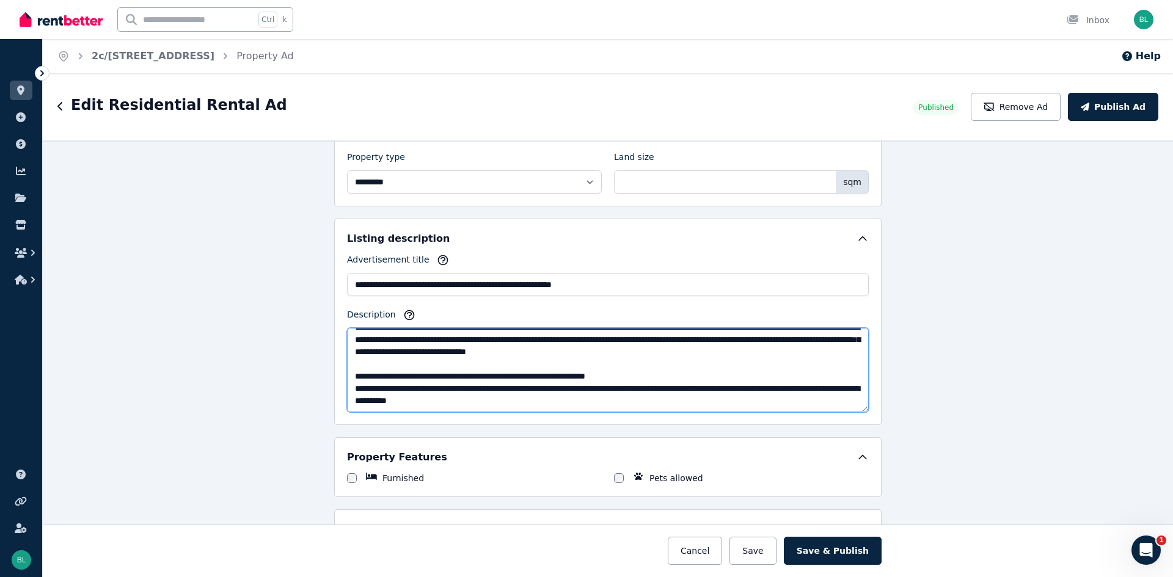
click at [349, 390] on textarea "Description" at bounding box center [608, 370] width 522 height 84
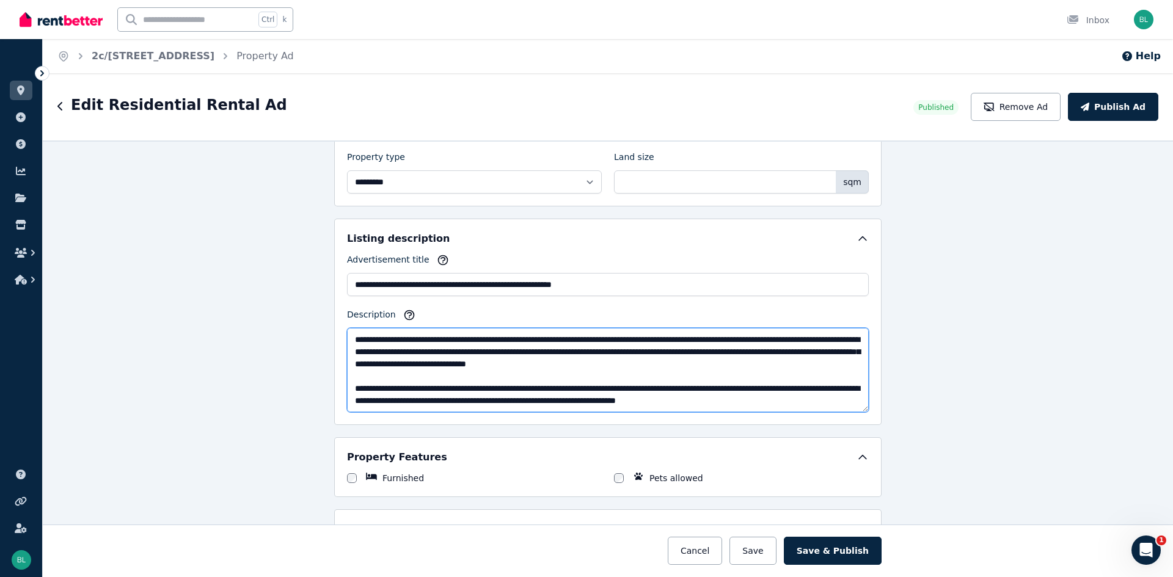
scroll to position [195, 0]
drag, startPoint x: 429, startPoint y: 389, endPoint x: 795, endPoint y: 396, distance: 366.0
click at [795, 396] on textarea "Description" at bounding box center [608, 370] width 522 height 84
drag, startPoint x: 351, startPoint y: 389, endPoint x: 803, endPoint y: 400, distance: 452.2
click at [802, 400] on textarea "Description" at bounding box center [608, 370] width 522 height 84
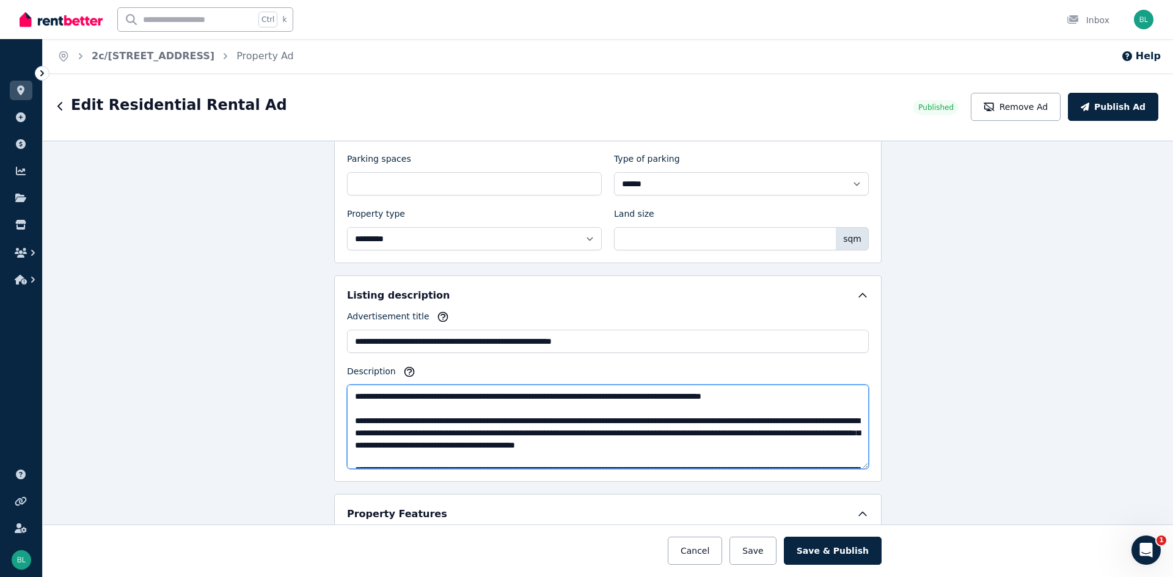
scroll to position [536, 0]
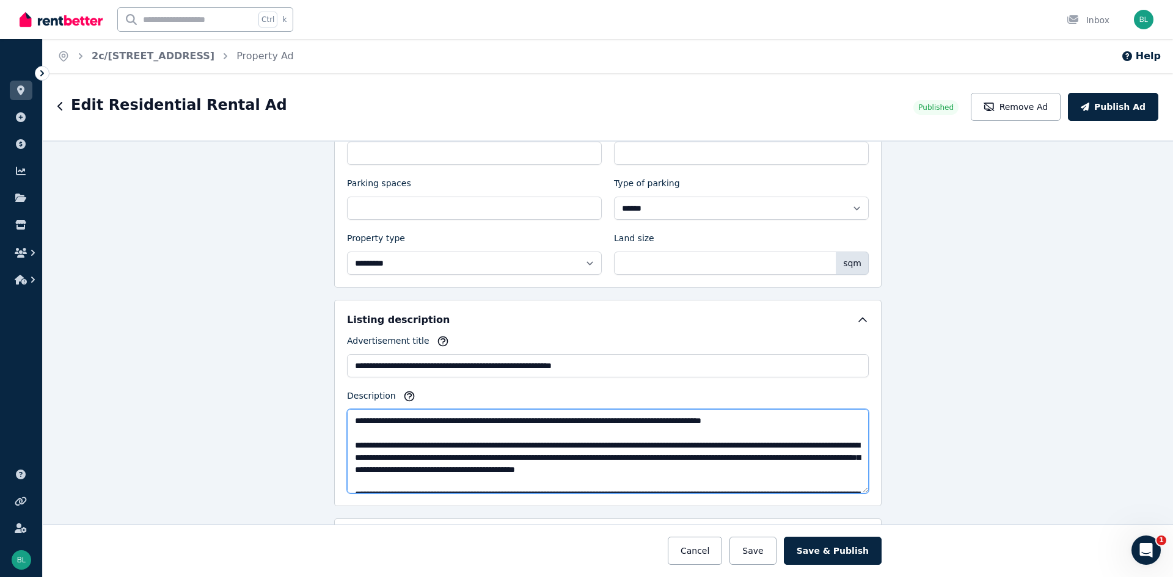
click at [784, 420] on textarea "Description" at bounding box center [608, 451] width 522 height 84
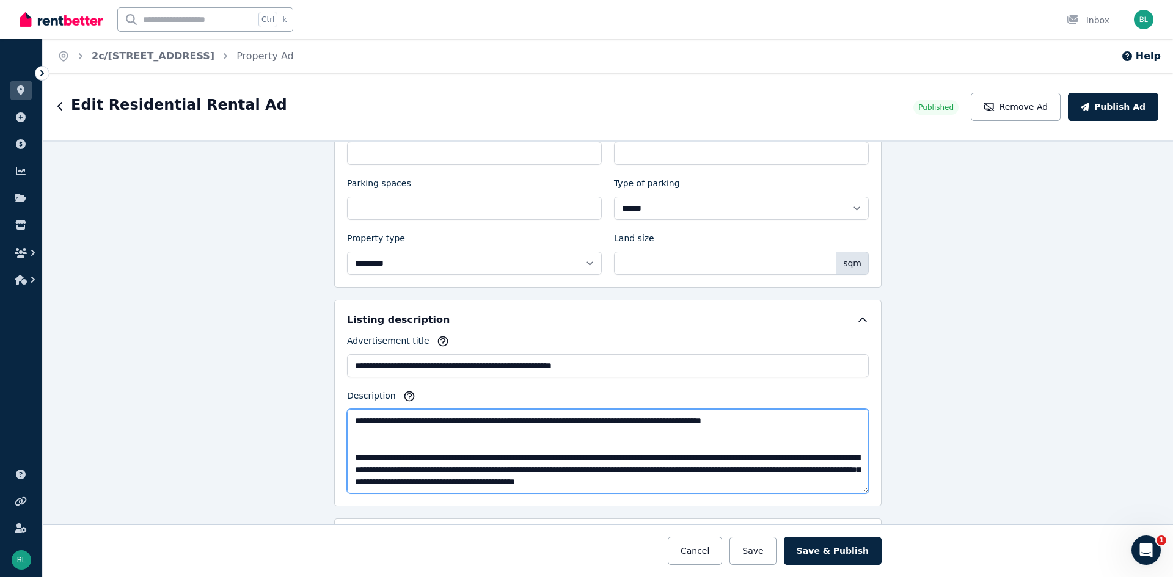
paste textarea "**********"
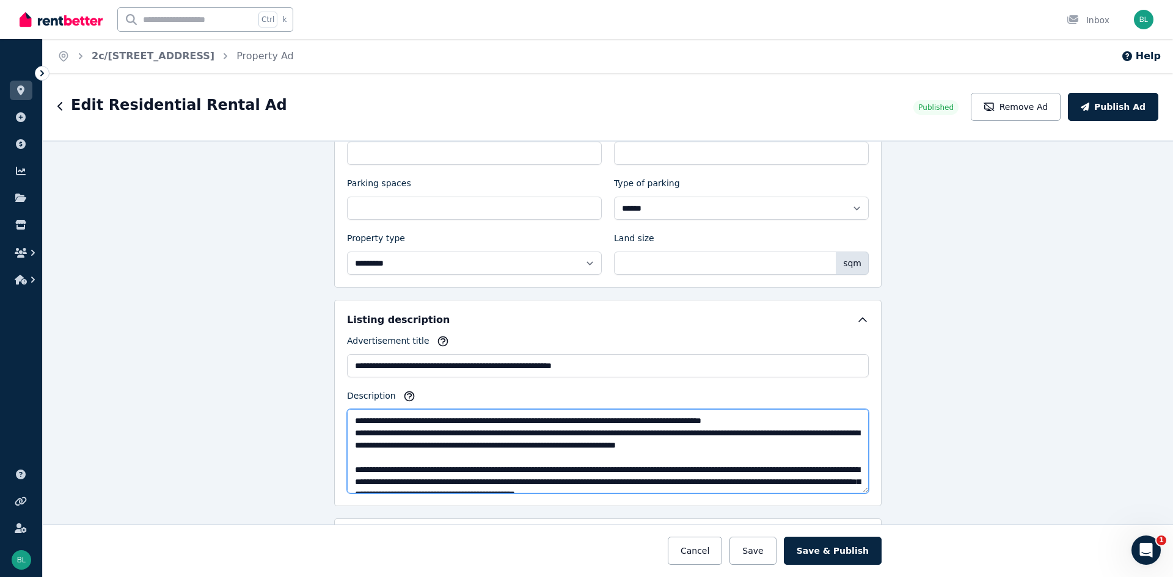
click at [397, 434] on textarea "Description" at bounding box center [608, 451] width 522 height 84
click at [736, 443] on textarea "Description" at bounding box center [608, 451] width 522 height 84
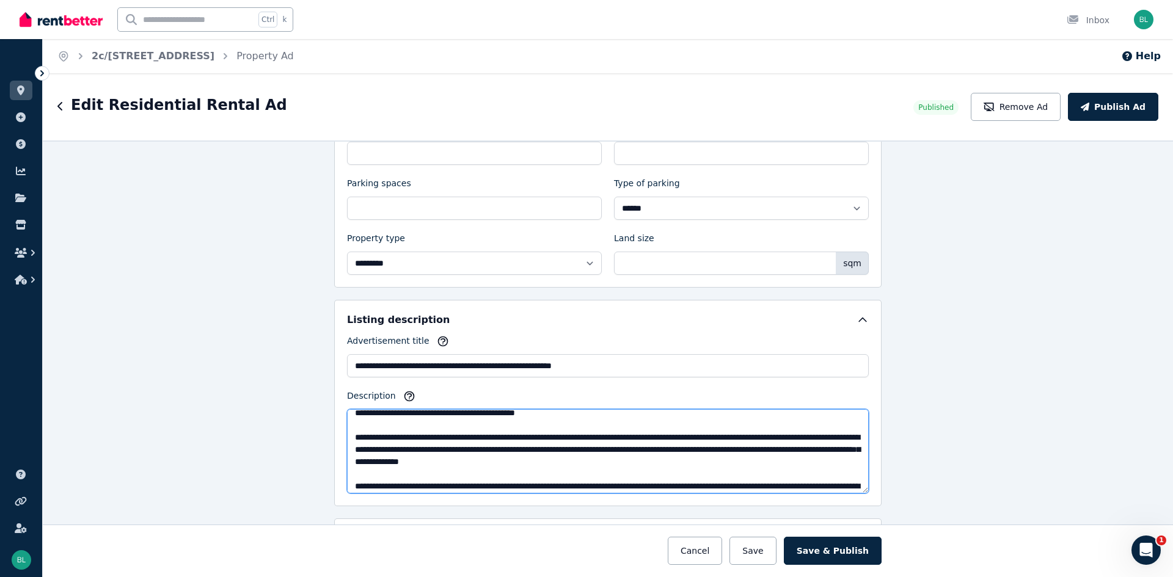
scroll to position [0, 0]
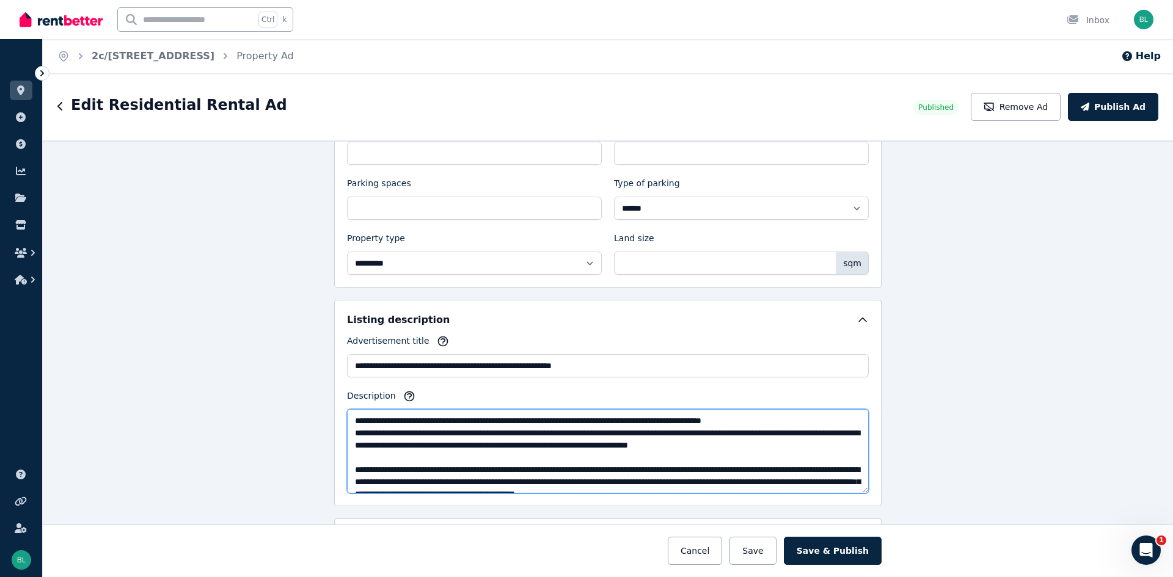
click at [479, 434] on textarea "Description" at bounding box center [608, 451] width 522 height 84
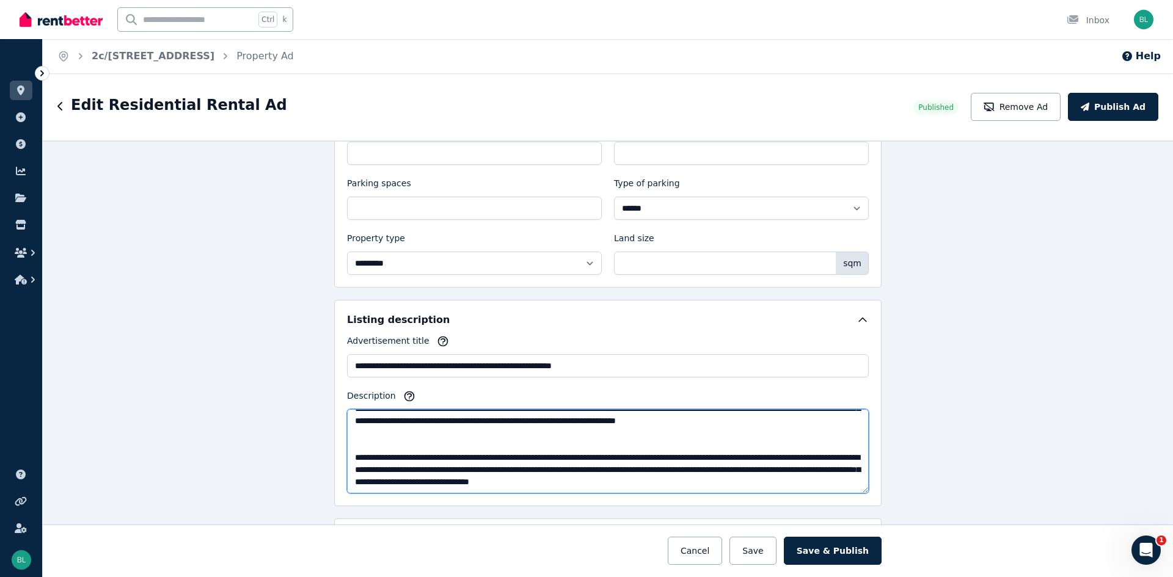
scroll to position [618, 0]
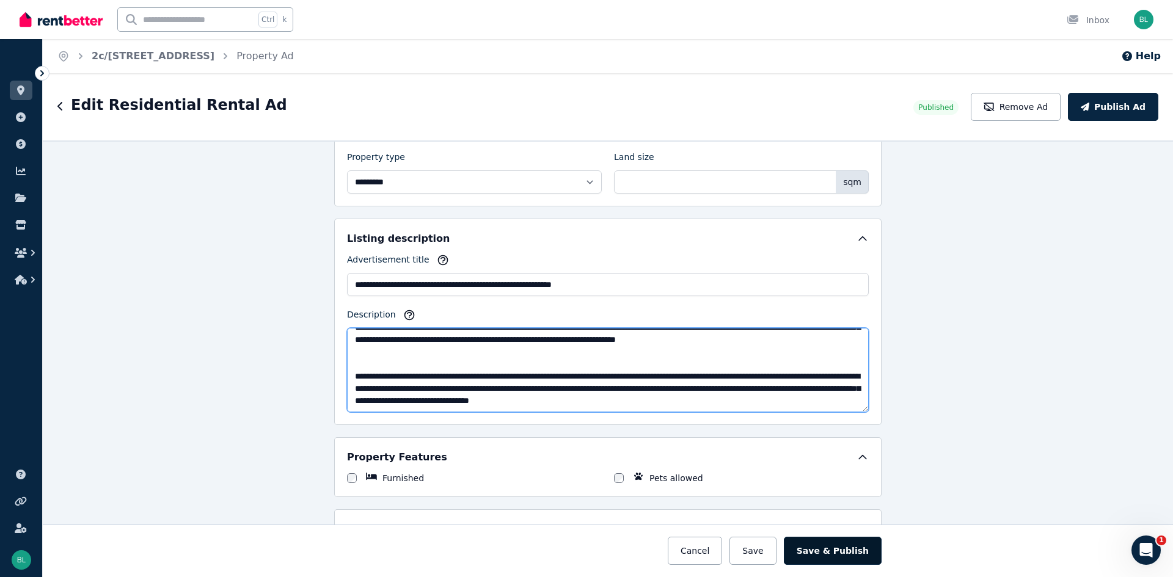
type textarea "**********"
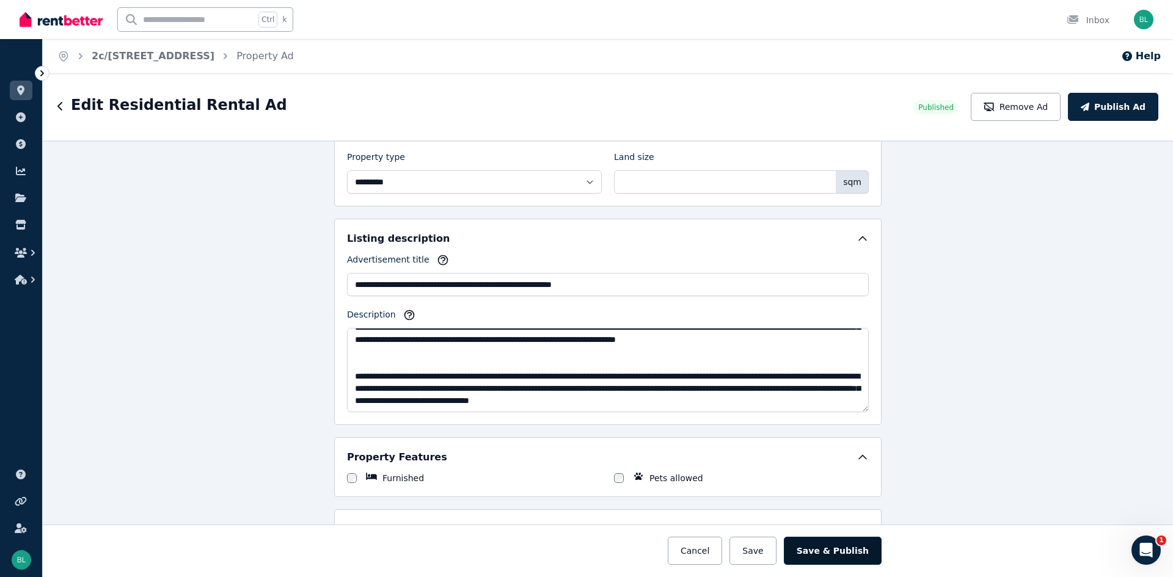
click at [831, 548] on button "Save & Publish" at bounding box center [833, 551] width 98 height 28
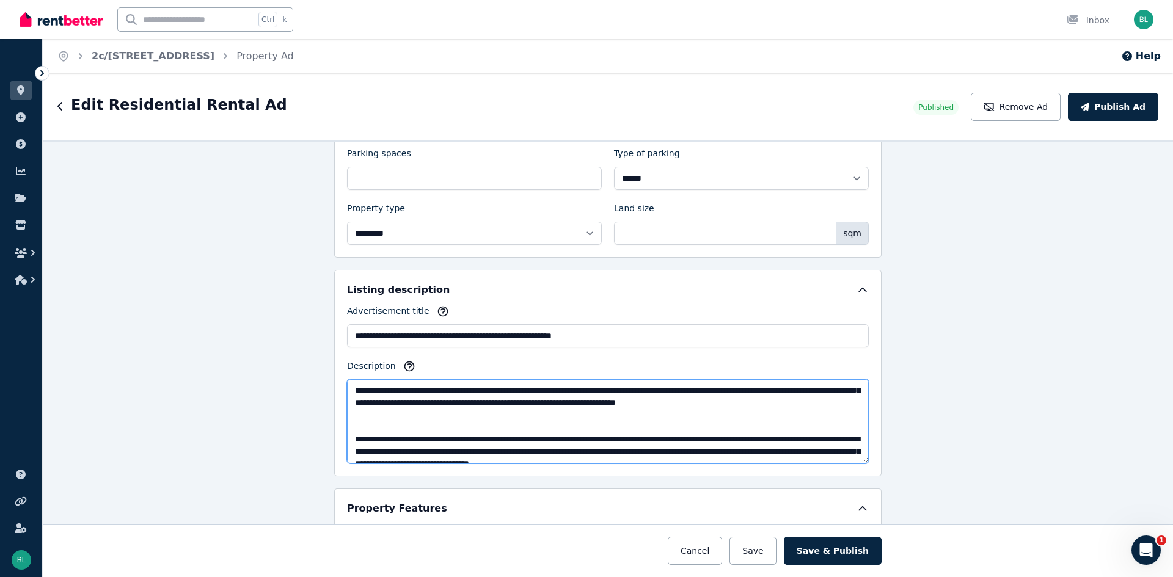
scroll to position [208, 0]
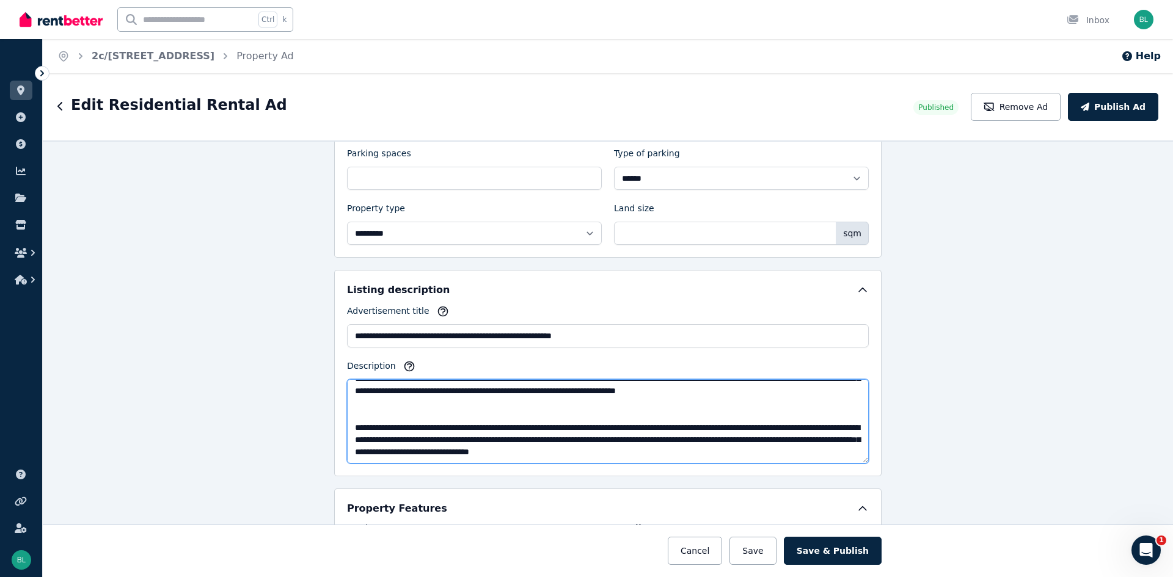
drag, startPoint x: 350, startPoint y: 389, endPoint x: 780, endPoint y: 445, distance: 433.7
click at [779, 446] on textarea "Description" at bounding box center [608, 421] width 522 height 84
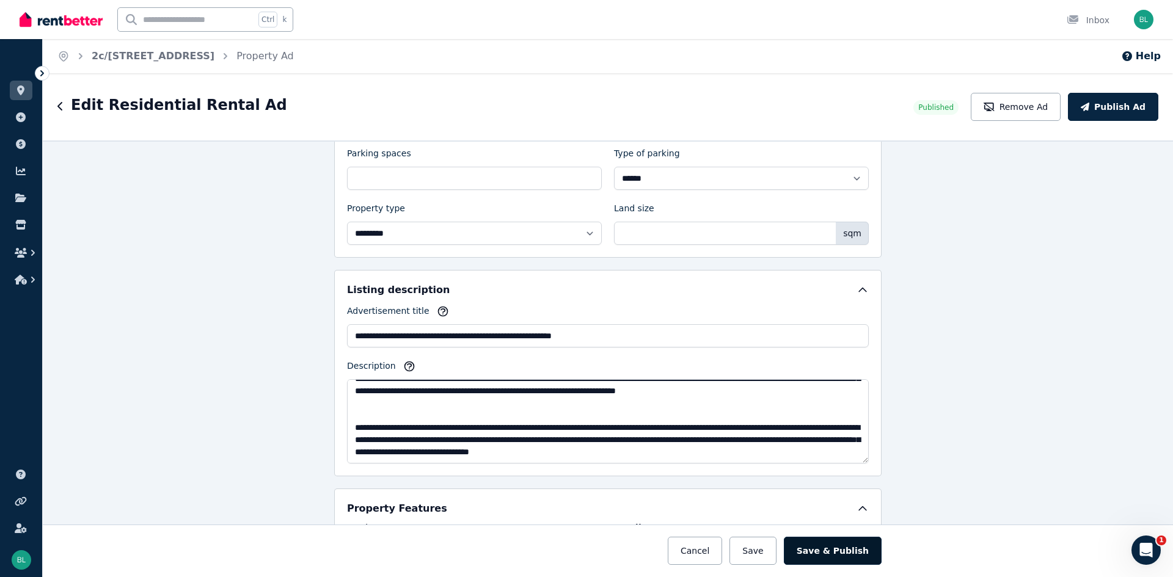
click at [829, 551] on button "Save & Publish" at bounding box center [833, 551] width 98 height 28
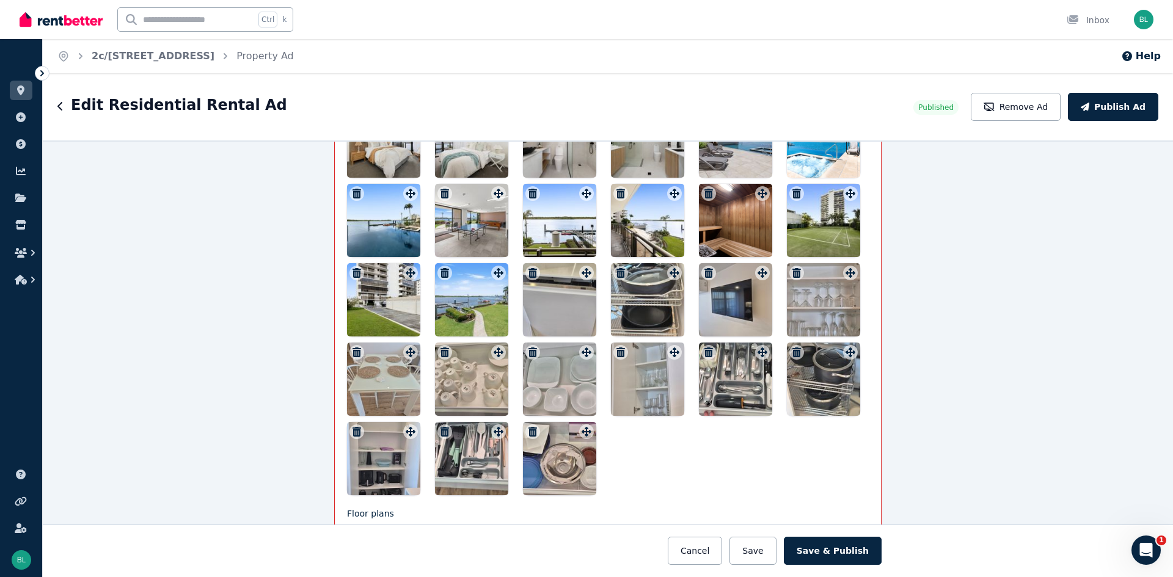
scroll to position [1808, 0]
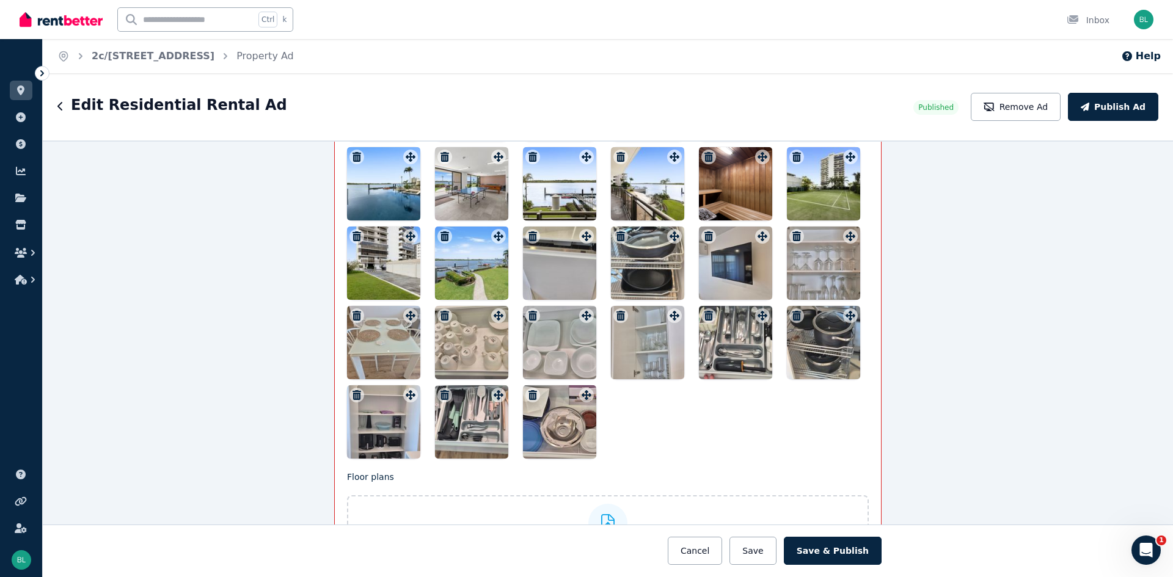
click at [529, 394] on icon "button" at bounding box center [532, 395] width 9 height 10
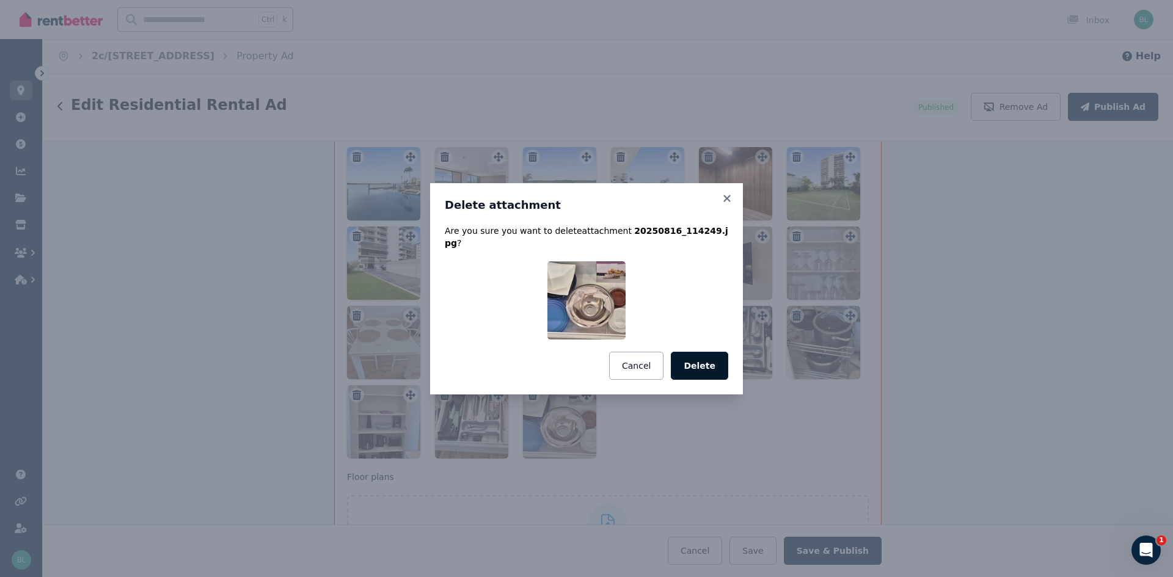
click at [704, 365] on button "Delete" at bounding box center [699, 366] width 57 height 28
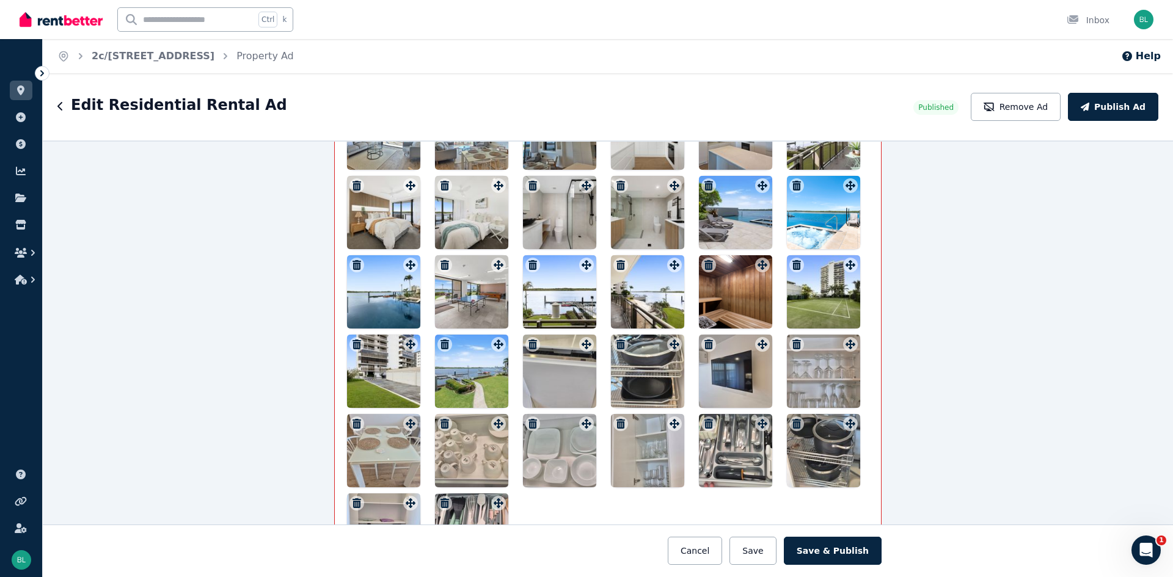
scroll to position [1726, 0]
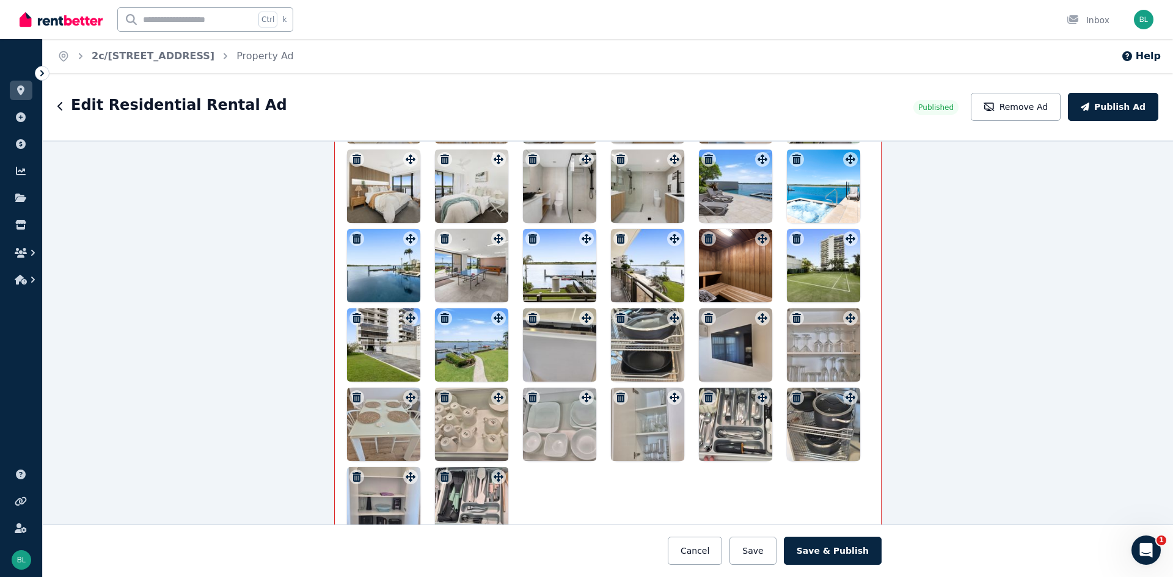
click at [443, 316] on icon "button" at bounding box center [444, 318] width 9 height 10
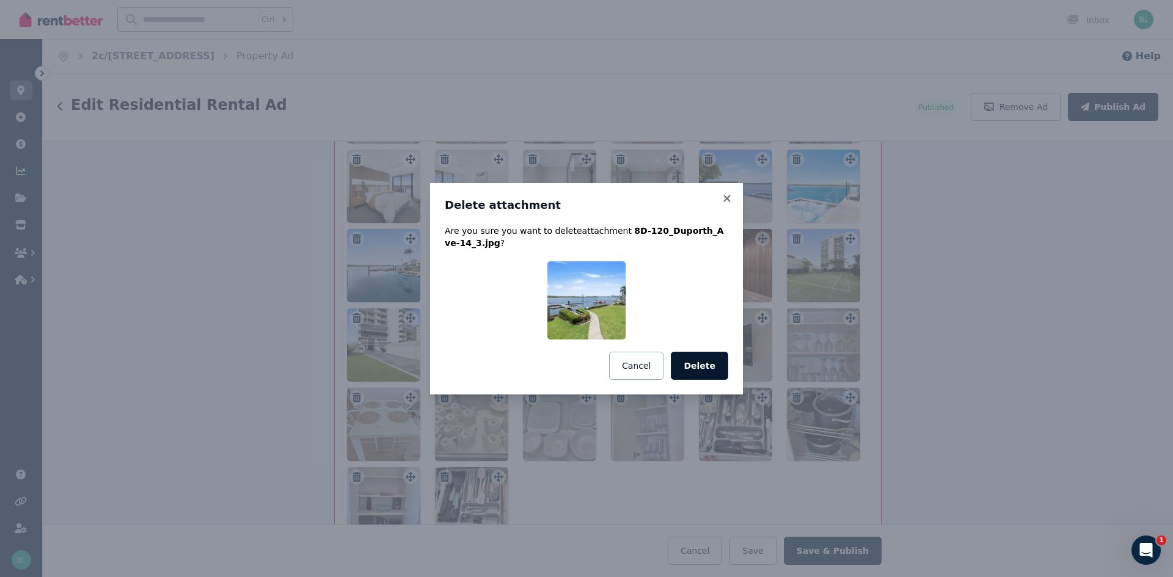
click at [707, 365] on button "Delete" at bounding box center [699, 366] width 57 height 28
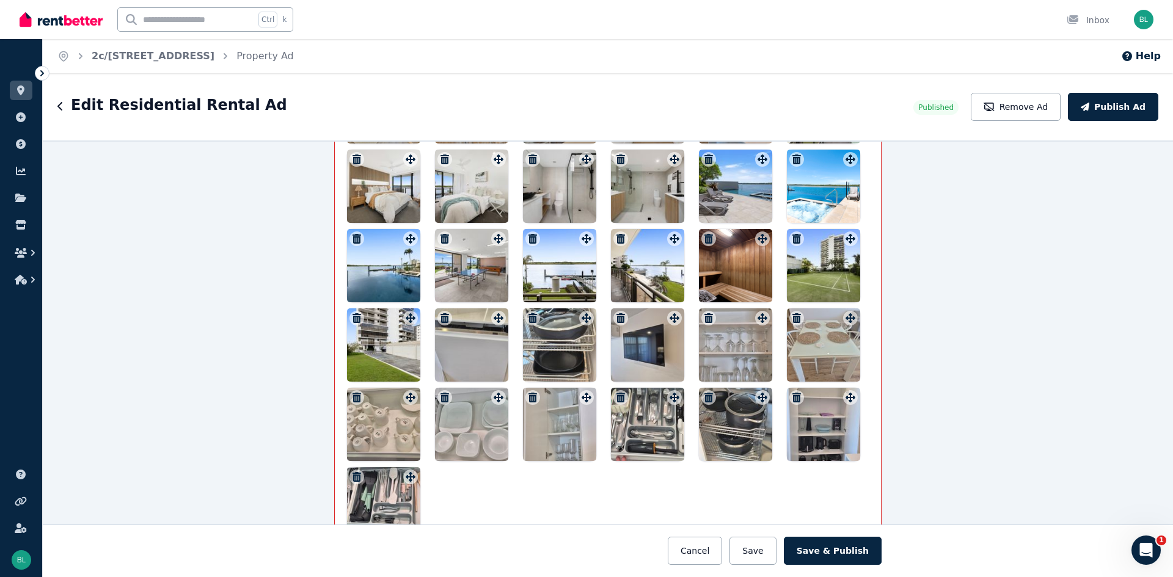
click at [440, 319] on icon "button" at bounding box center [444, 318] width 9 height 10
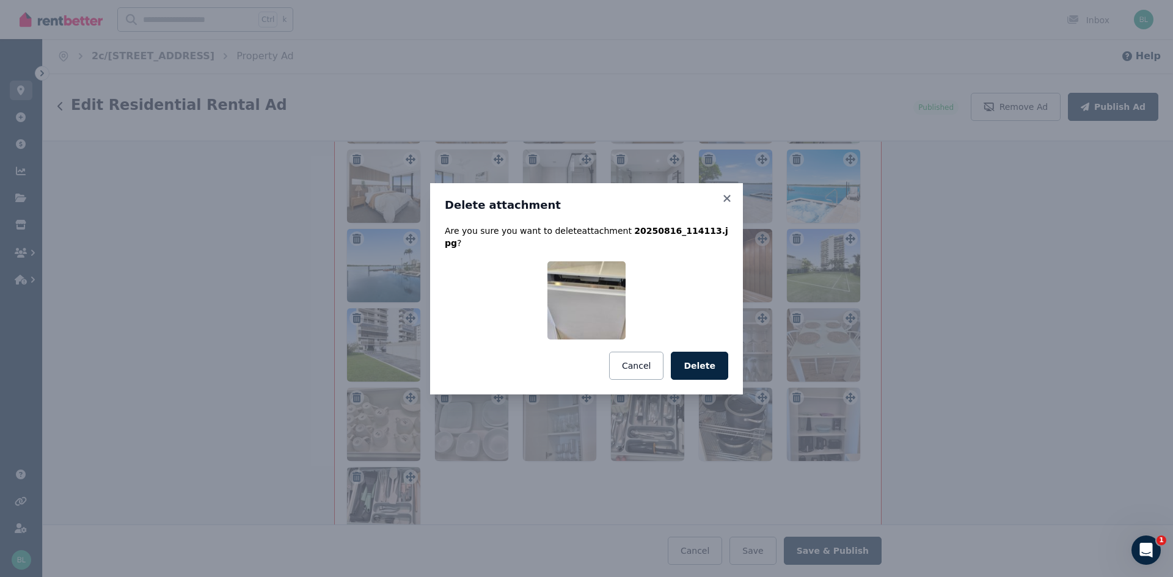
click at [696, 356] on button "Delete" at bounding box center [699, 366] width 57 height 28
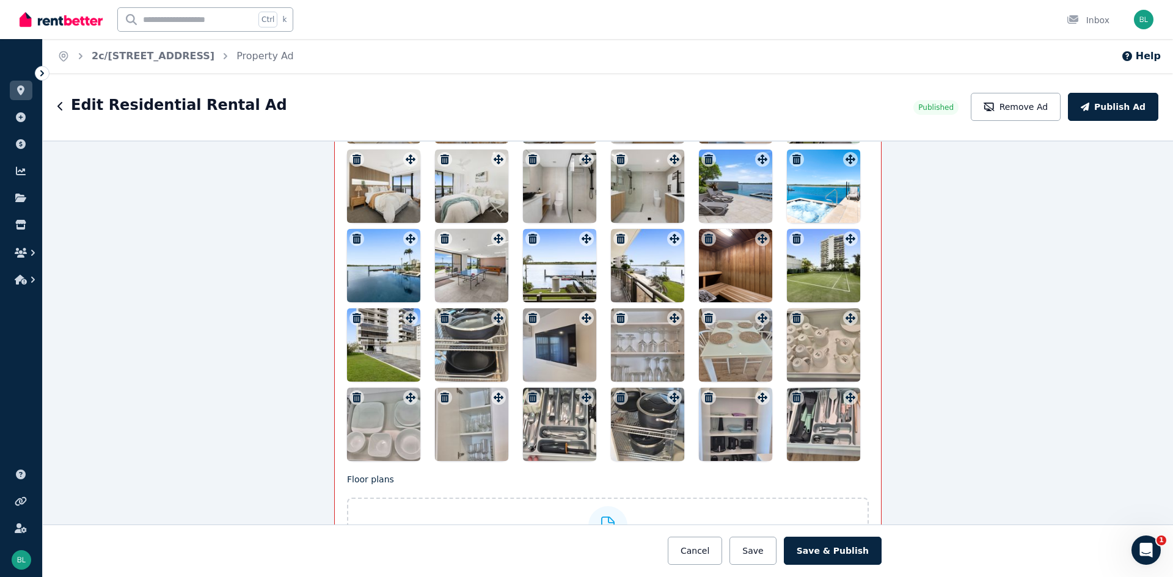
click at [528, 318] on icon "button" at bounding box center [532, 318] width 9 height 10
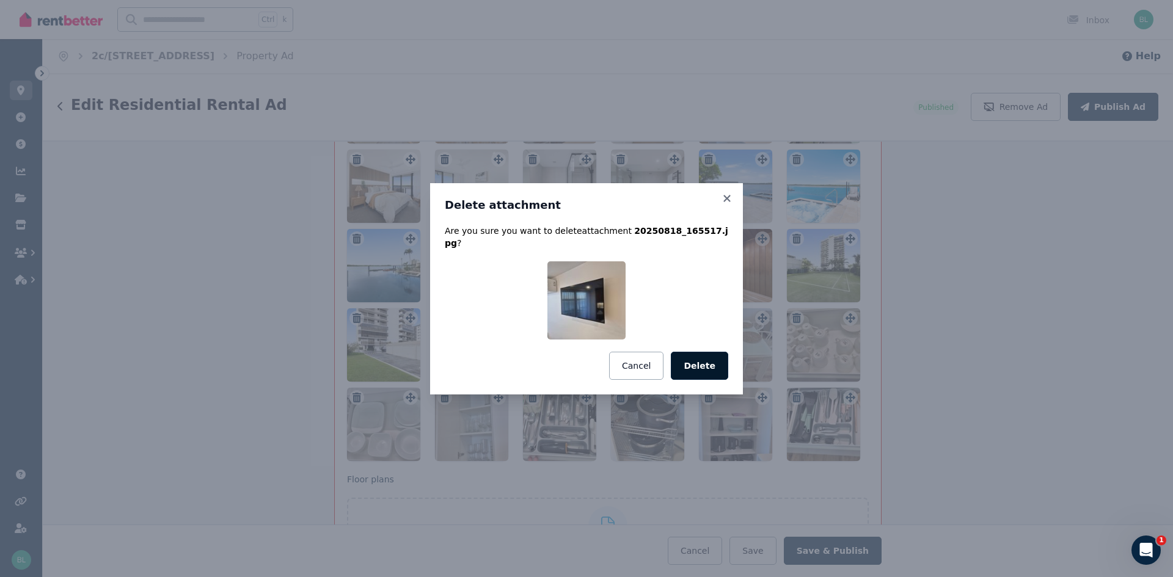
click at [706, 358] on button "Delete" at bounding box center [699, 366] width 57 height 28
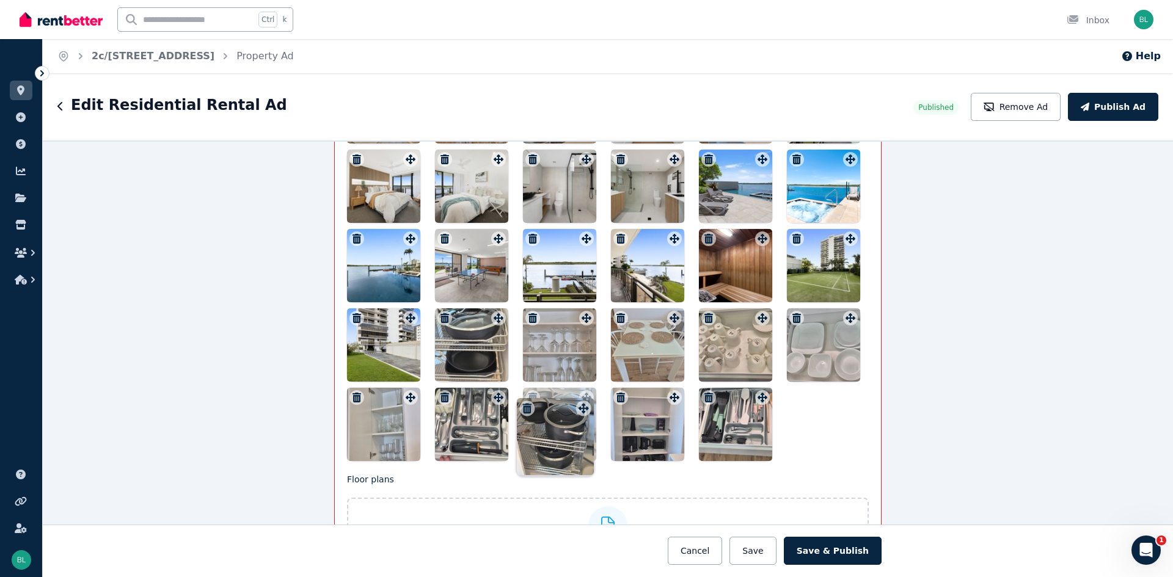
drag, startPoint x: 585, startPoint y: 398, endPoint x: 577, endPoint y: 382, distance: 18.6
click at [580, 390] on div at bounding box center [559, 424] width 73 height 73
click at [575, 364] on div at bounding box center [559, 344] width 73 height 73
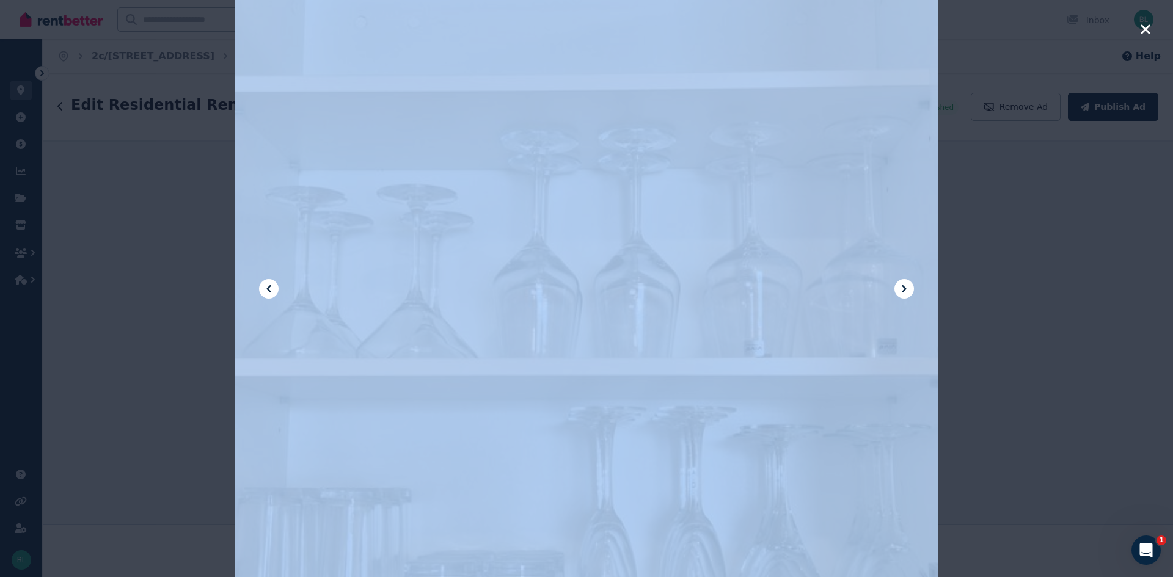
click at [574, 391] on div "**********" at bounding box center [608, 325] width 1130 height 504
click at [864, 65] on div at bounding box center [587, 289] width 704 height 938
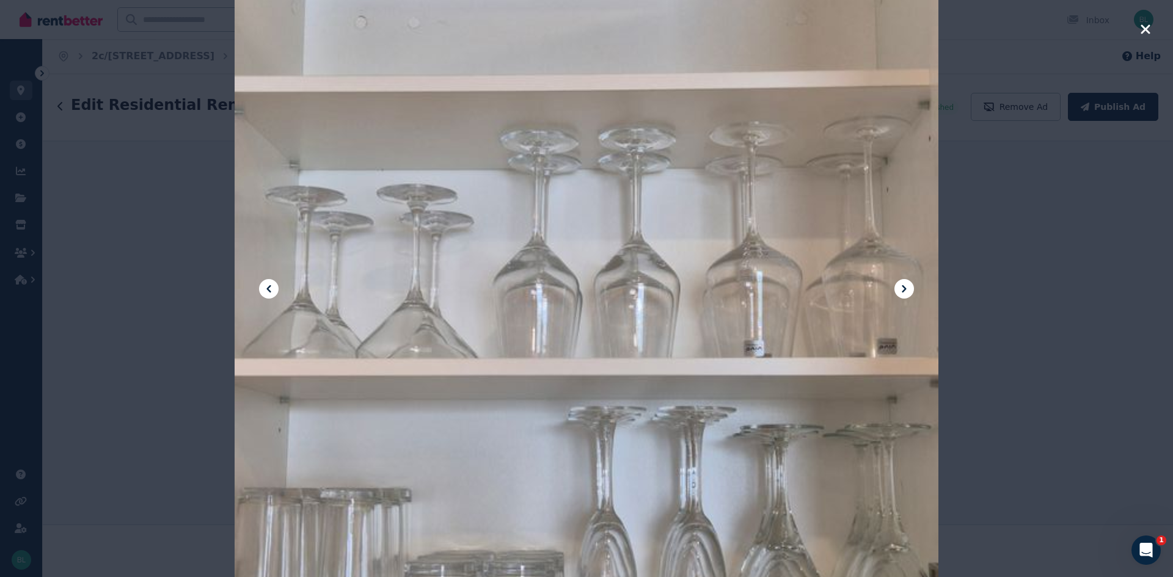
click at [1144, 30] on icon "button" at bounding box center [1144, 28] width 9 height 9
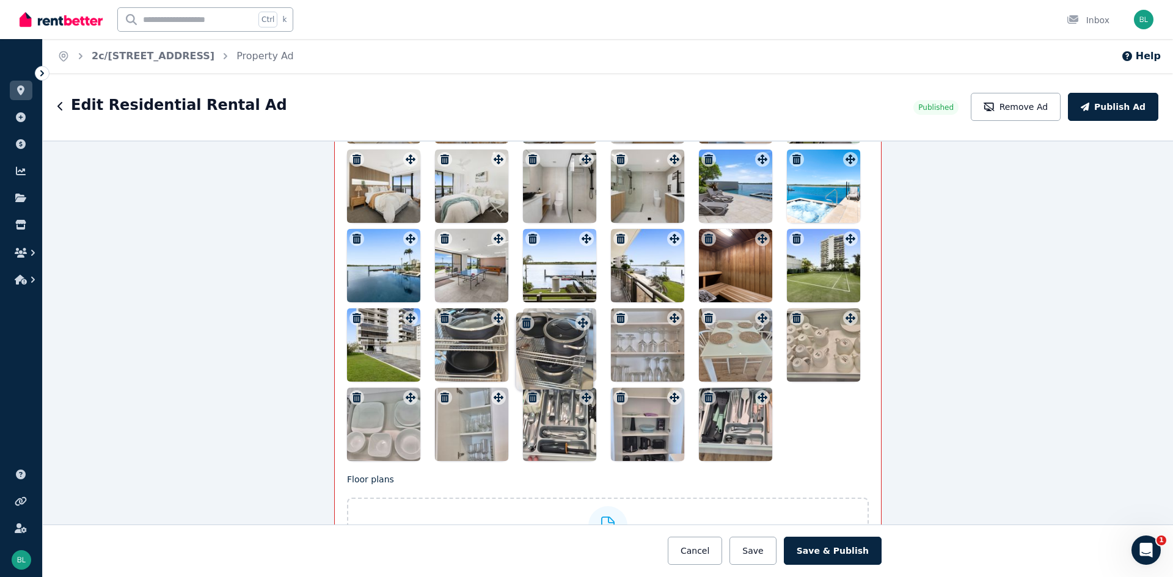
drag, startPoint x: 585, startPoint y: 404, endPoint x: 585, endPoint y: 318, distance: 85.5
click at [585, 318] on div "Photos Upload a file or drag and drop Uploaded " 20250816_114055.jpg " Uploaded…" at bounding box center [608, 179] width 522 height 564
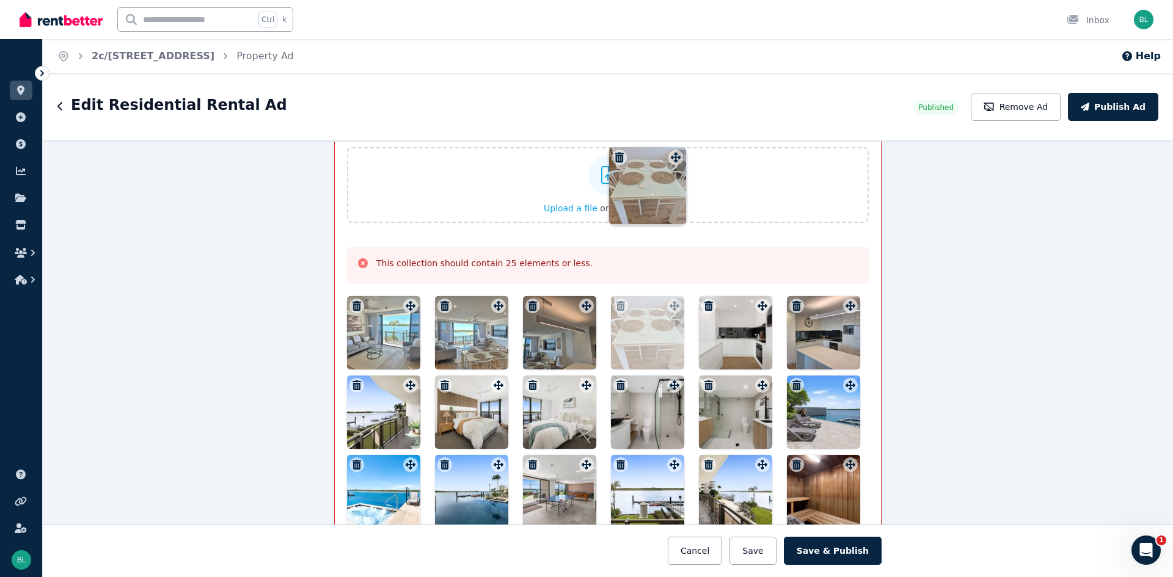
scroll to position [1492, 0]
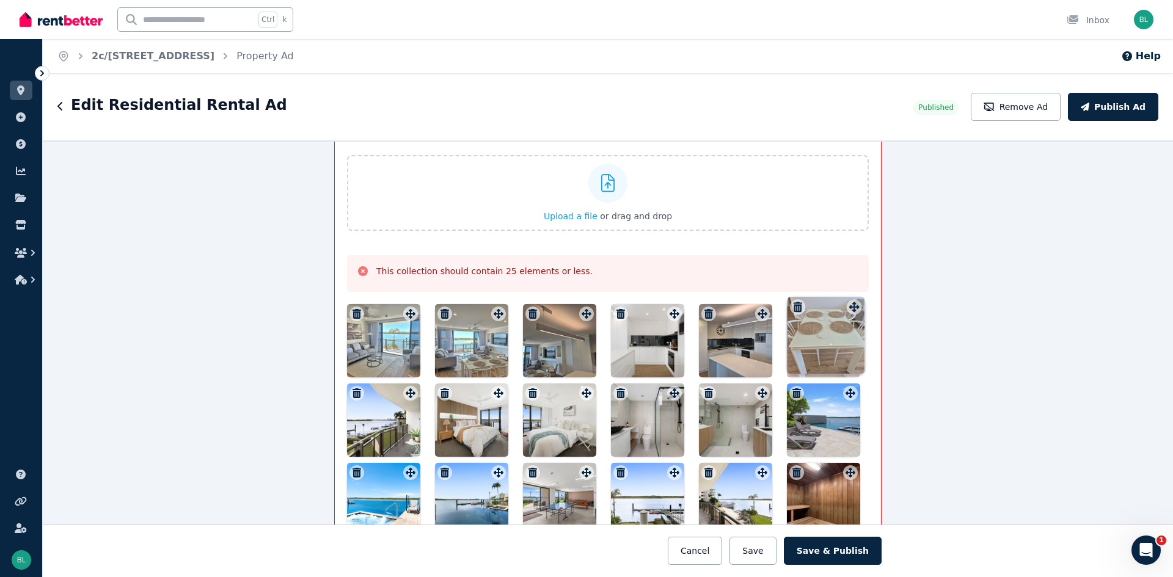
drag, startPoint x: 759, startPoint y: 322, endPoint x: 854, endPoint y: 301, distance: 96.9
click at [854, 301] on div "Photos Upload a file or drag and drop Uploaded " 20250816_114055.jpg " Uploaded…" at bounding box center [608, 413] width 522 height 564
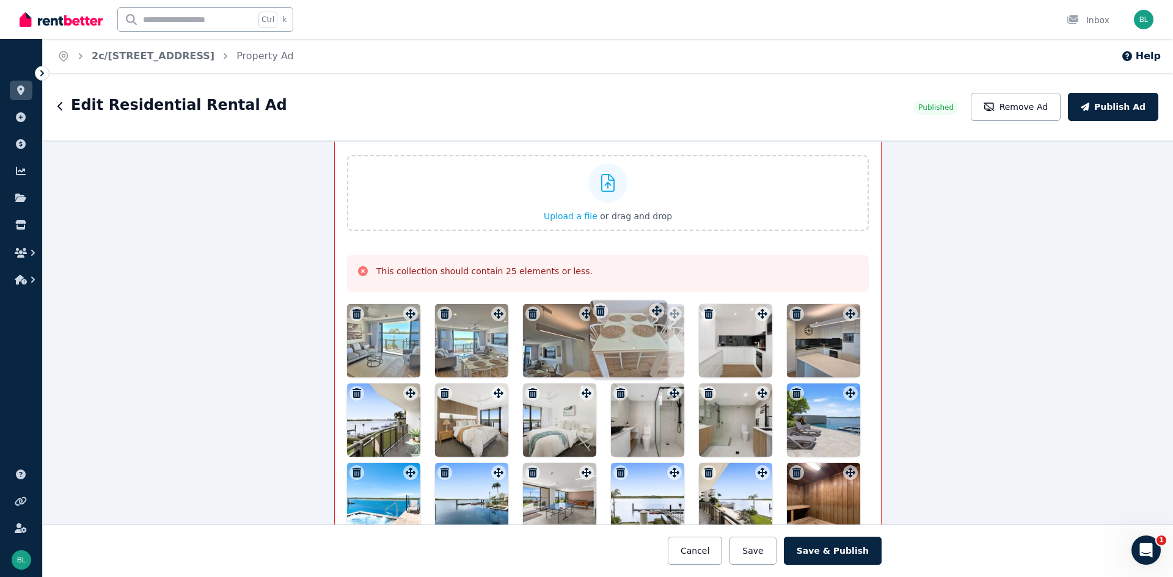
drag, startPoint x: 846, startPoint y: 314, endPoint x: 655, endPoint y: 300, distance: 191.7
click at [655, 300] on div "Photos Upload a file or drag and drop Uploaded " 20250816_114055.jpg " Uploaded…" at bounding box center [608, 413] width 522 height 564
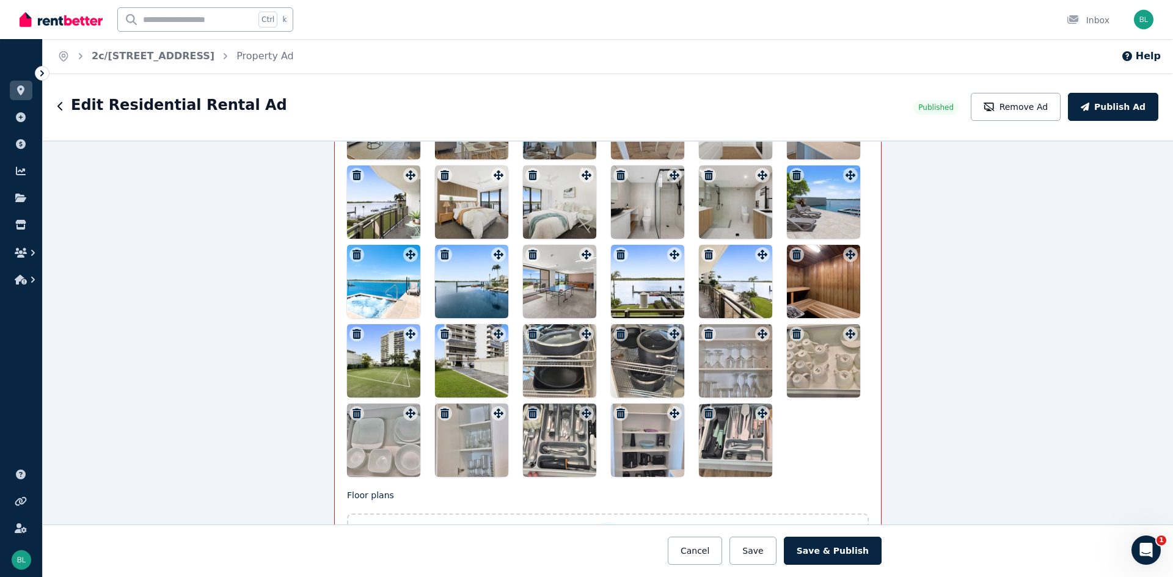
scroll to position [1736, 0]
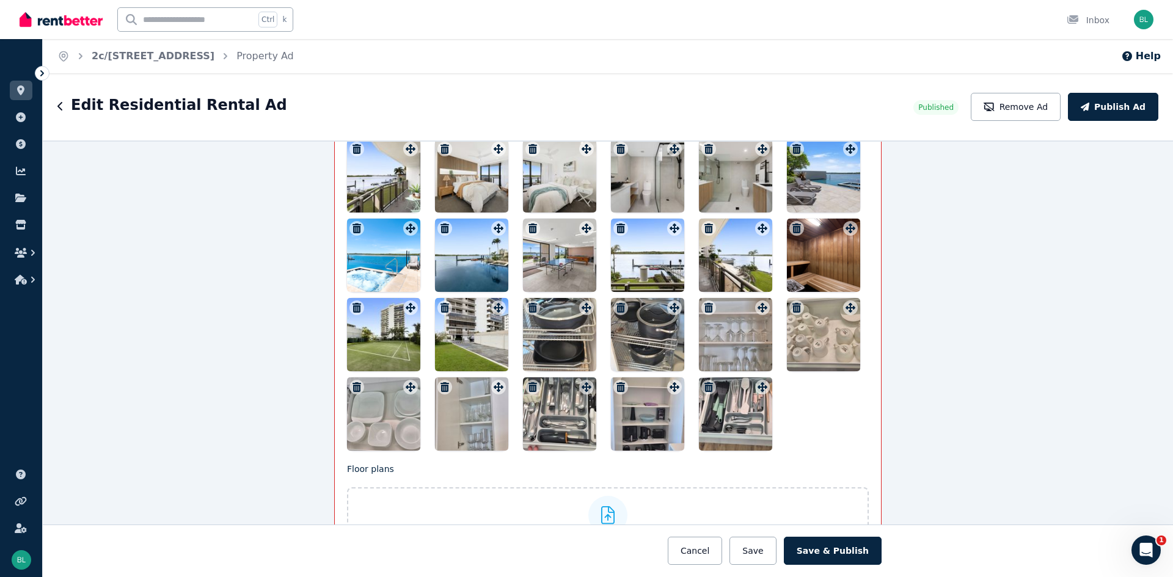
click at [704, 385] on icon "button" at bounding box center [708, 387] width 9 height 10
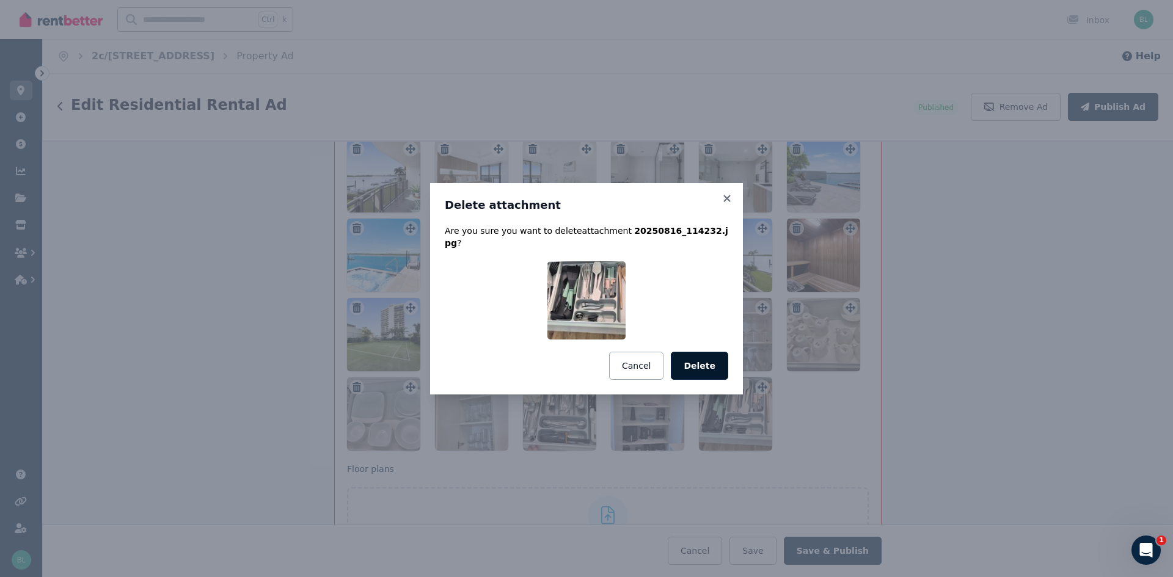
click at [714, 363] on button "Delete" at bounding box center [699, 366] width 57 height 28
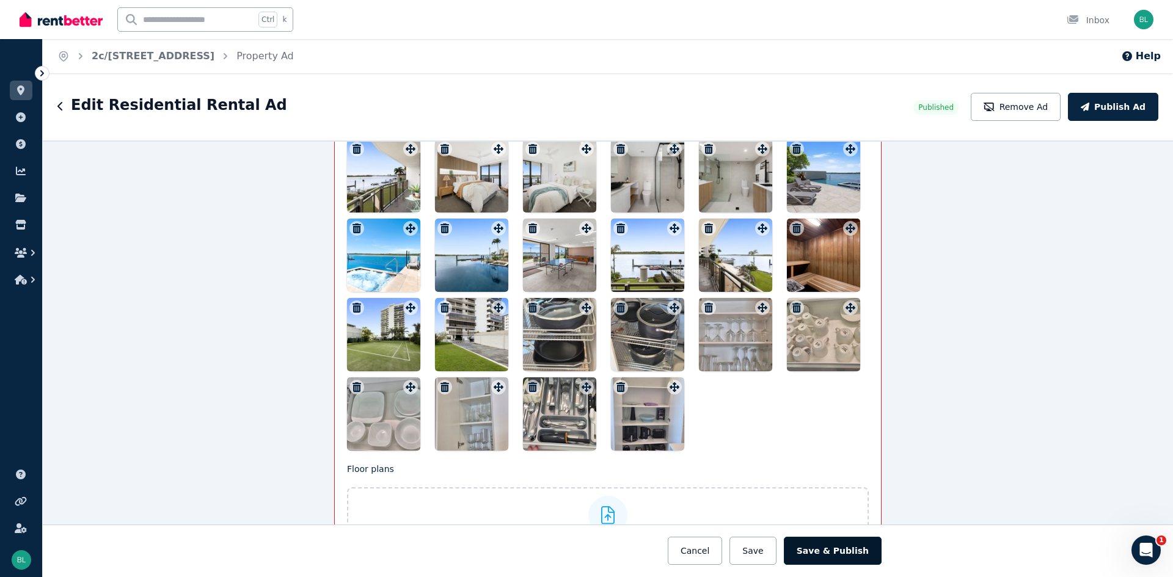
click at [841, 551] on button "Save & Publish" at bounding box center [833, 551] width 98 height 28
click at [531, 386] on icon "button" at bounding box center [532, 387] width 9 height 10
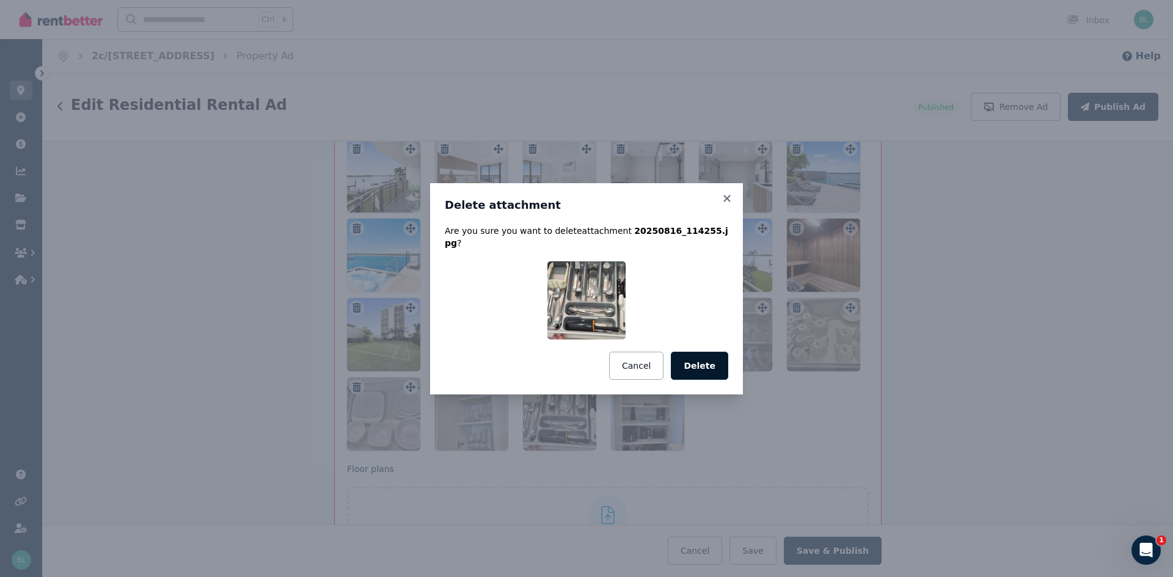
click at [713, 360] on button "Delete" at bounding box center [699, 366] width 57 height 28
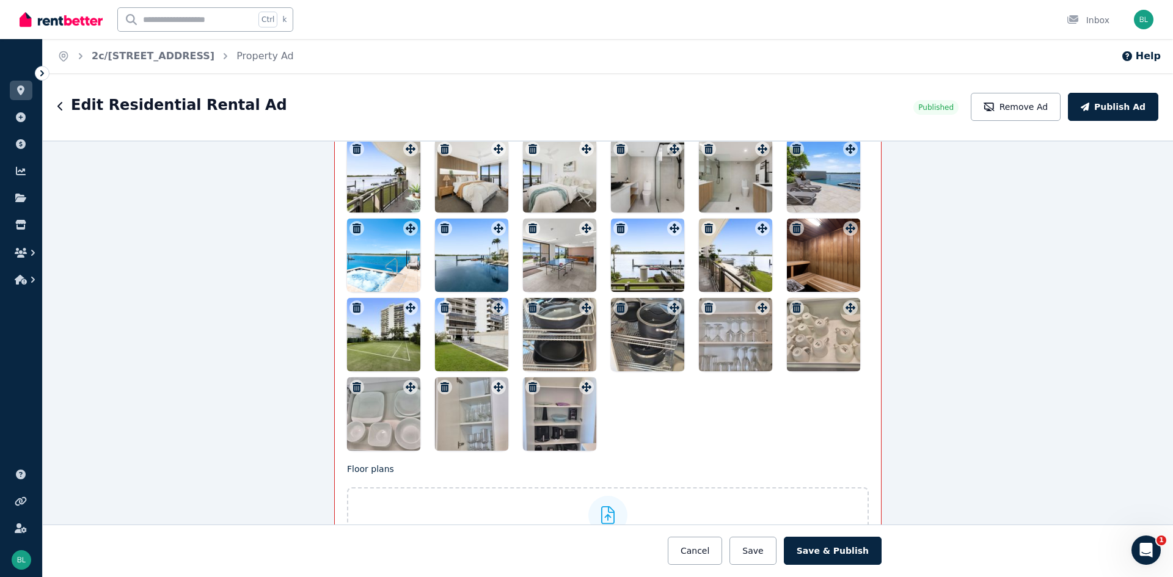
click at [442, 388] on icon "button" at bounding box center [444, 387] width 9 height 10
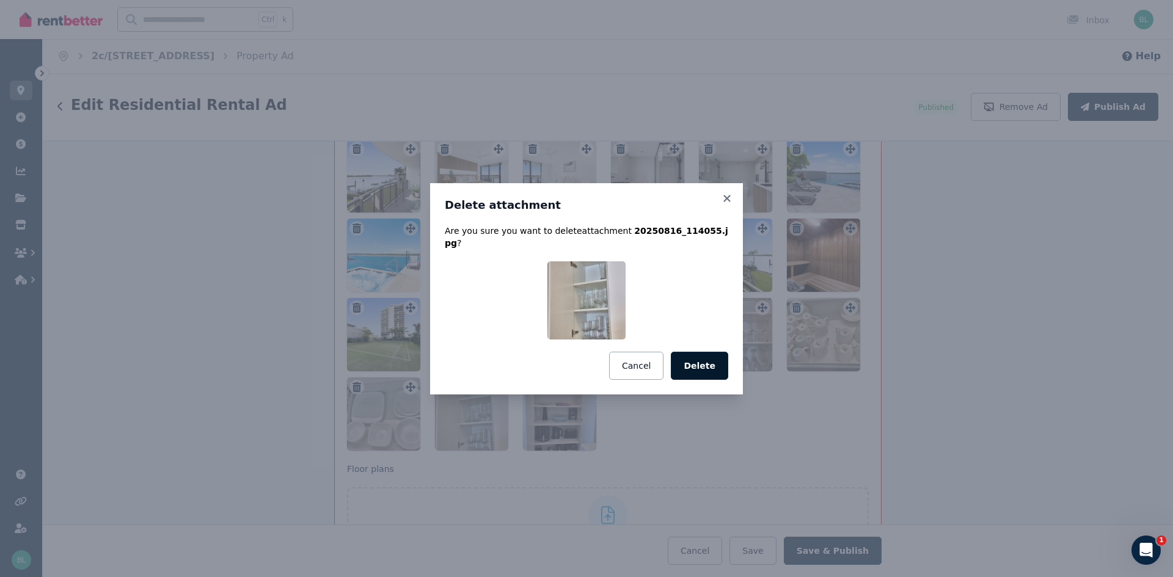
click at [705, 360] on button "Delete" at bounding box center [699, 366] width 57 height 28
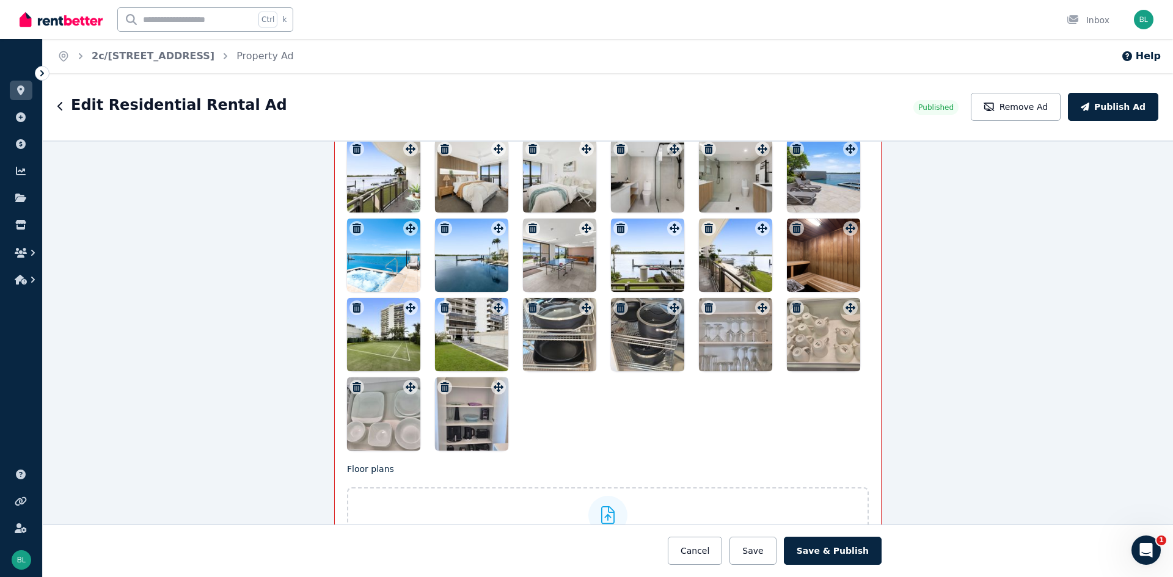
click at [530, 307] on icon "button" at bounding box center [532, 308] width 9 height 10
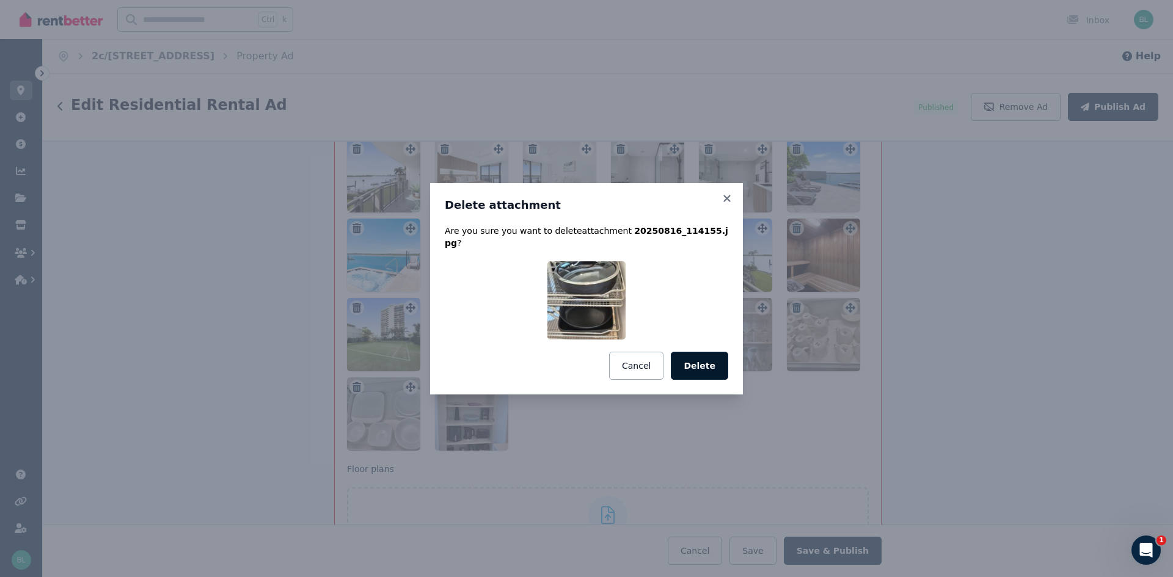
click at [698, 359] on button "Delete" at bounding box center [699, 366] width 57 height 28
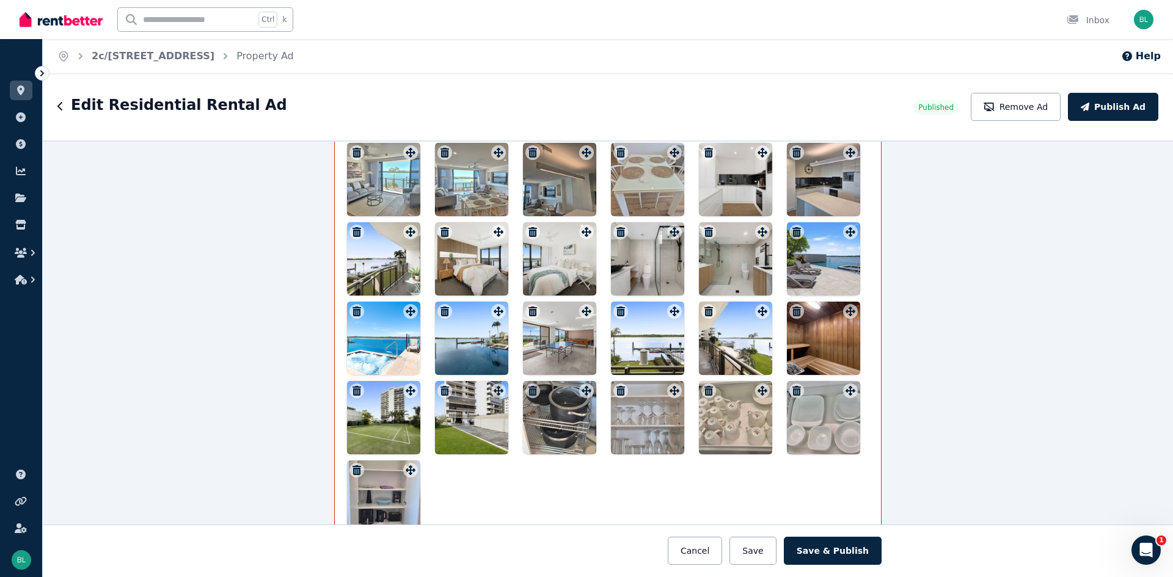
scroll to position [1818, 0]
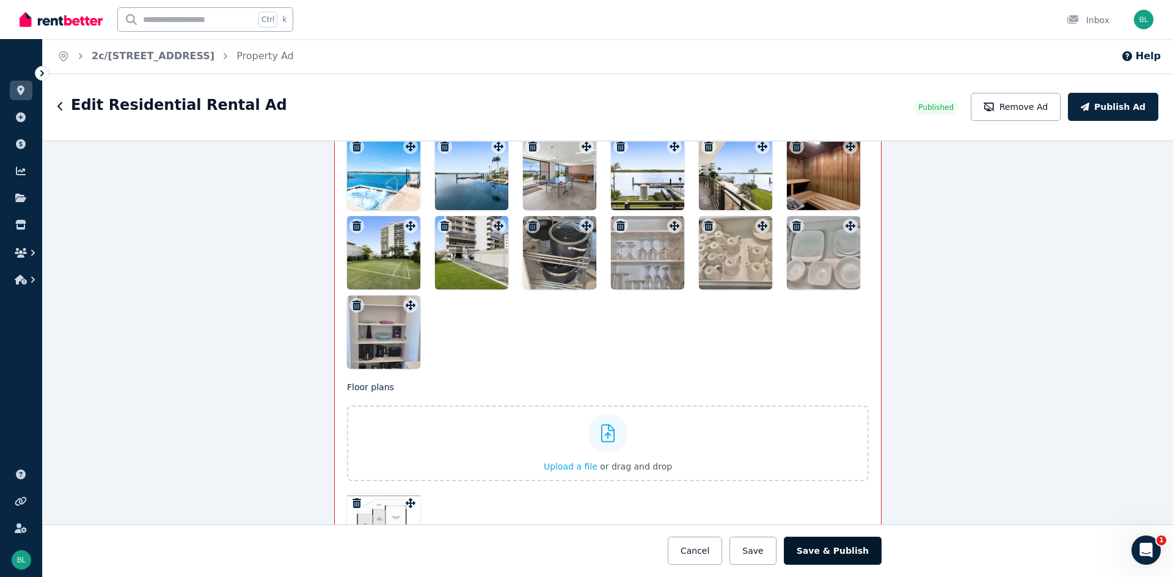
click at [847, 554] on button "Save & Publish" at bounding box center [833, 551] width 98 height 28
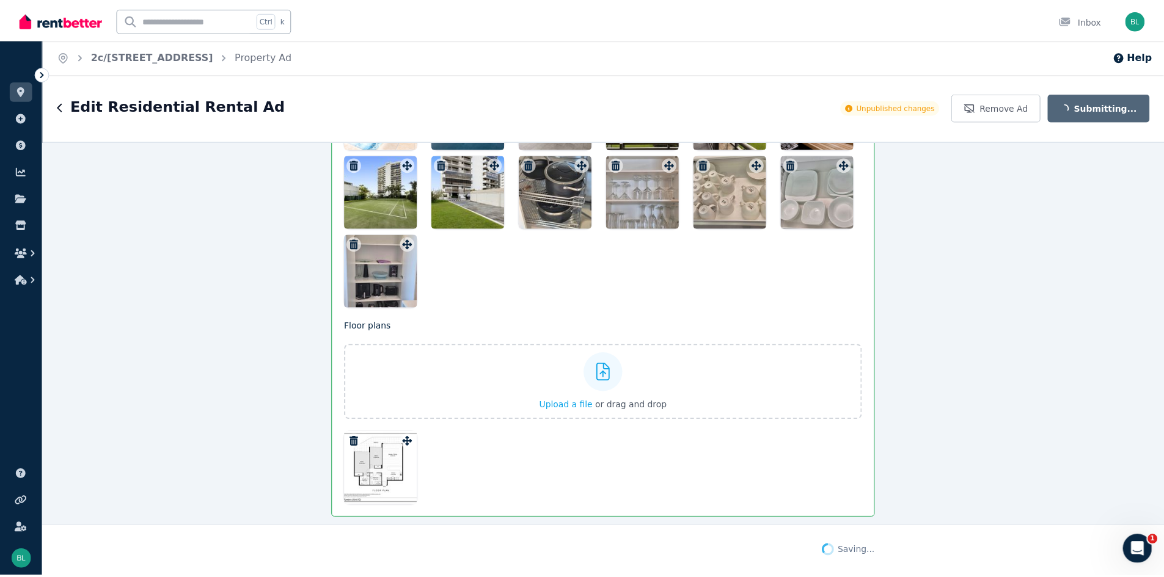
scroll to position [1757, 0]
